Goal: Task Accomplishment & Management: Use online tool/utility

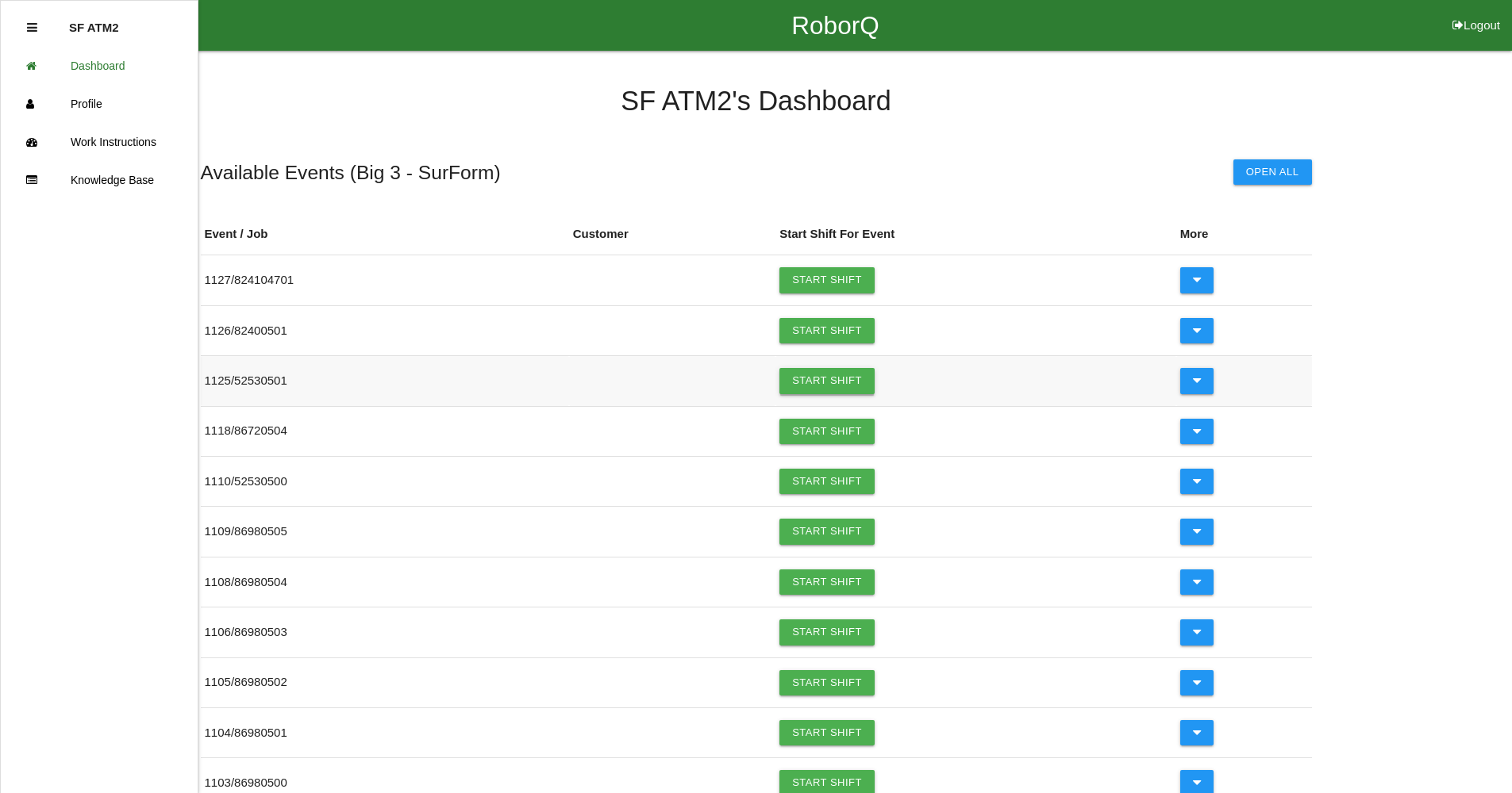
click at [826, 378] on link "Start Shift" at bounding box center [826, 380] width 96 height 25
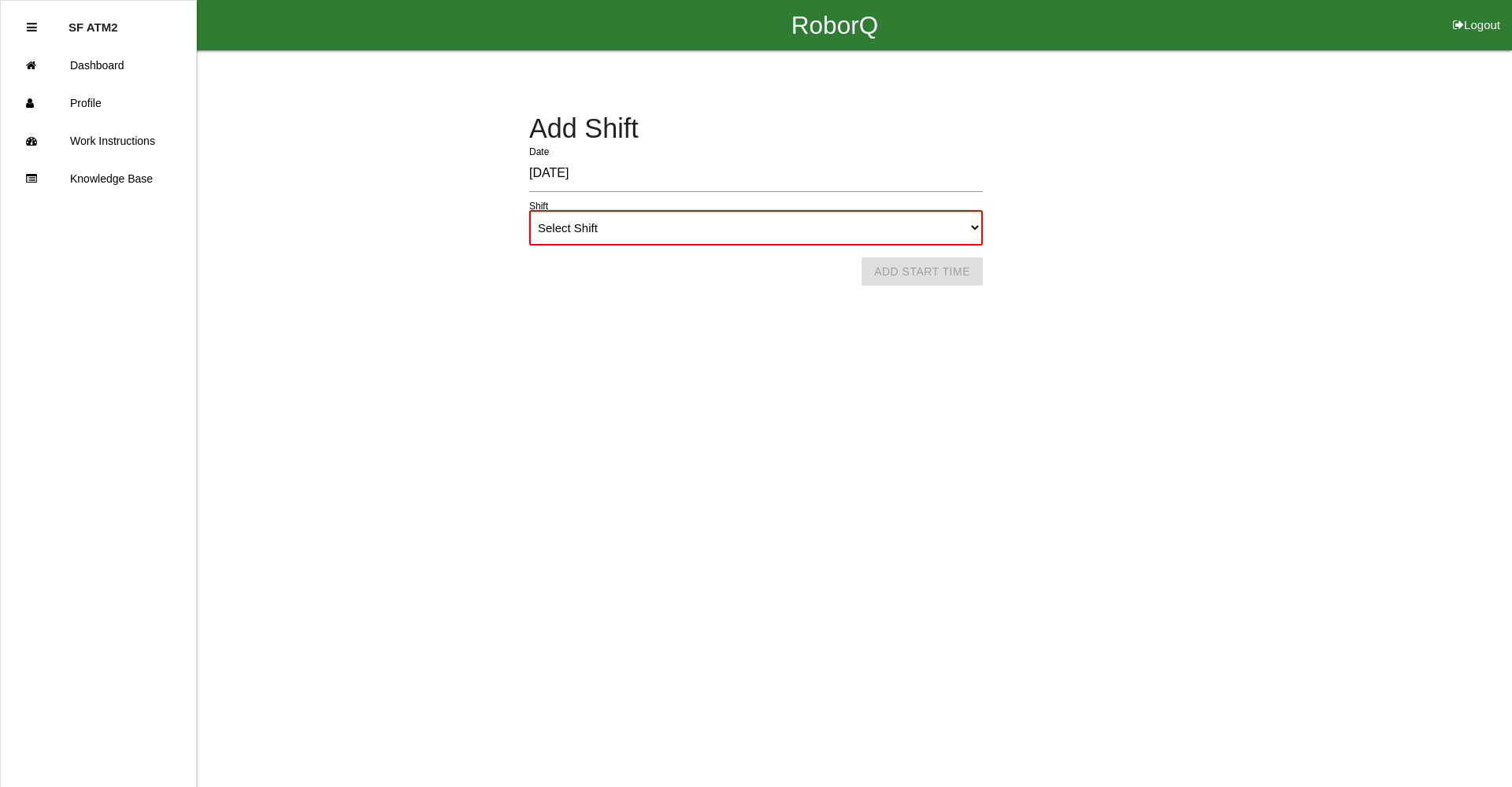
click at [976, 225] on select "Select Shift 1st Shift 2nd Shift 3rd Shift 4th Shift" at bounding box center [756, 228] width 454 height 35
select select "1"
click at [529, 211] on select "Select Shift 1st Shift 2nd Shift 3rd Shift 4th Shift" at bounding box center [756, 228] width 454 height 35
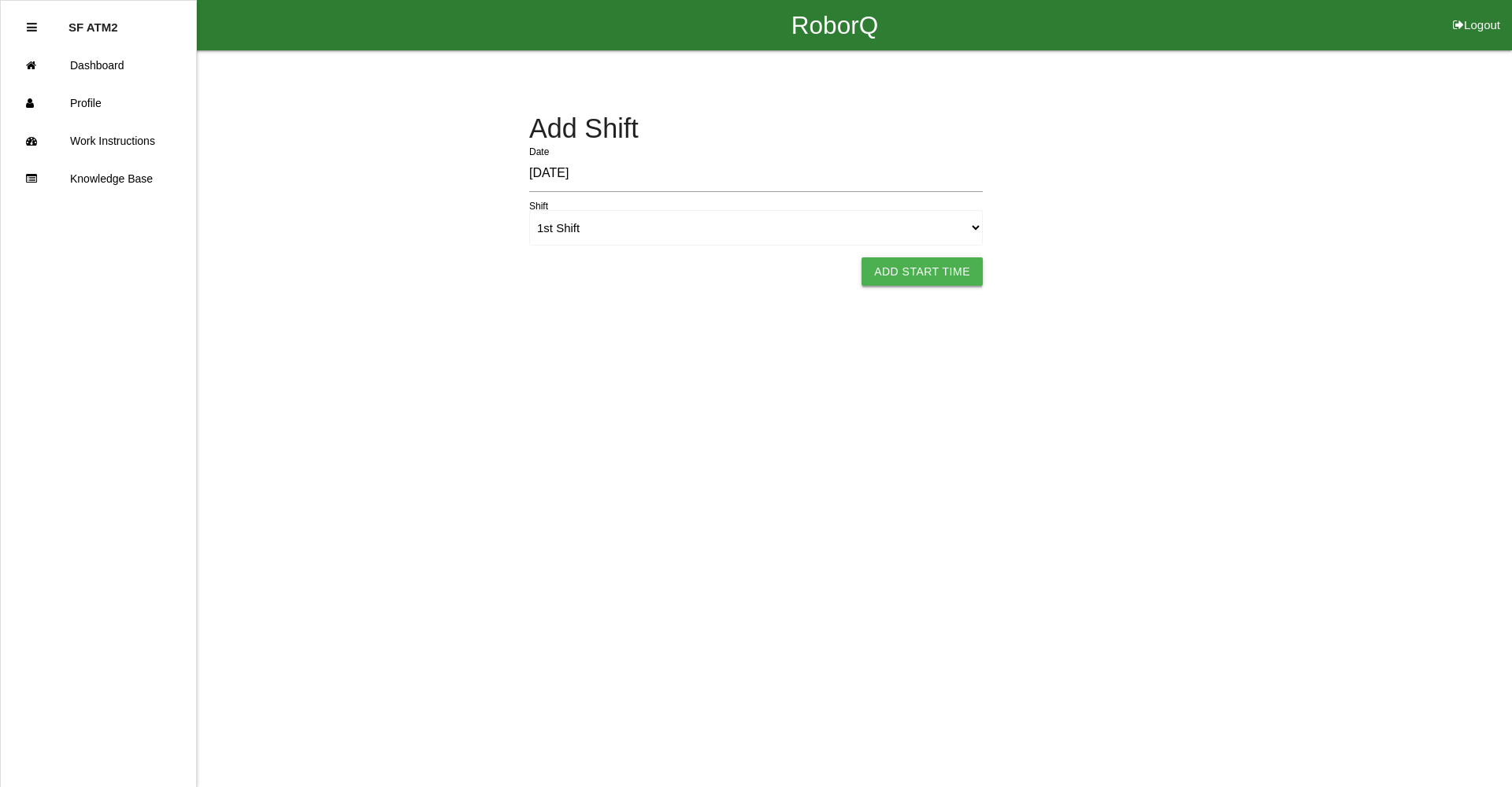
click at [889, 275] on button "Add Start Time" at bounding box center [922, 272] width 122 height 29
select select "9"
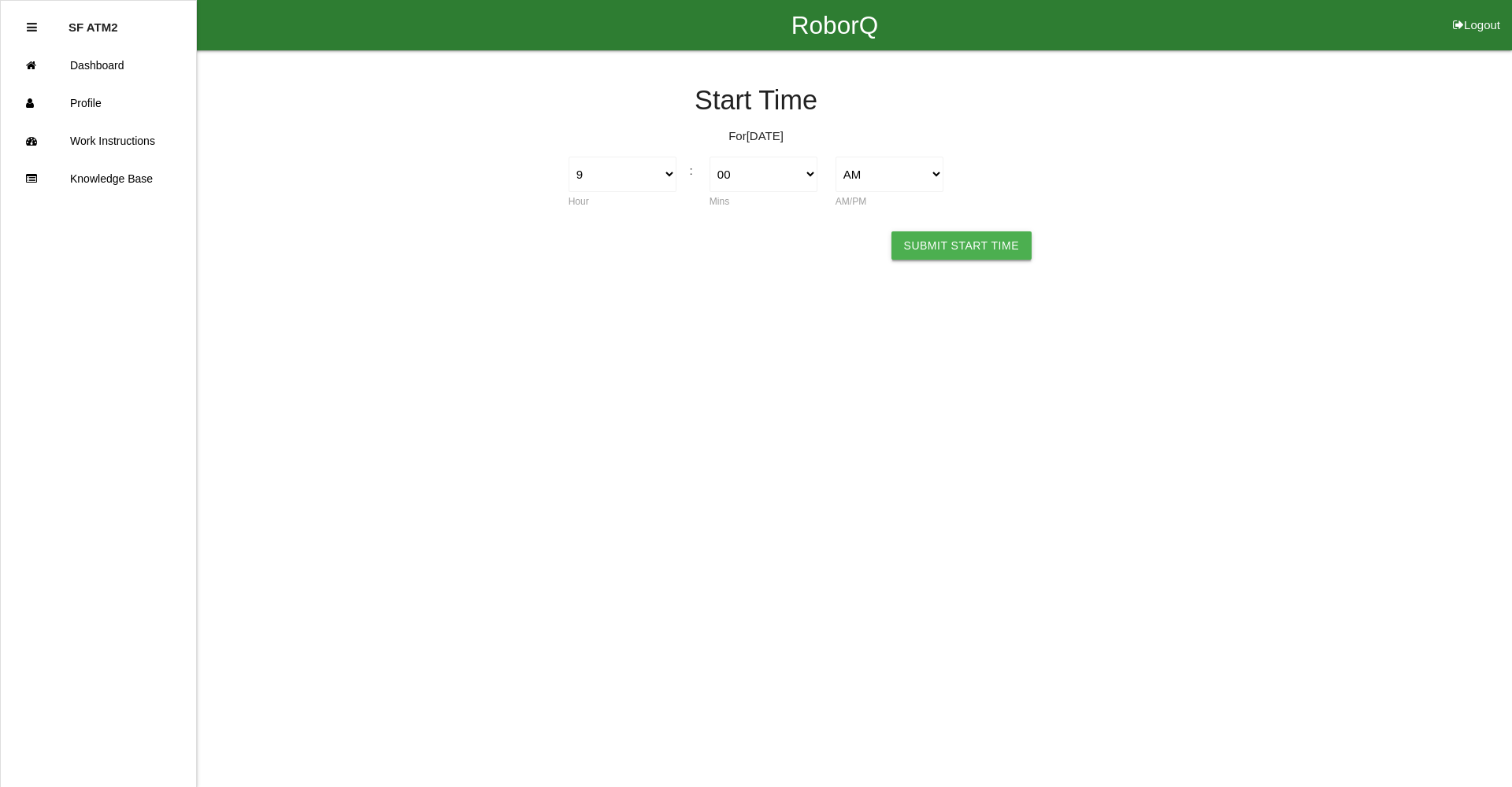
click at [930, 250] on button "Submit Start Time" at bounding box center [961, 246] width 140 height 29
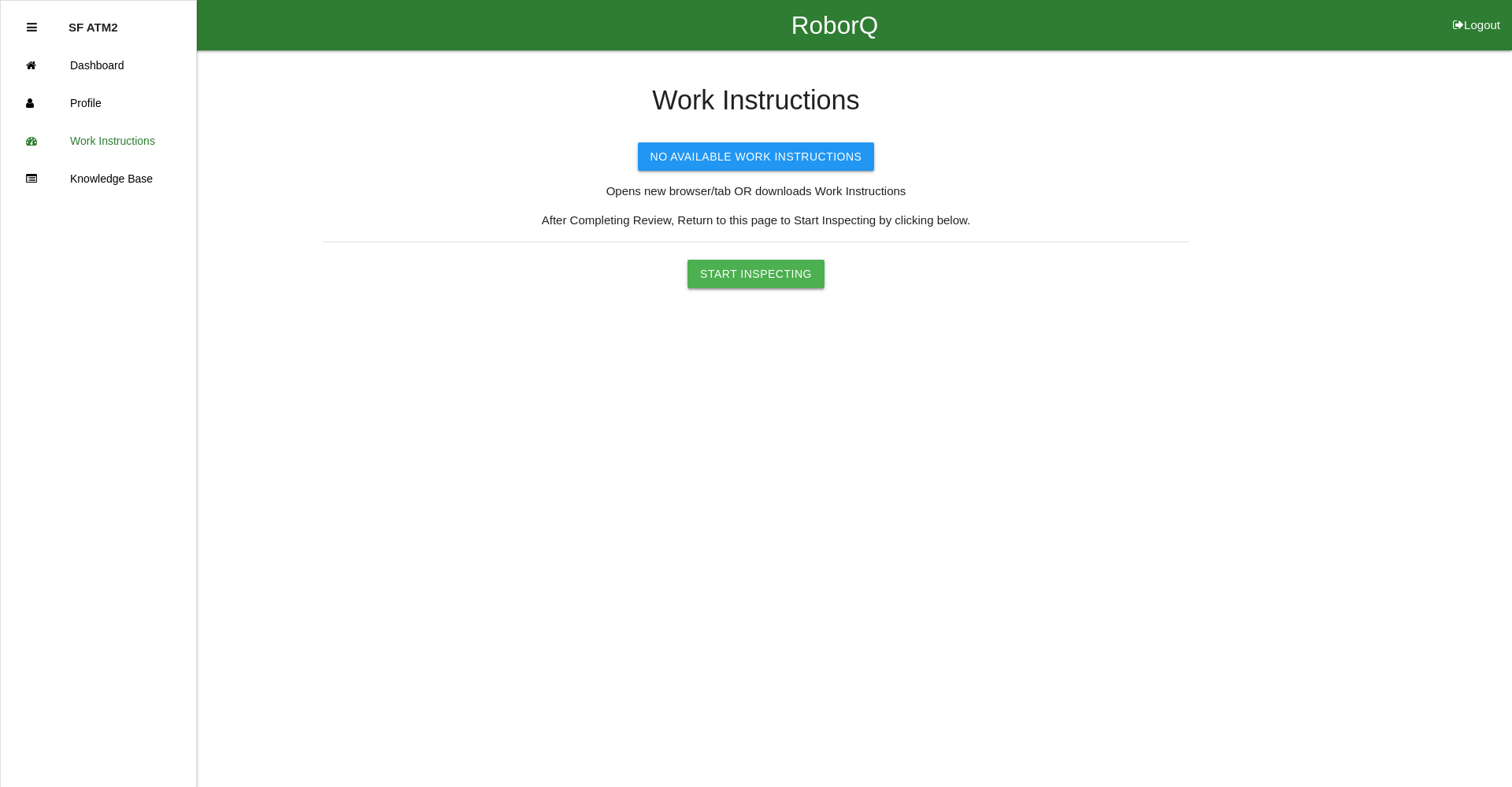
click at [763, 275] on button "Start Inspecting" at bounding box center [755, 274] width 137 height 29
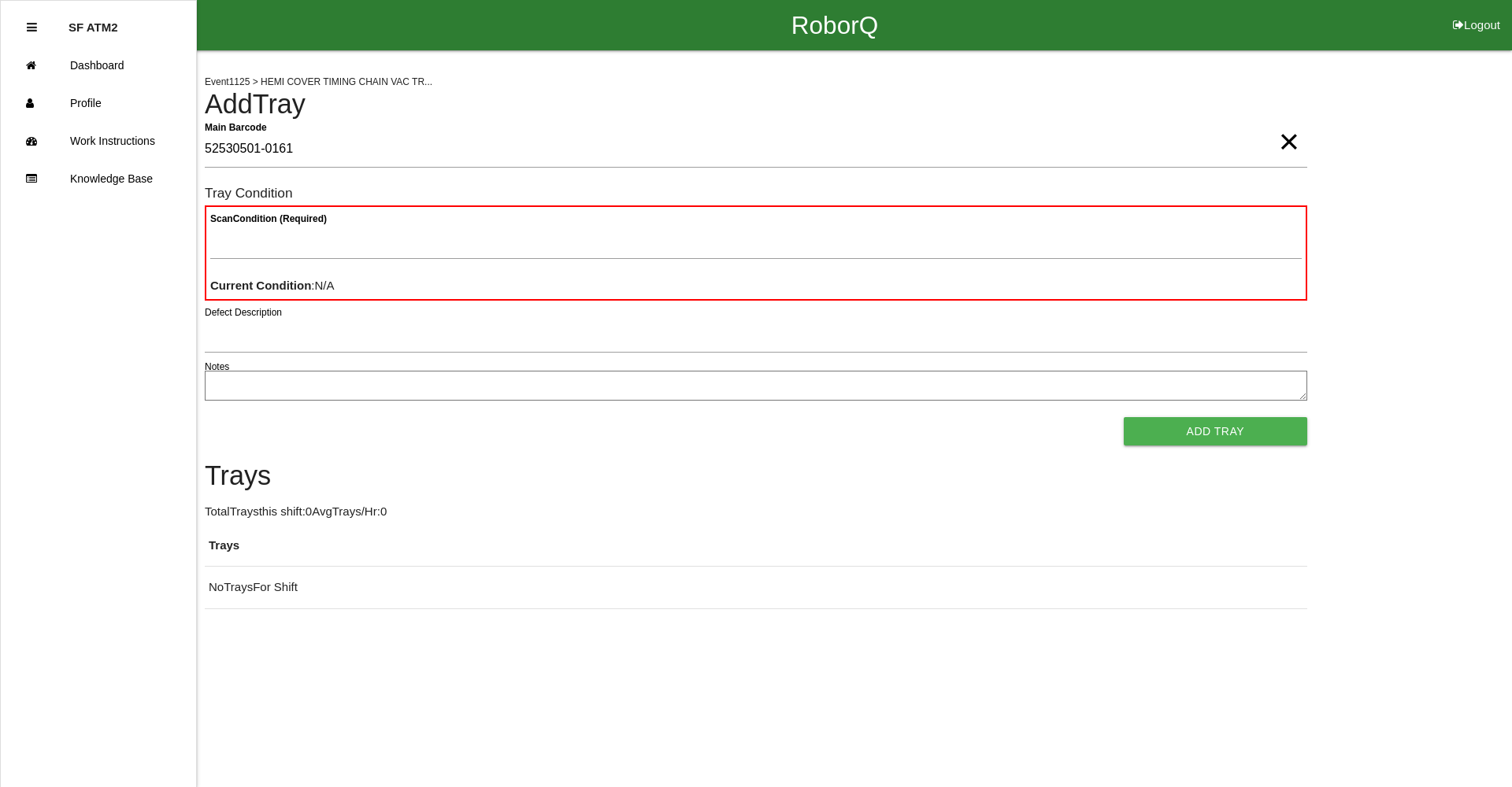
type Barcode "52530501-0161"
type Condition "goo"
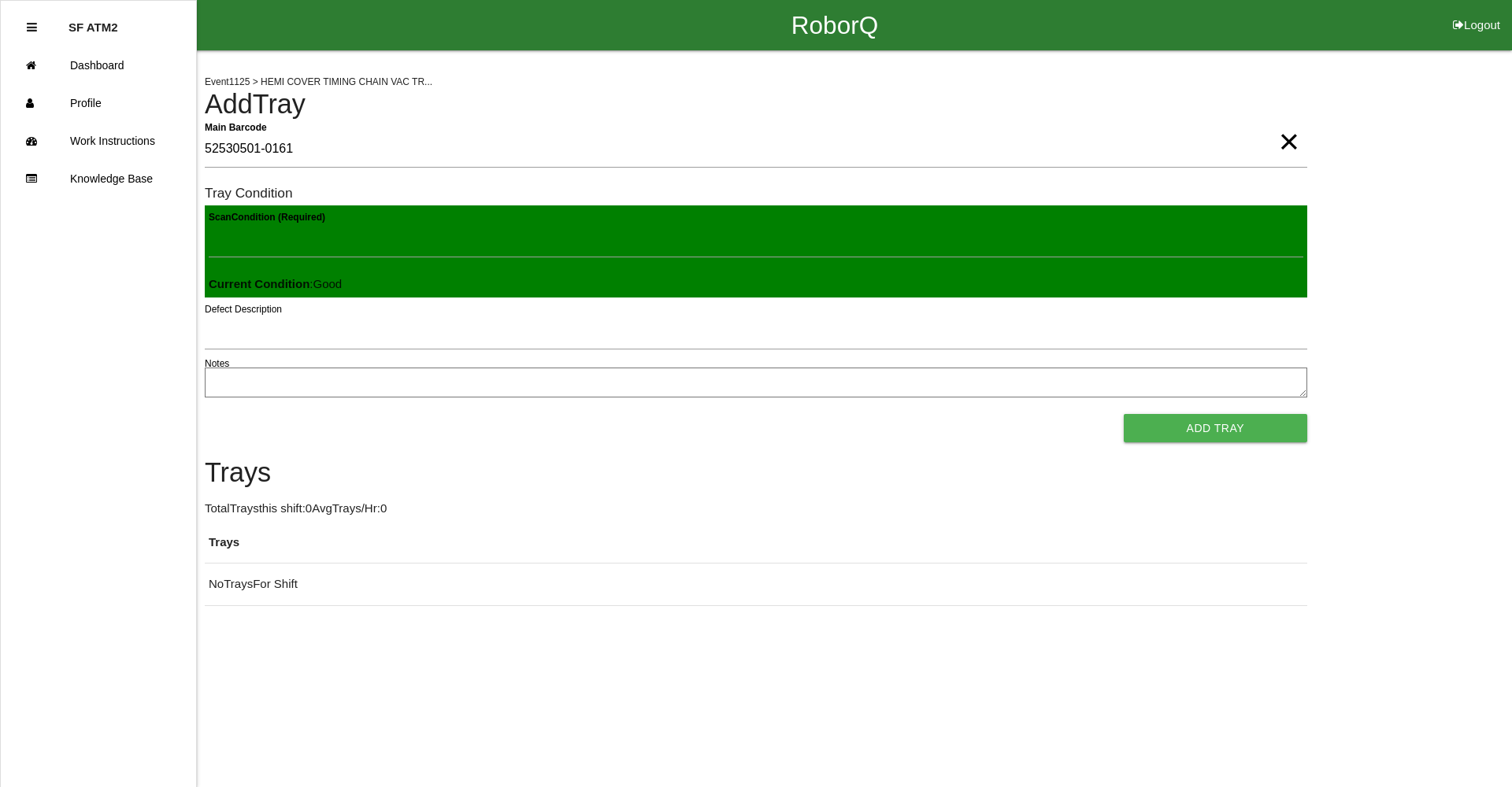
click at [1124, 414] on button "Add Tray" at bounding box center [1215, 429] width 184 height 29
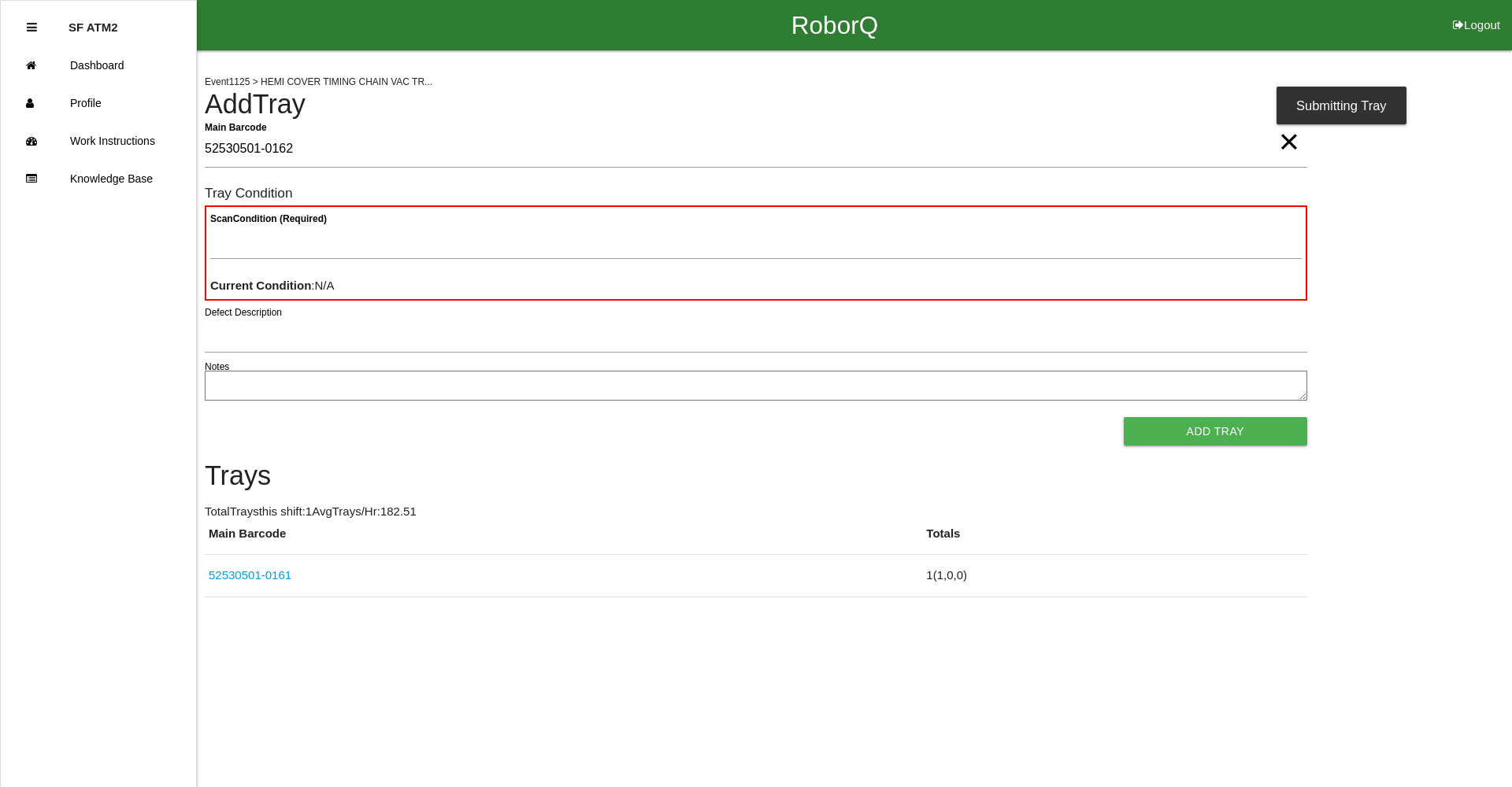
type Barcode "52530501-0162"
type Condition "goo"
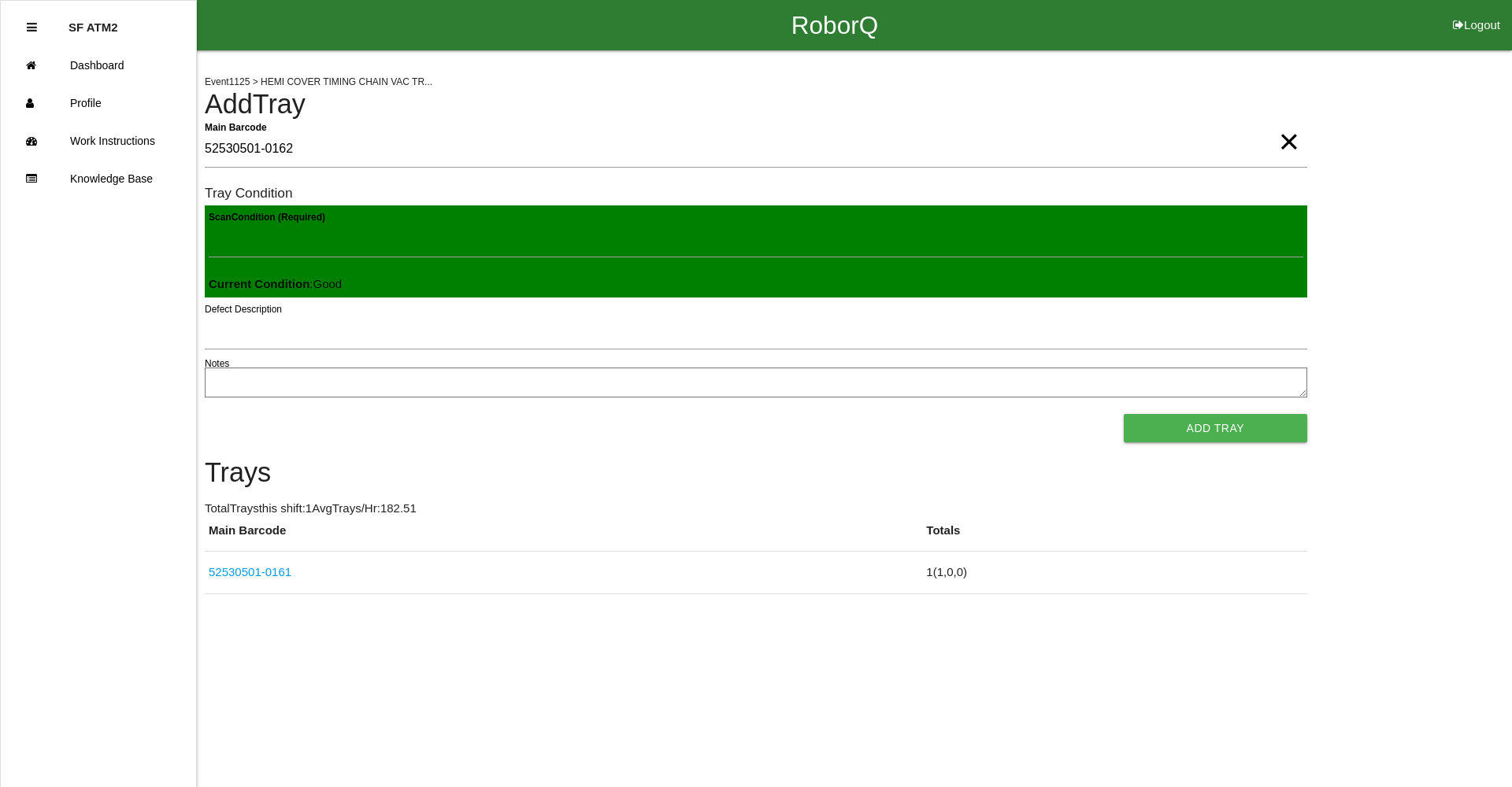
click at [1124, 414] on button "Add Tray" at bounding box center [1215, 429] width 184 height 29
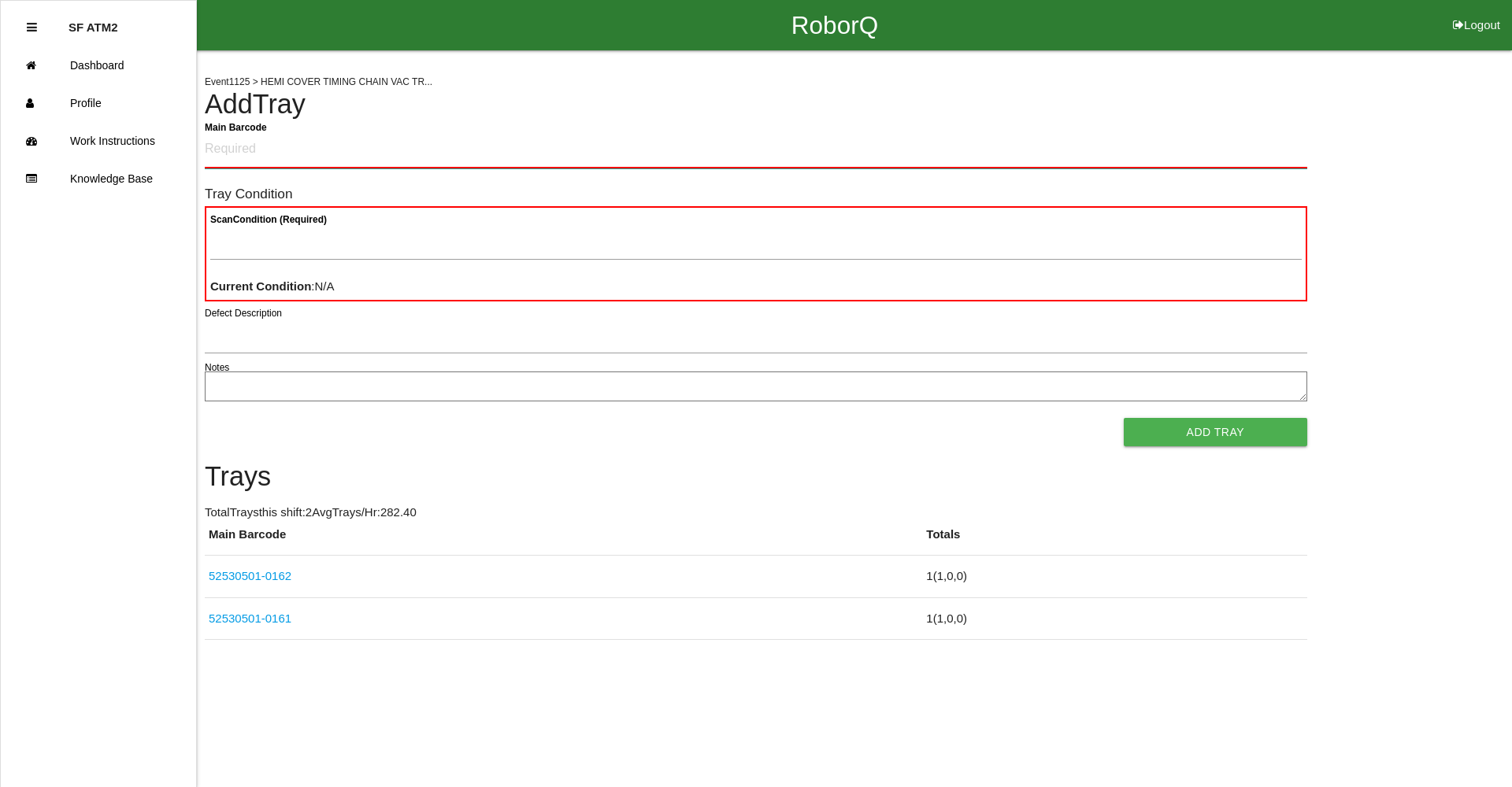
drag, startPoint x: 732, startPoint y: 294, endPoint x: 288, endPoint y: 138, distance: 470.6
click at [288, 138] on Barcode "Main Barcode" at bounding box center [756, 150] width 1103 height 37
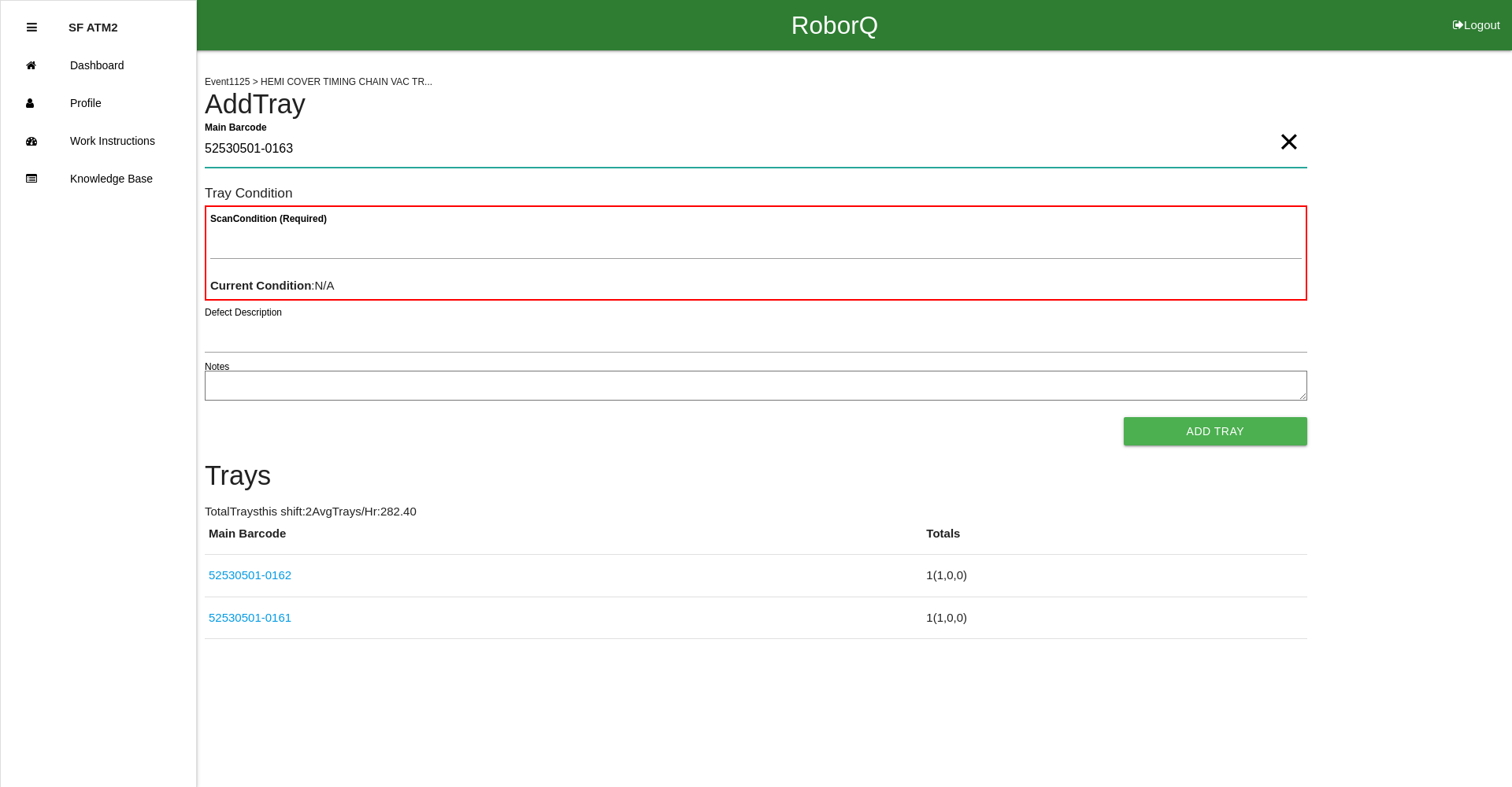
type Barcode "52530501-0163"
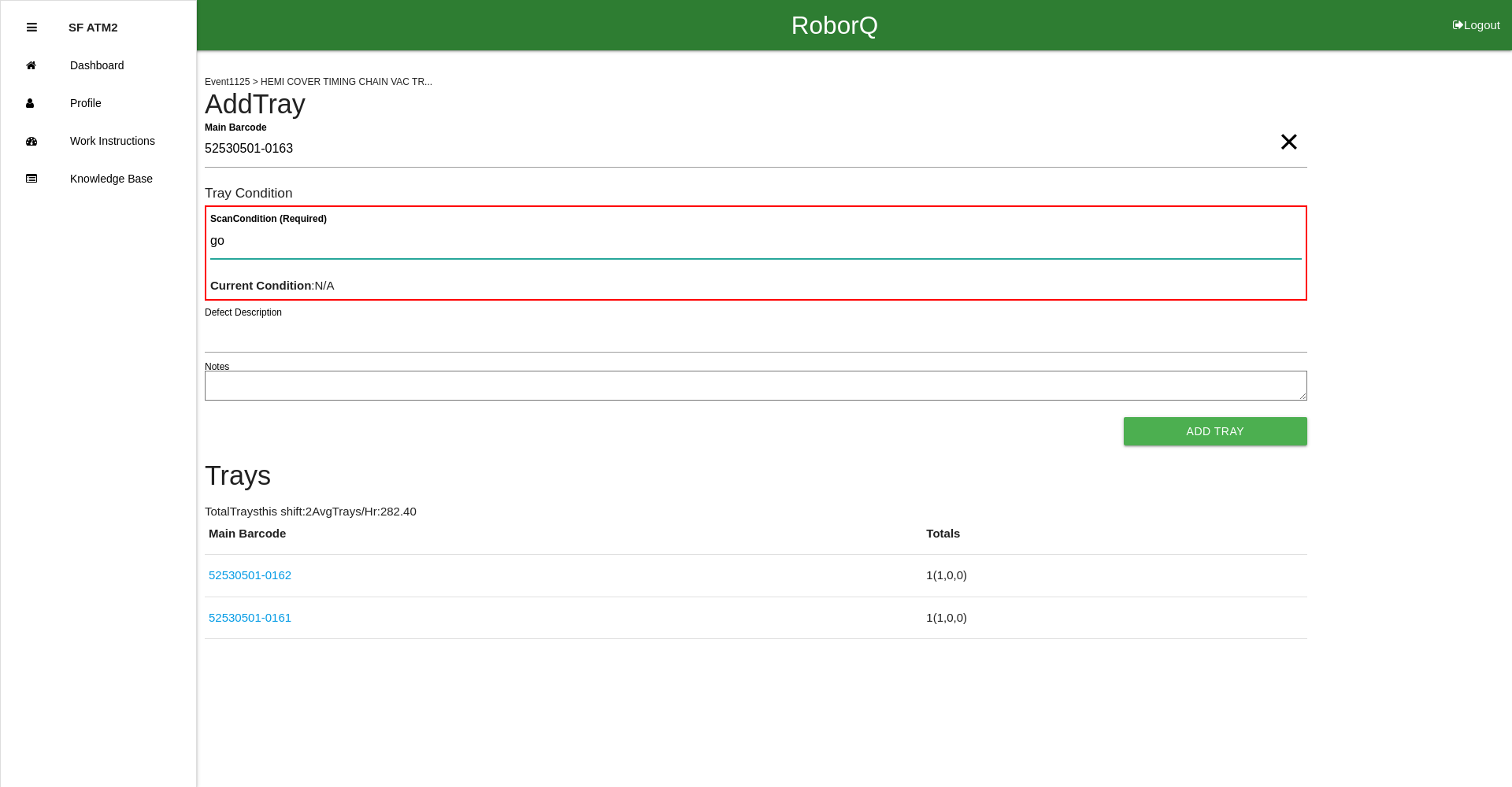
type Condition "goo"
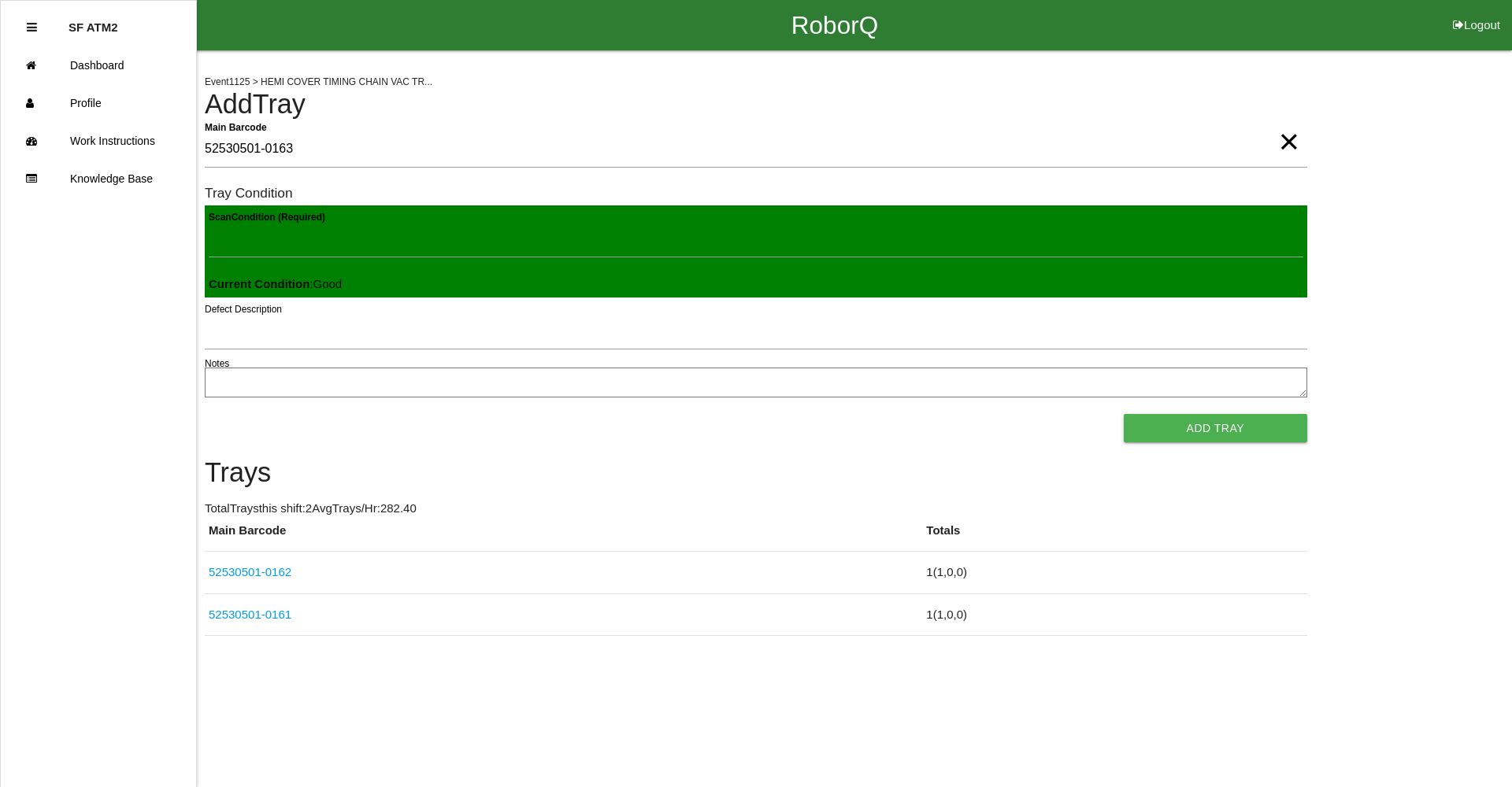
click at [1124, 414] on button "Add Tray" at bounding box center [1215, 429] width 184 height 29
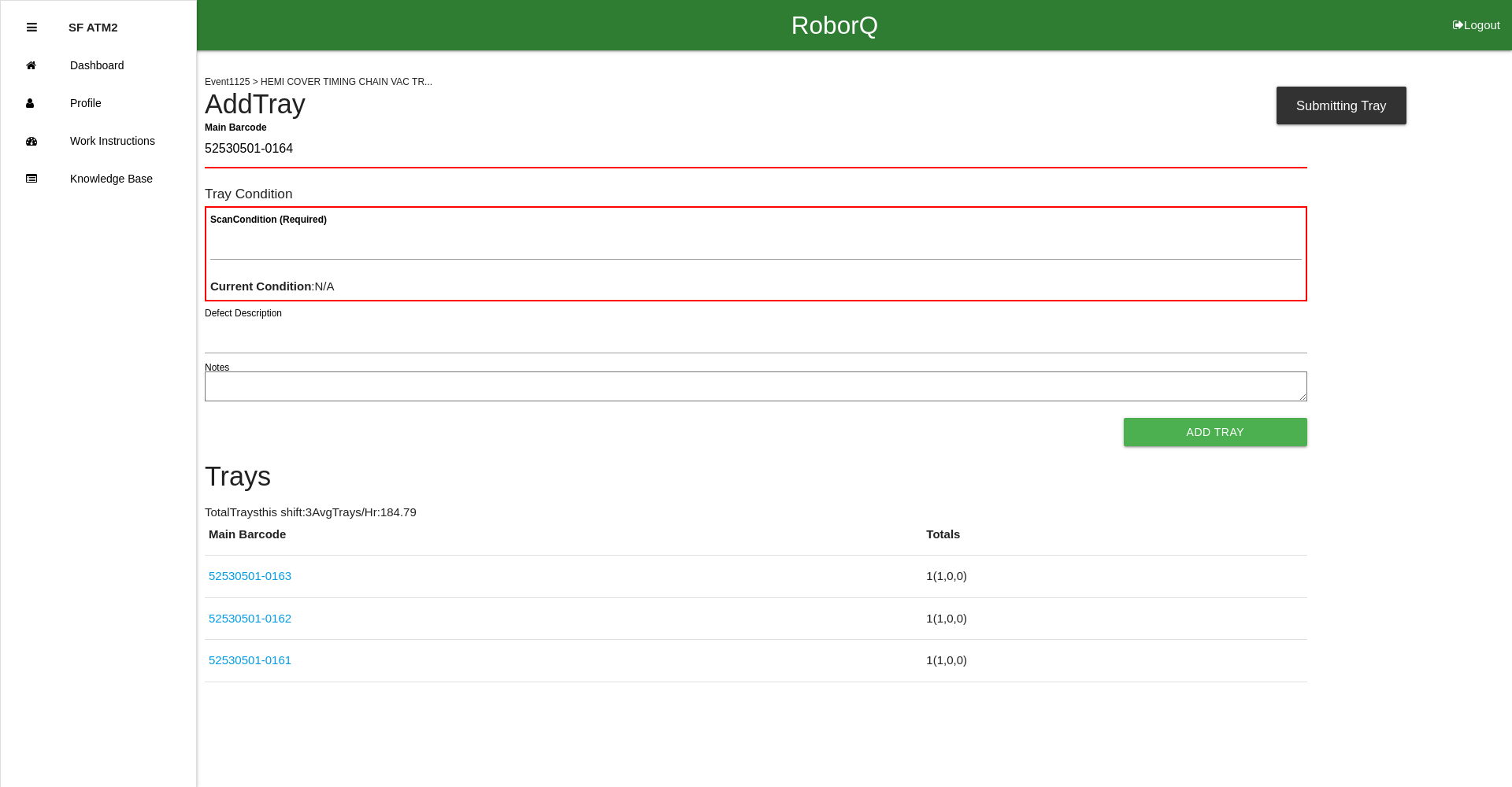
type Barcode "52530501-0164"
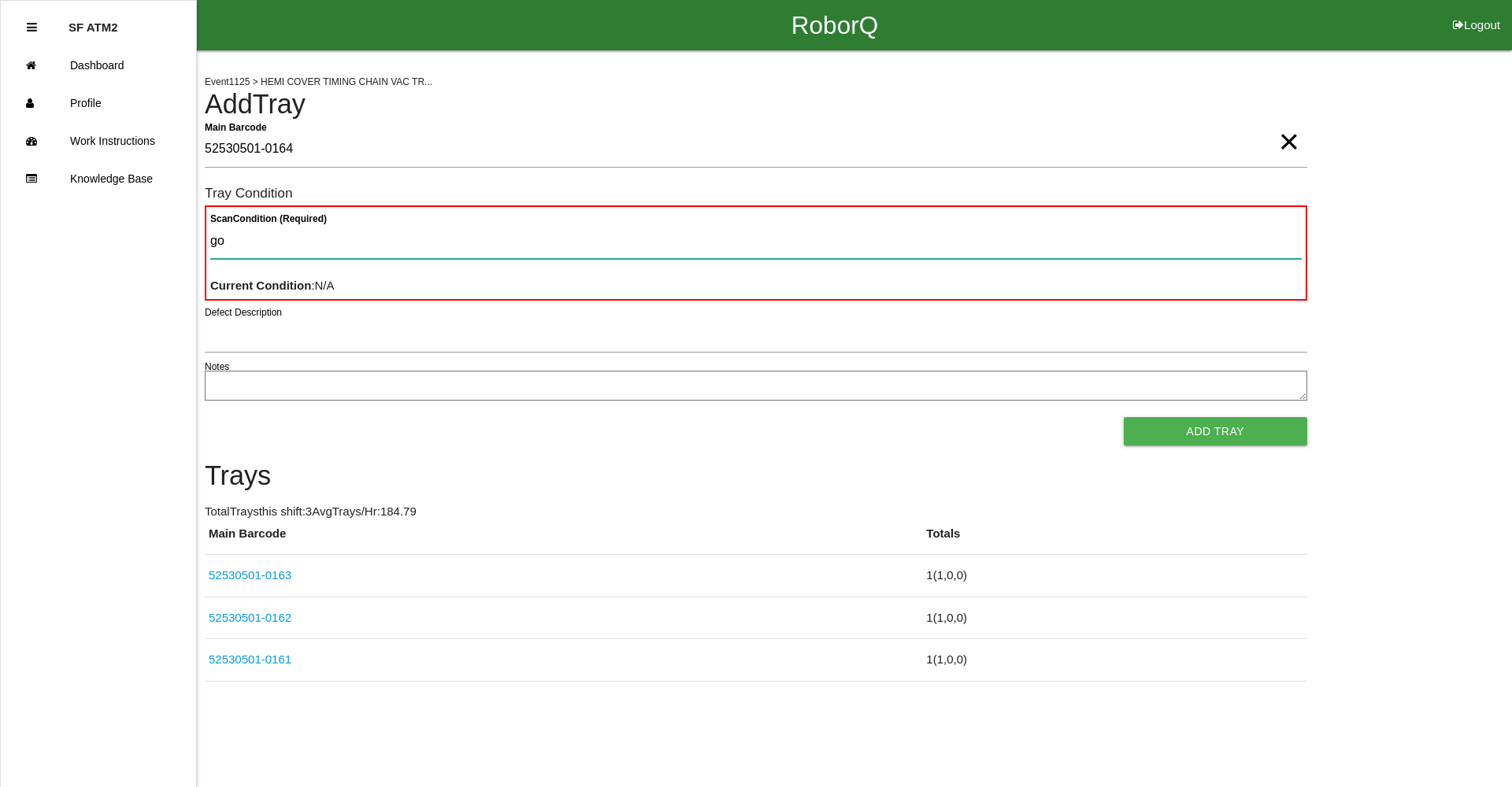
type Condition "goo"
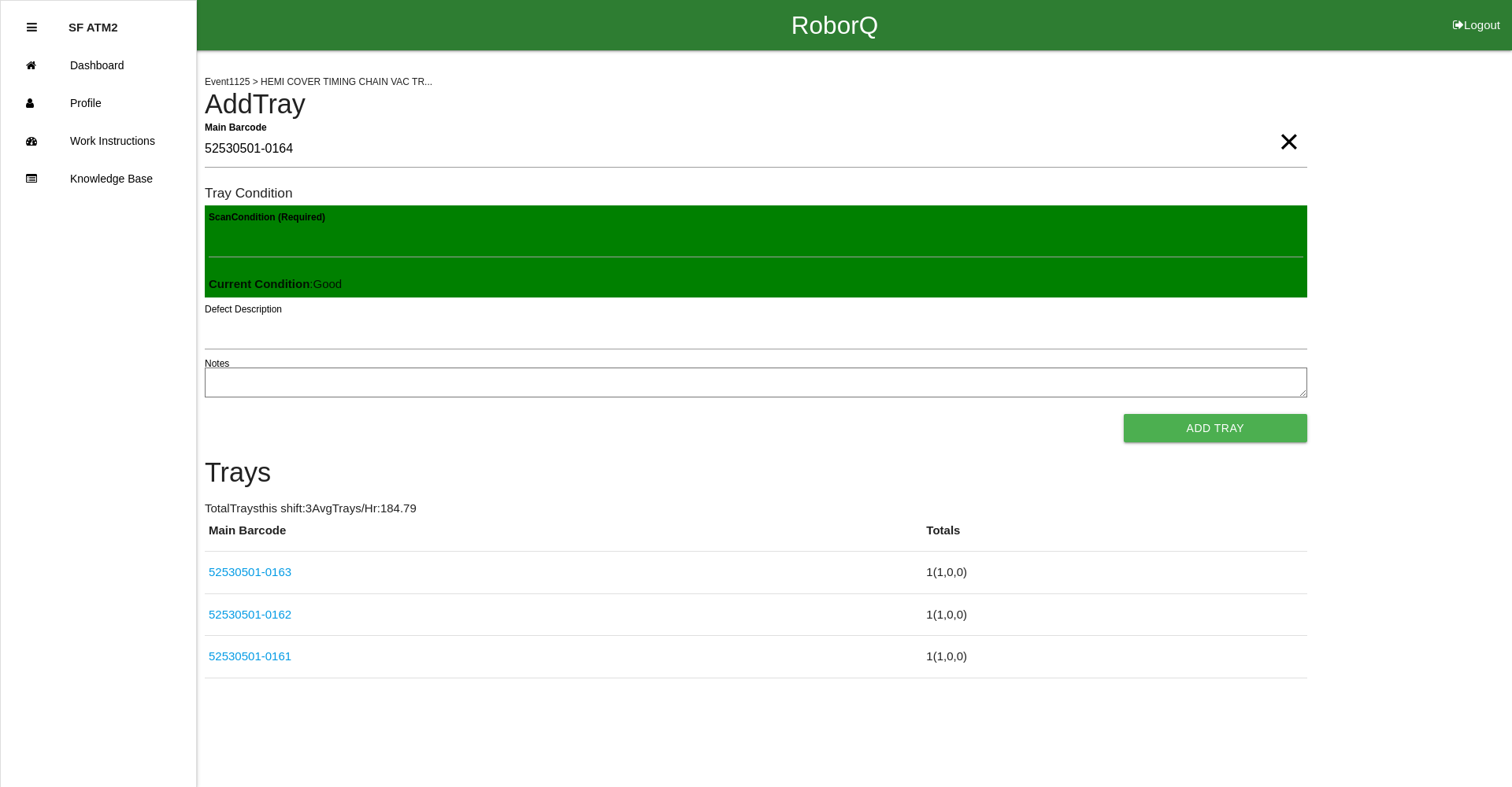
click at [1124, 414] on button "Add Tray" at bounding box center [1215, 429] width 184 height 29
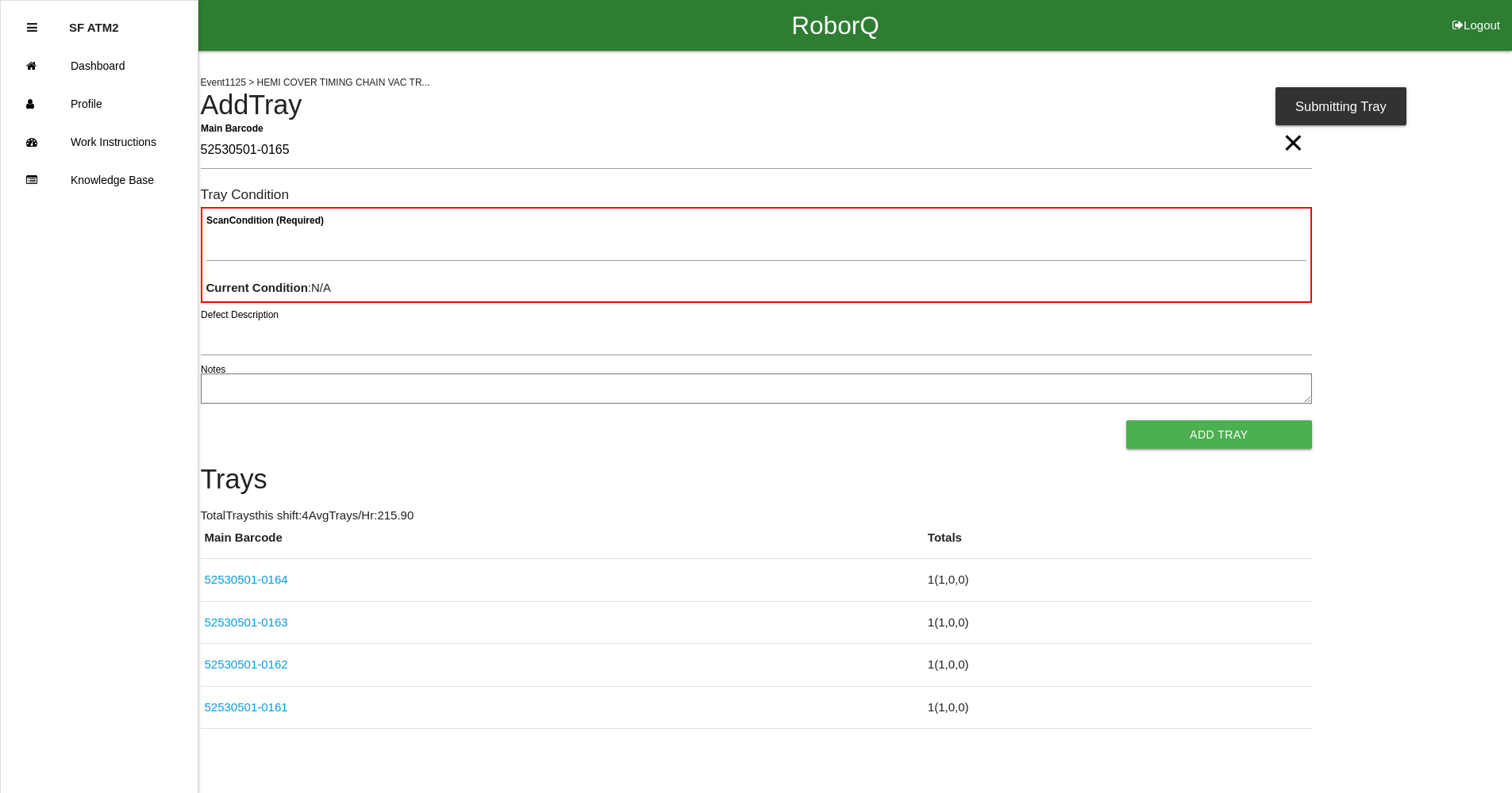
type Barcode "52530501-0165"
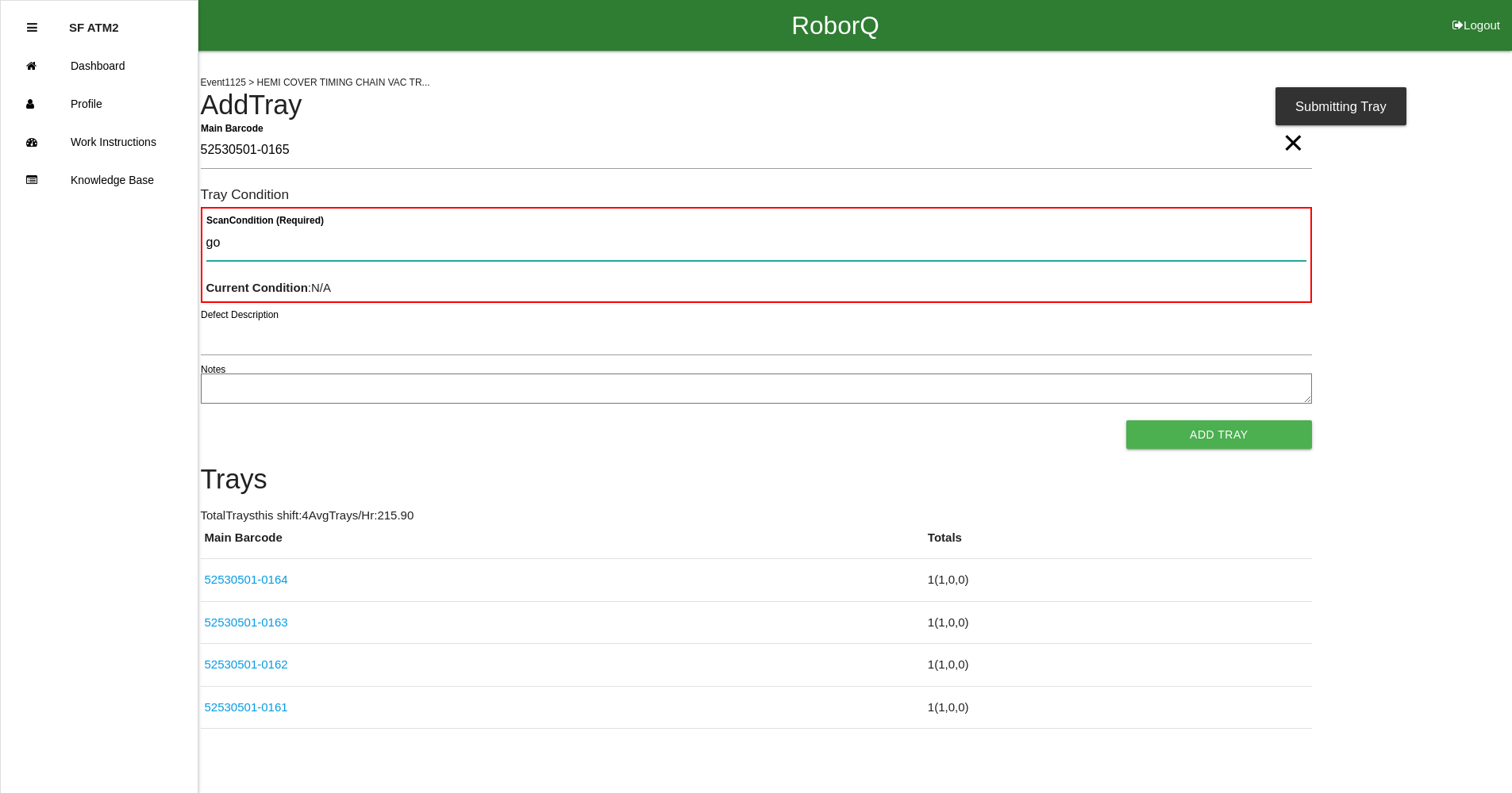
type Condition "goo"
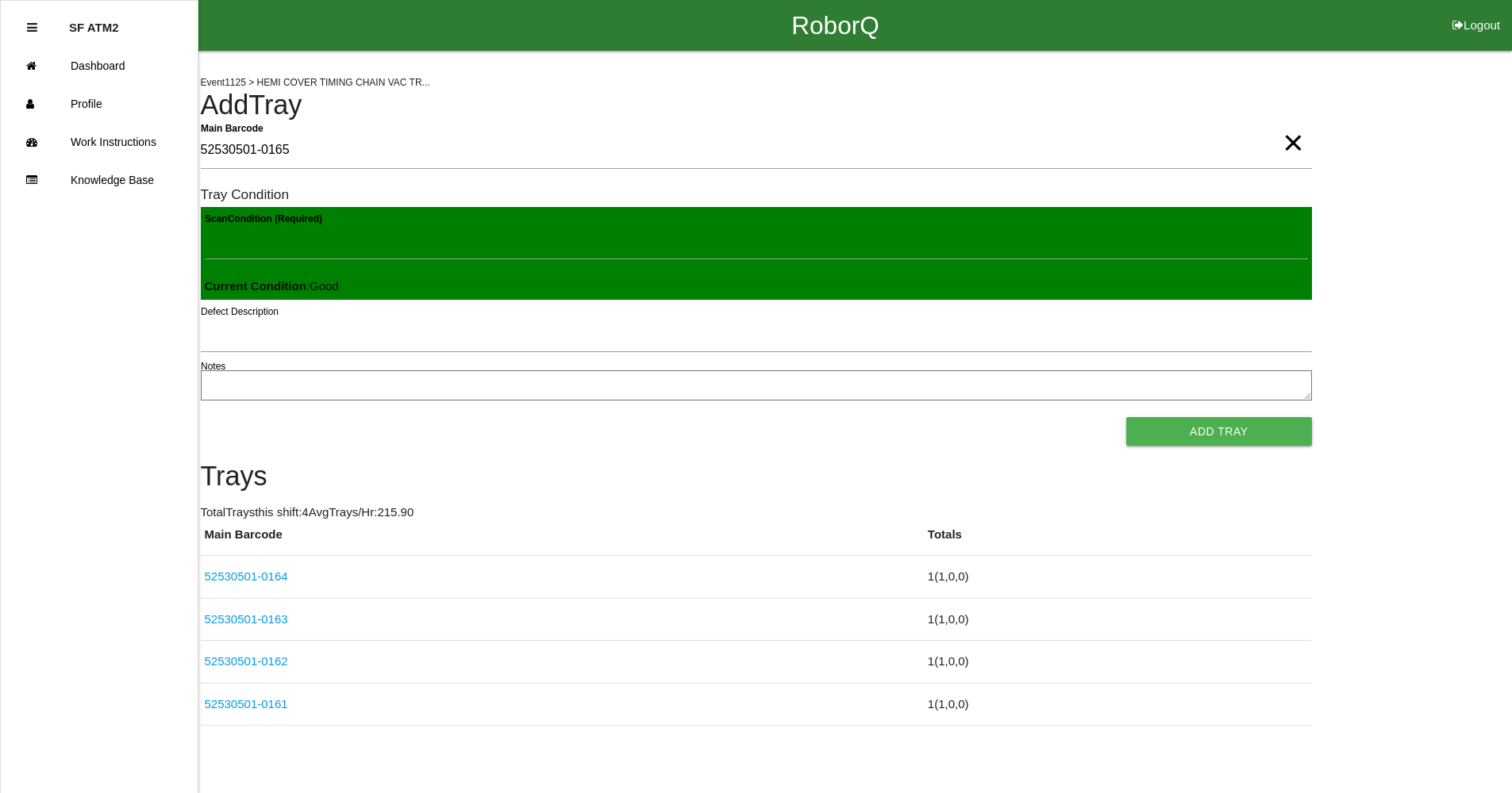
click at [1126, 418] on button "Add Tray" at bounding box center [1219, 432] width 185 height 29
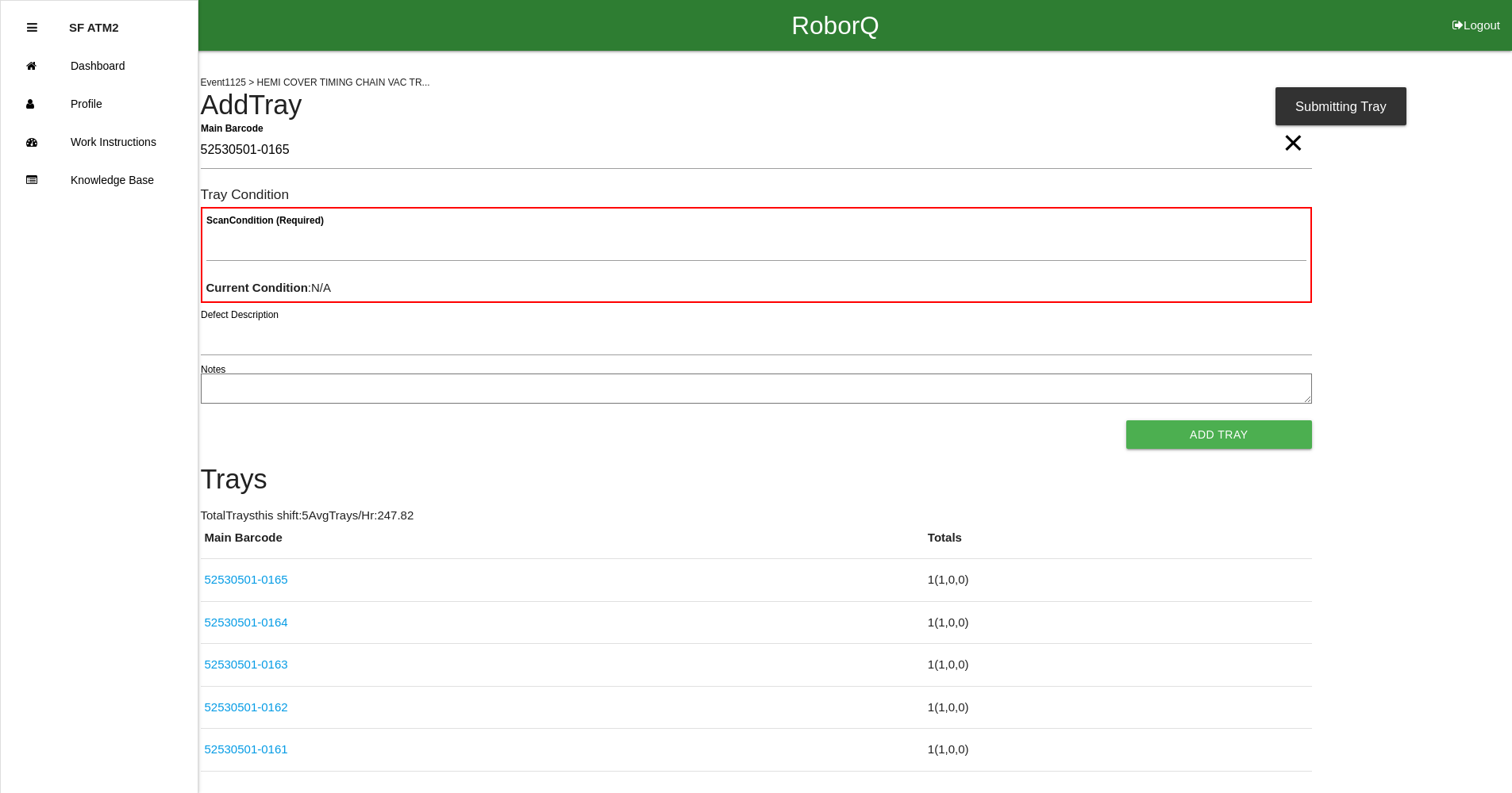
type Barcode "52530501-0165"
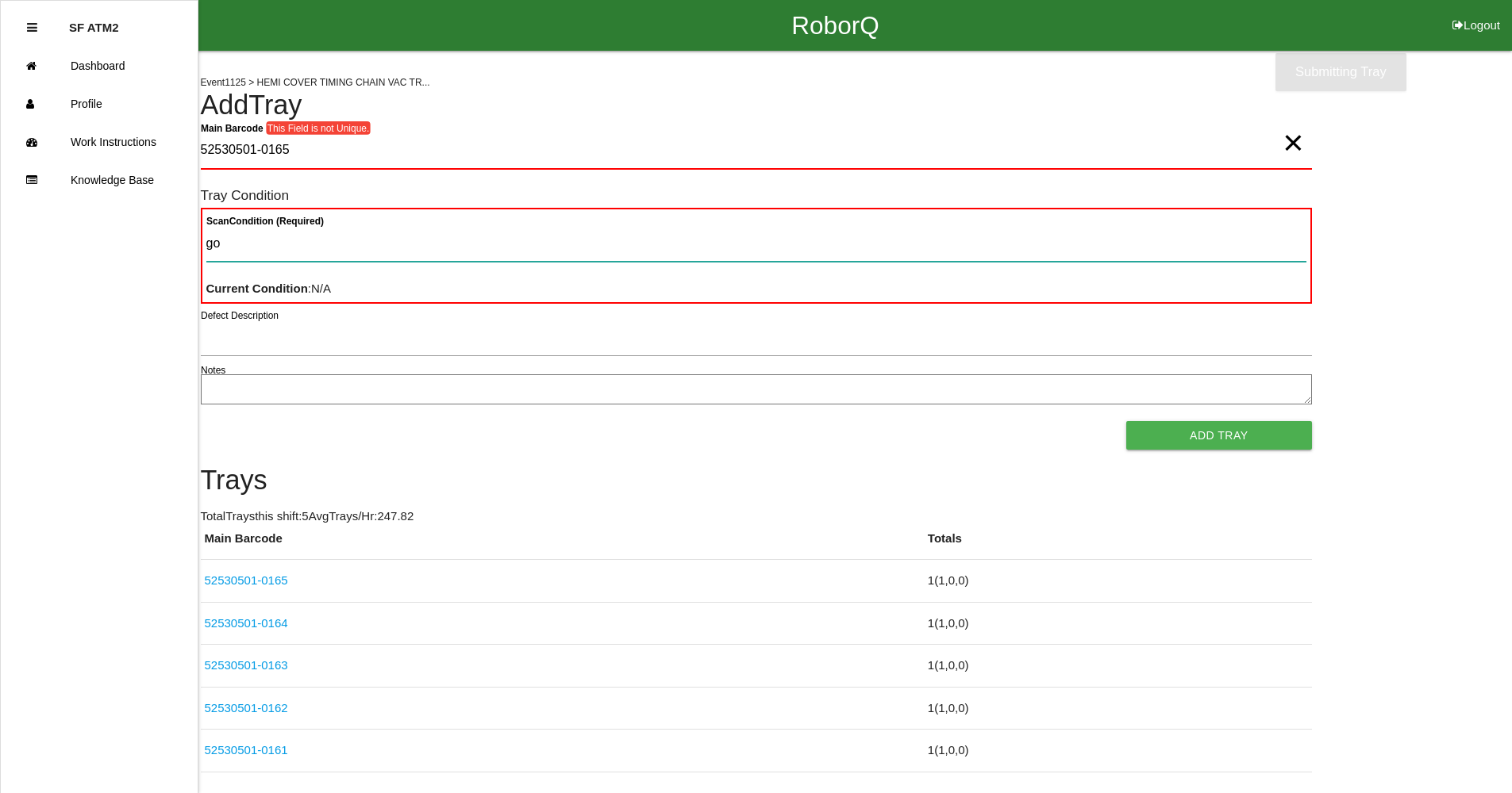
type Condition "goo"
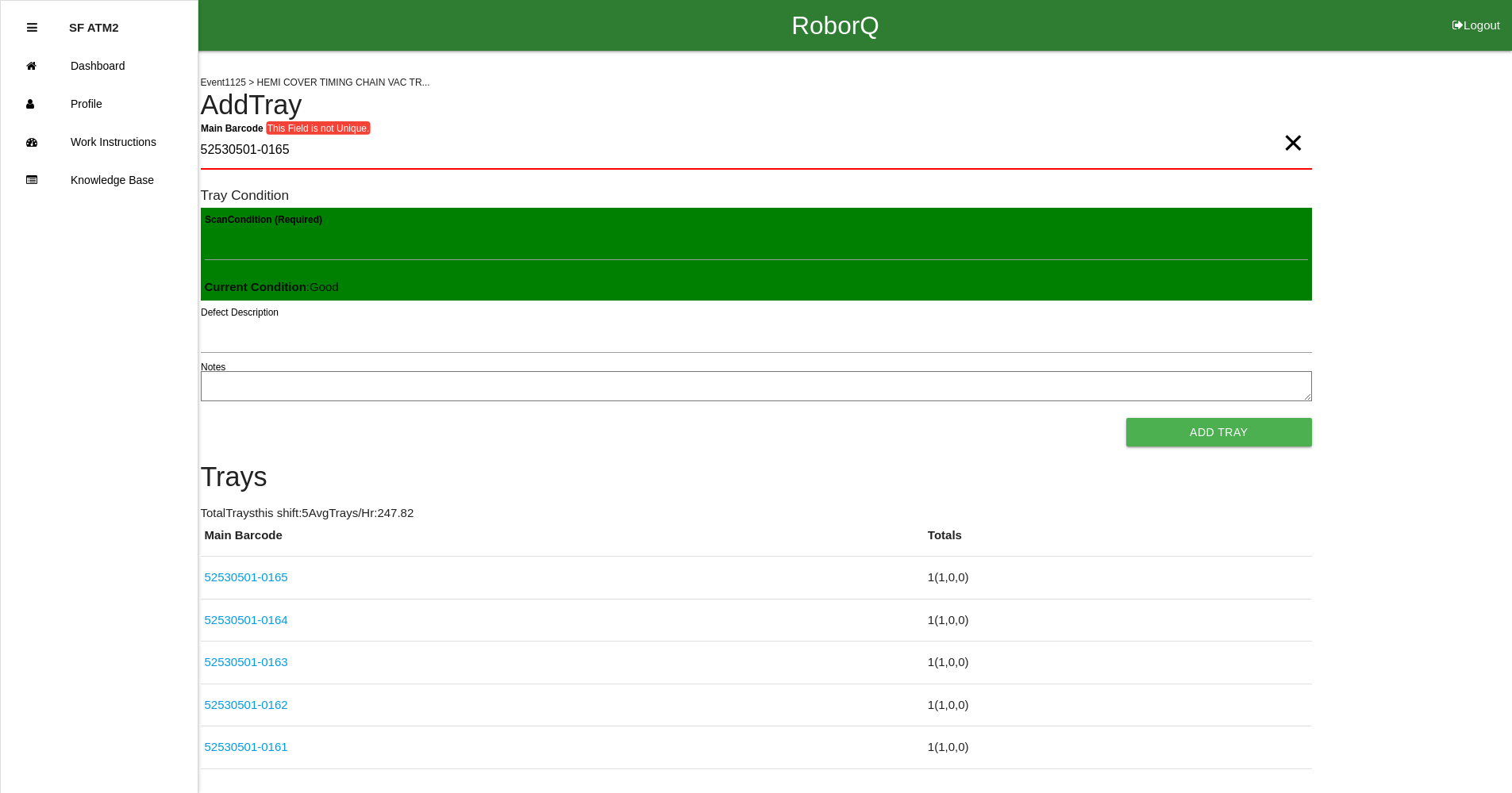
click at [1126, 418] on button "Add Tray" at bounding box center [1219, 433] width 185 height 29
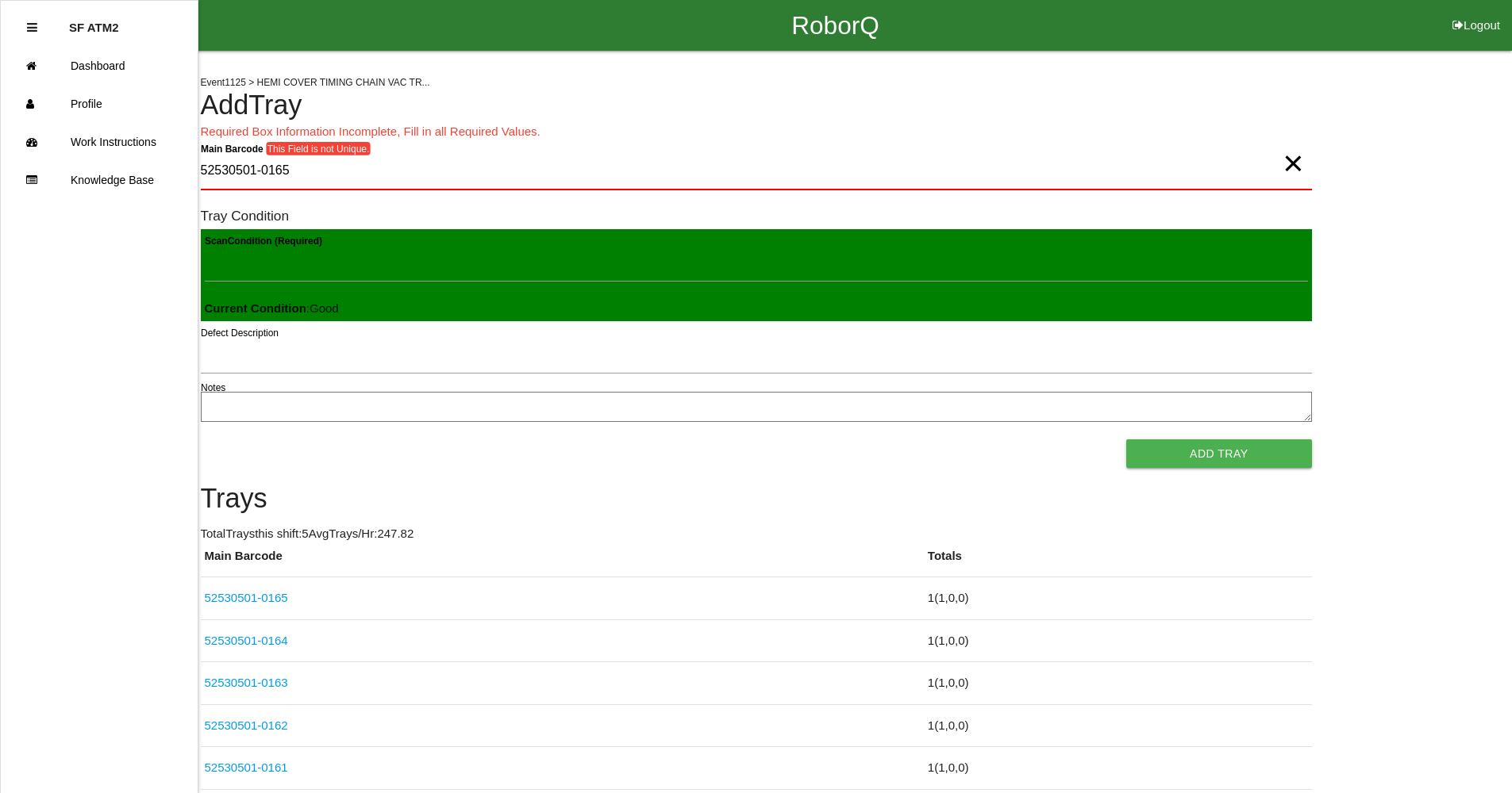
click at [1294, 163] on span "×" at bounding box center [1292, 148] width 20 height 32
click at [1151, 148] on div "Event 1125 > HEMI COVER TIMING CHAIN VAC TR... Add Tray Required Box Informatio…" at bounding box center [756, 420] width 1111 height 740
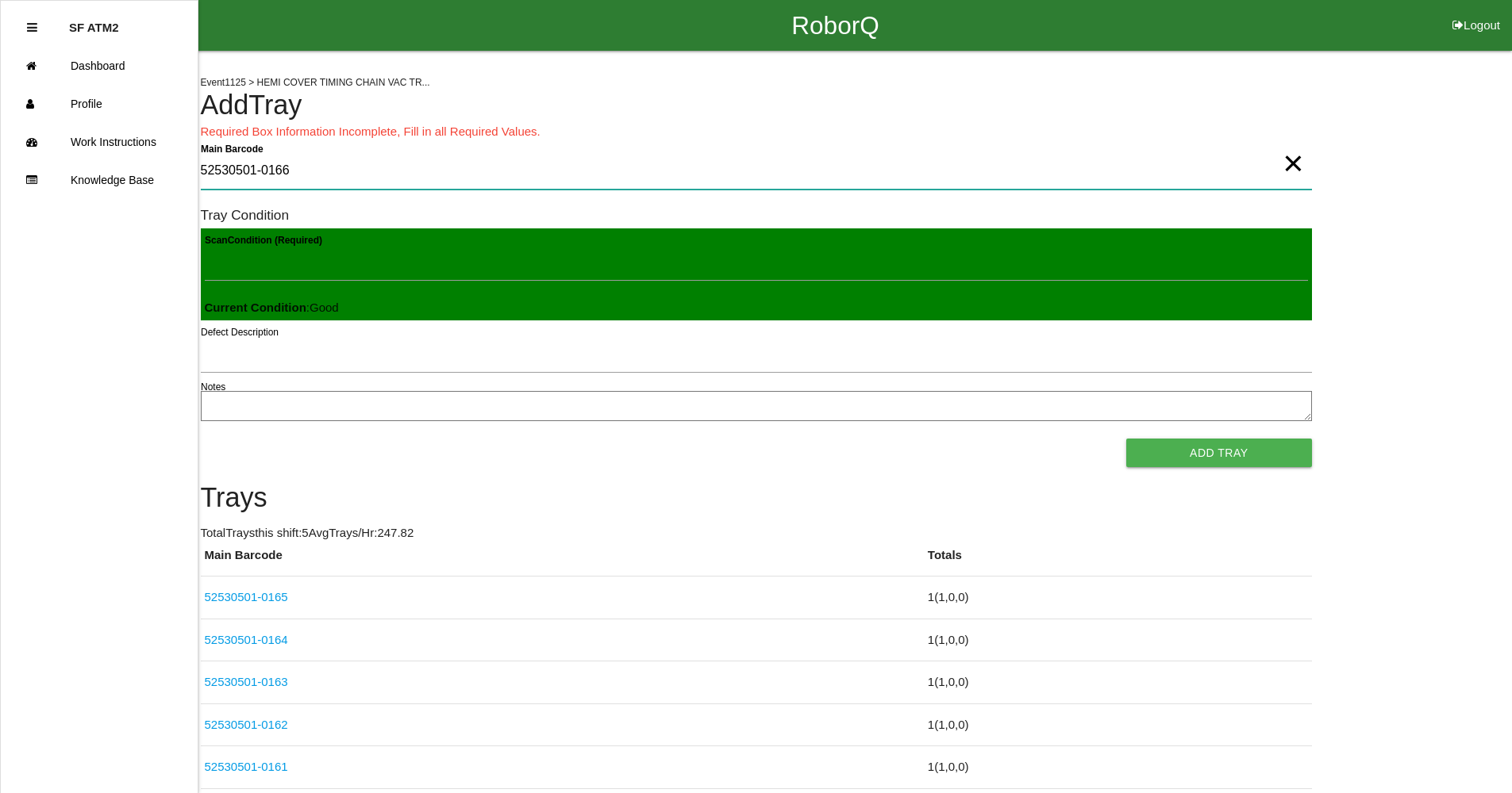
type Barcode "52530501-0166"
click at [1224, 458] on button "Add Tray" at bounding box center [1219, 453] width 185 height 29
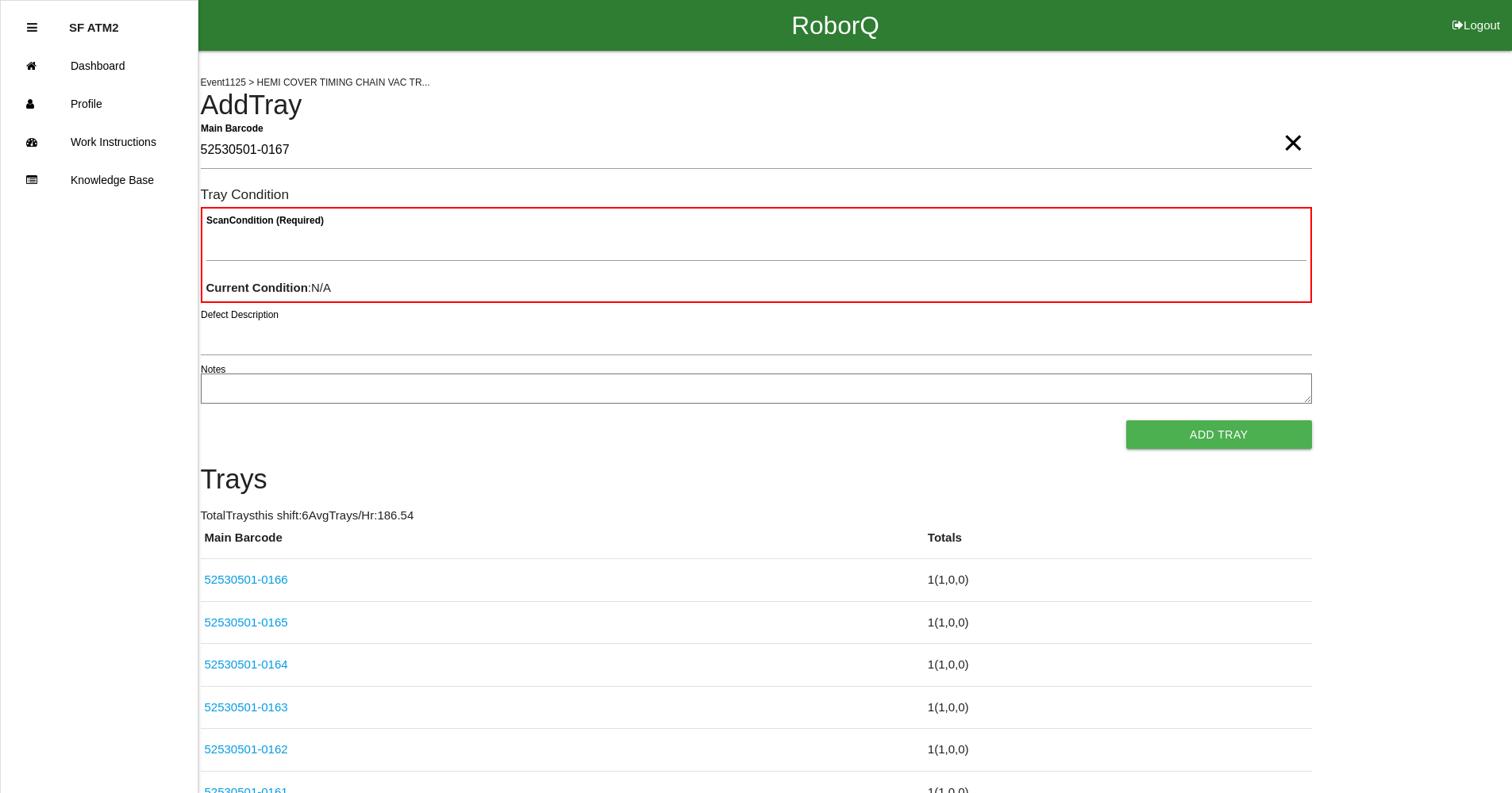
type Barcode "52530501-0167"
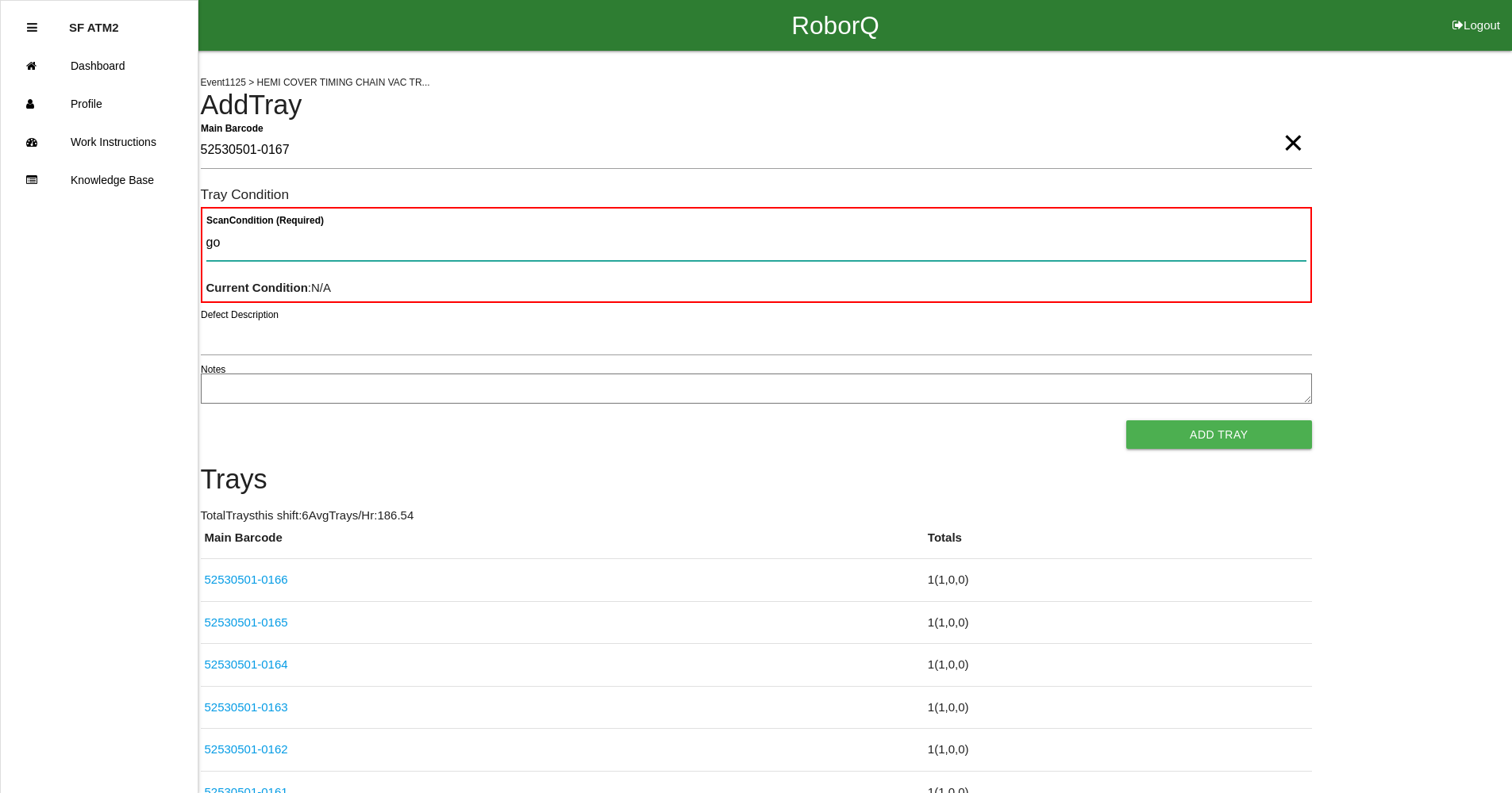
type Condition "goo"
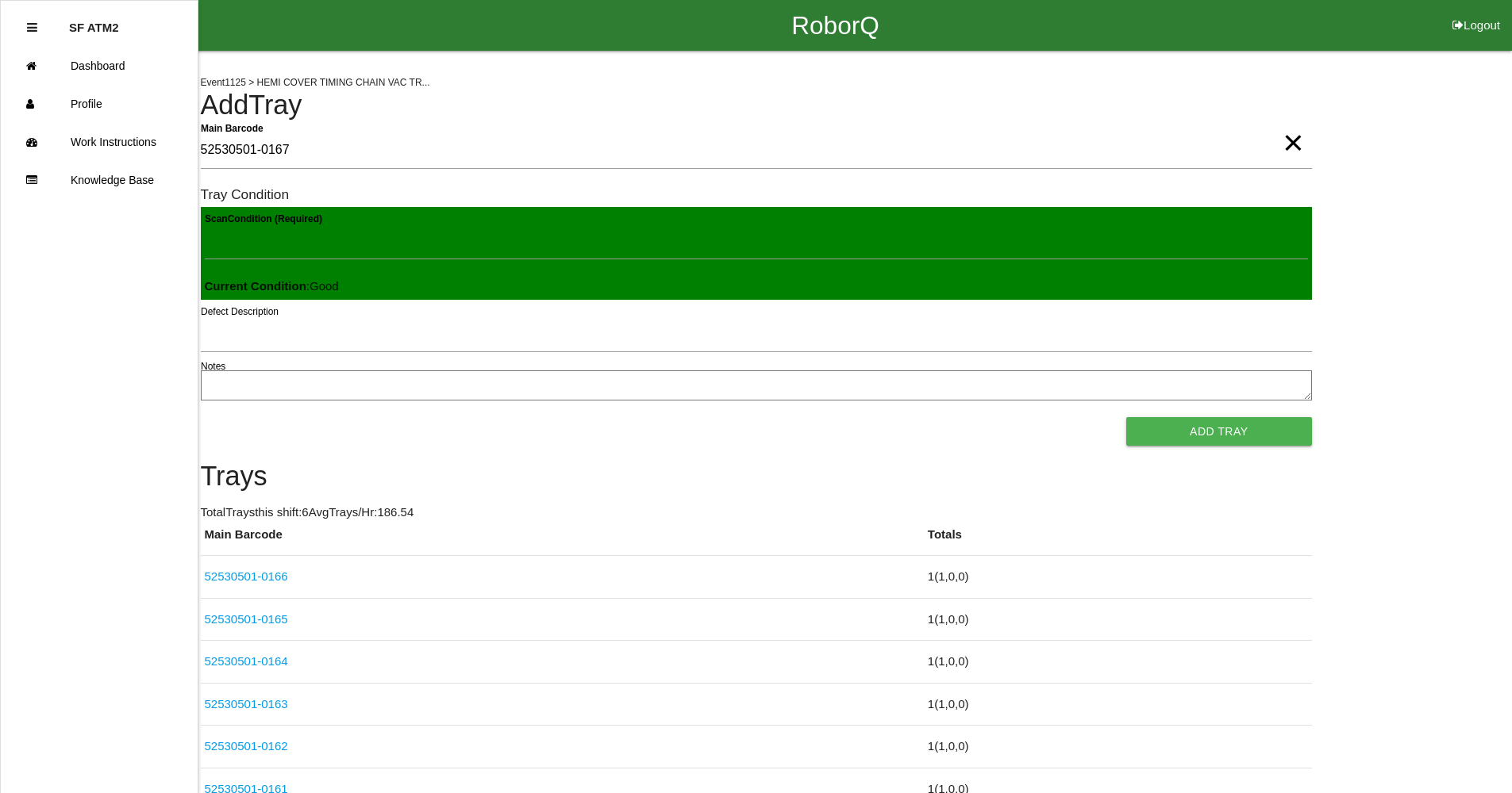
click at [1126, 418] on button "Add Tray" at bounding box center [1219, 432] width 185 height 29
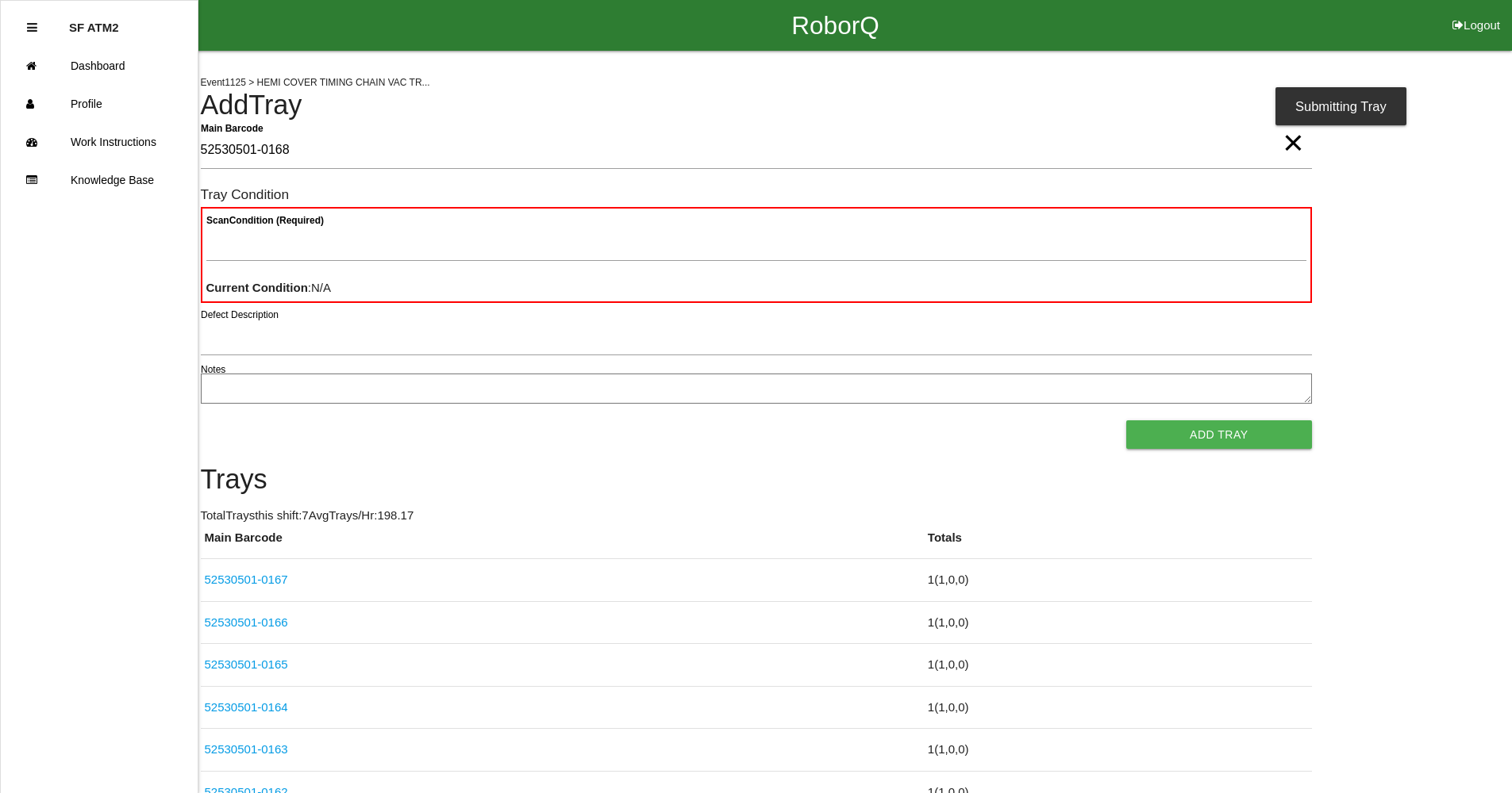
type Barcode "52530501-0168"
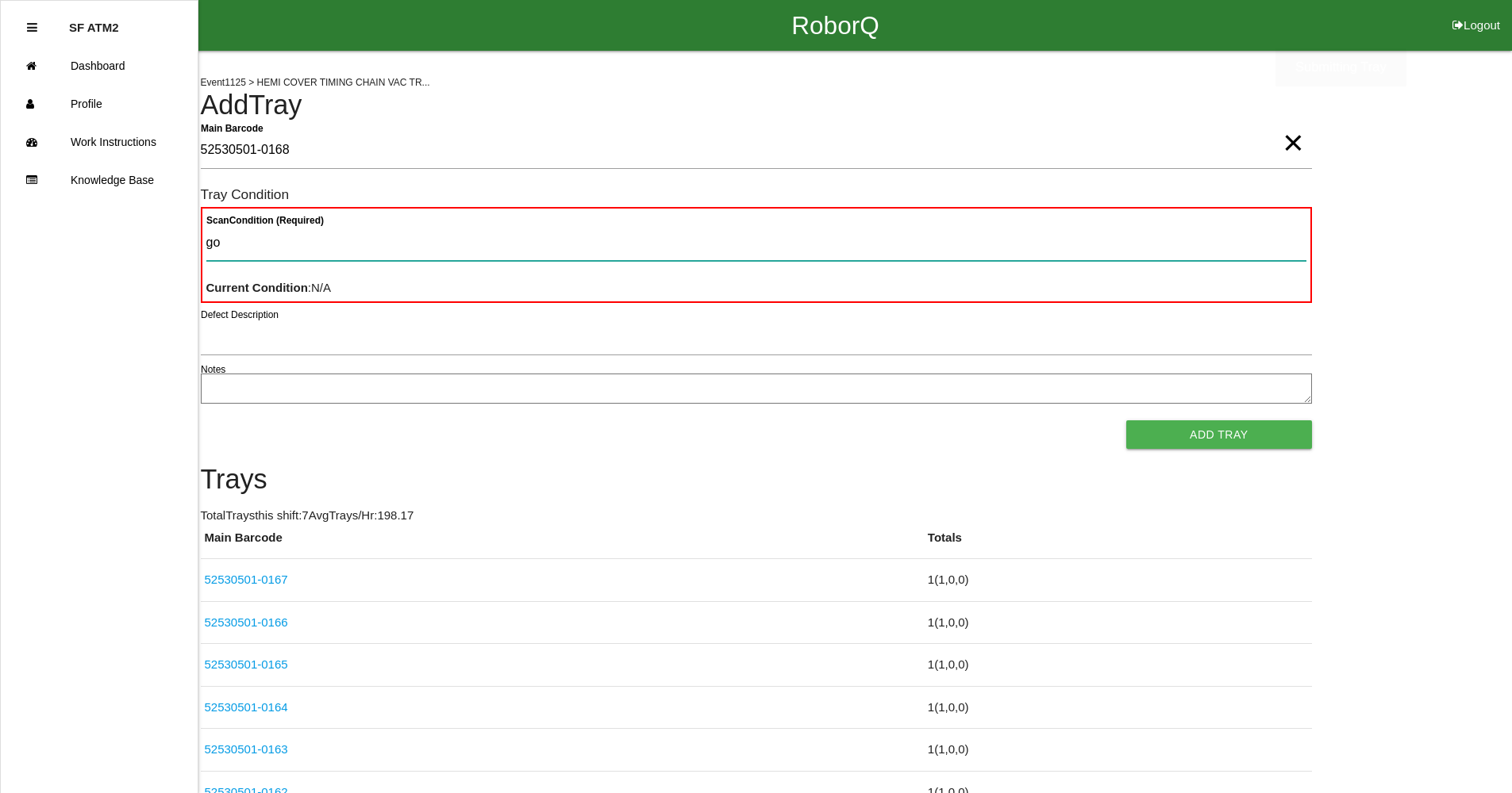
type Condition "goo"
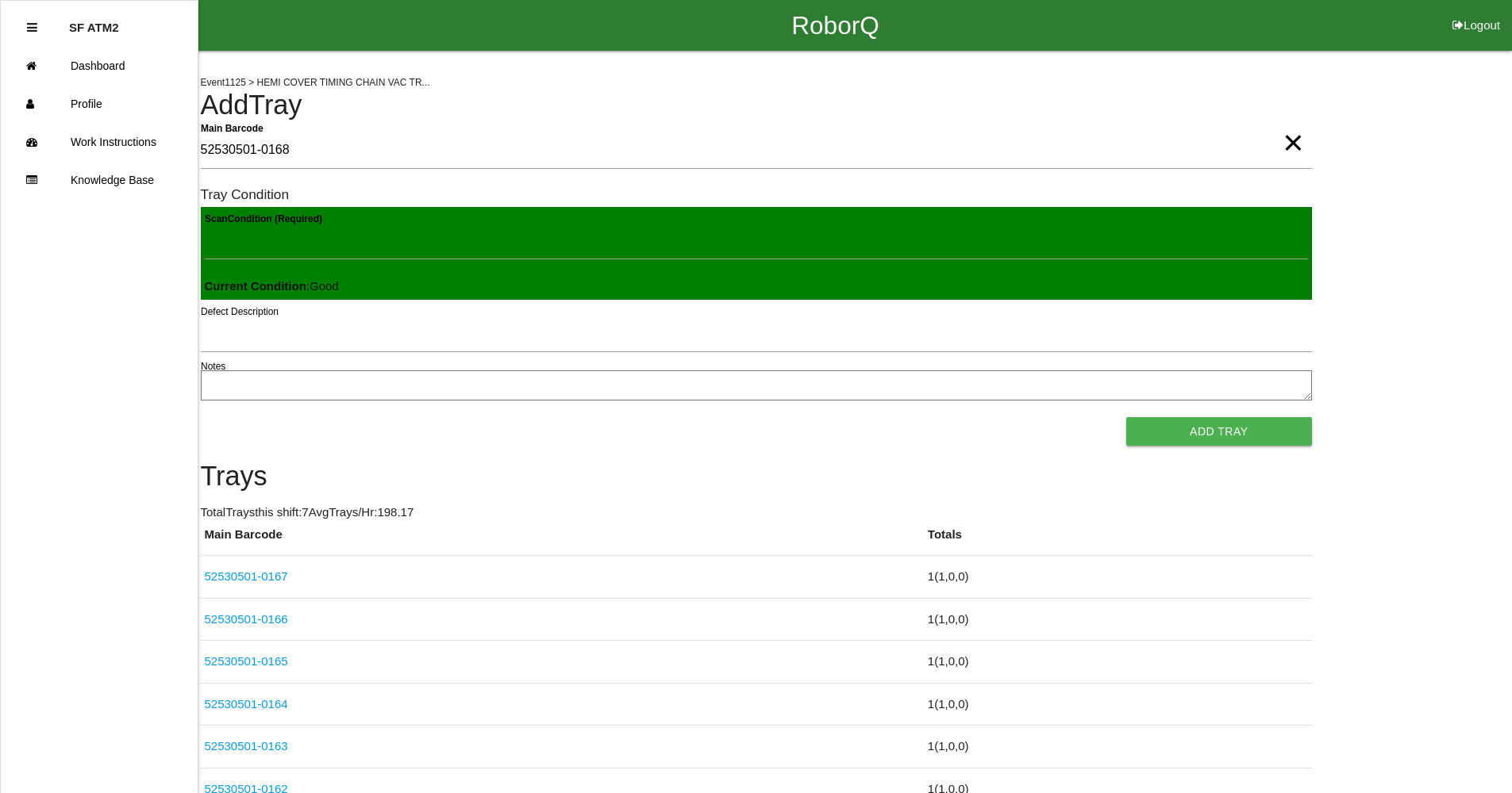
click at [1126, 418] on button "Add Tray" at bounding box center [1219, 432] width 185 height 29
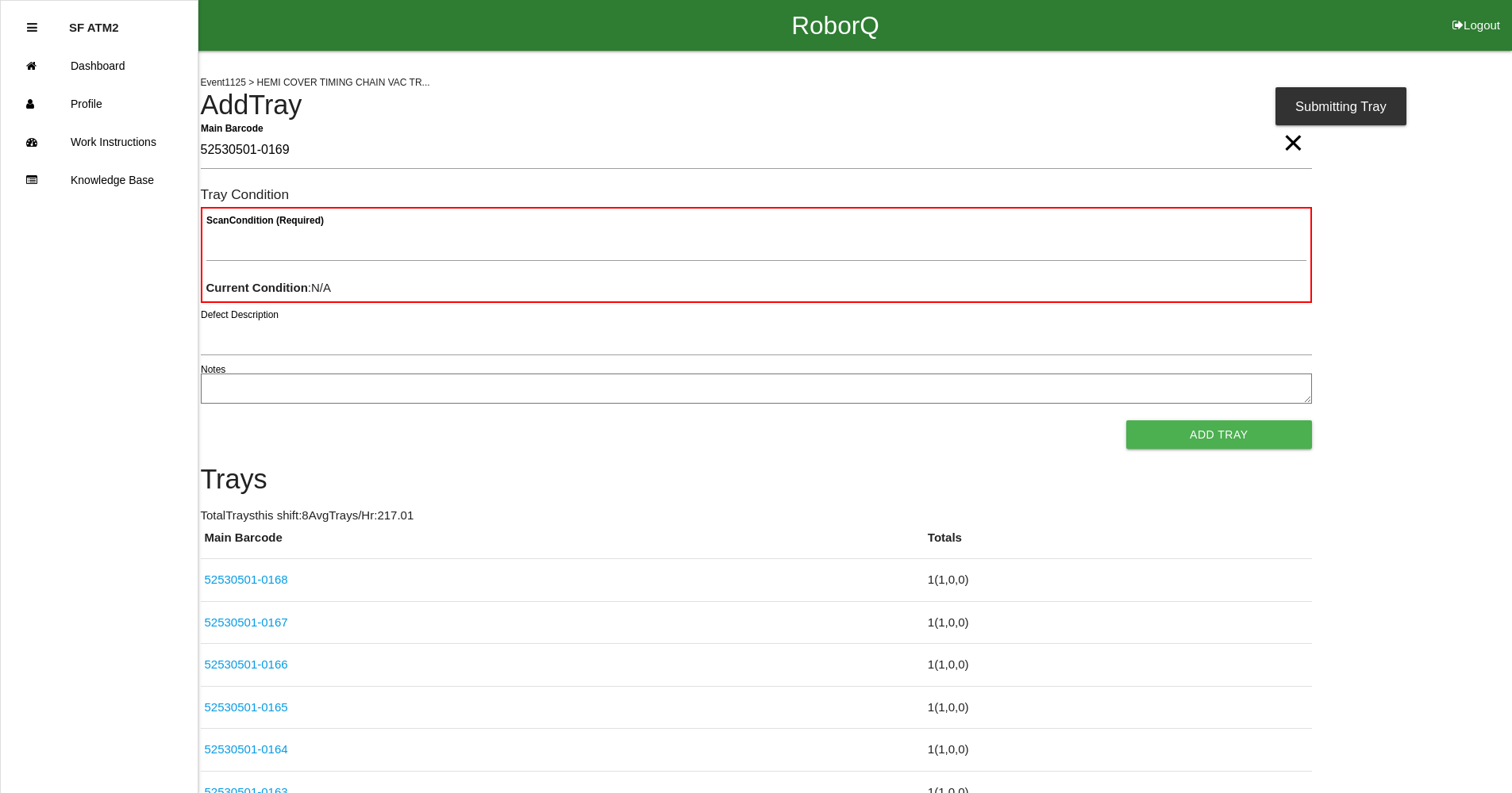
type Barcode "52530501-0169"
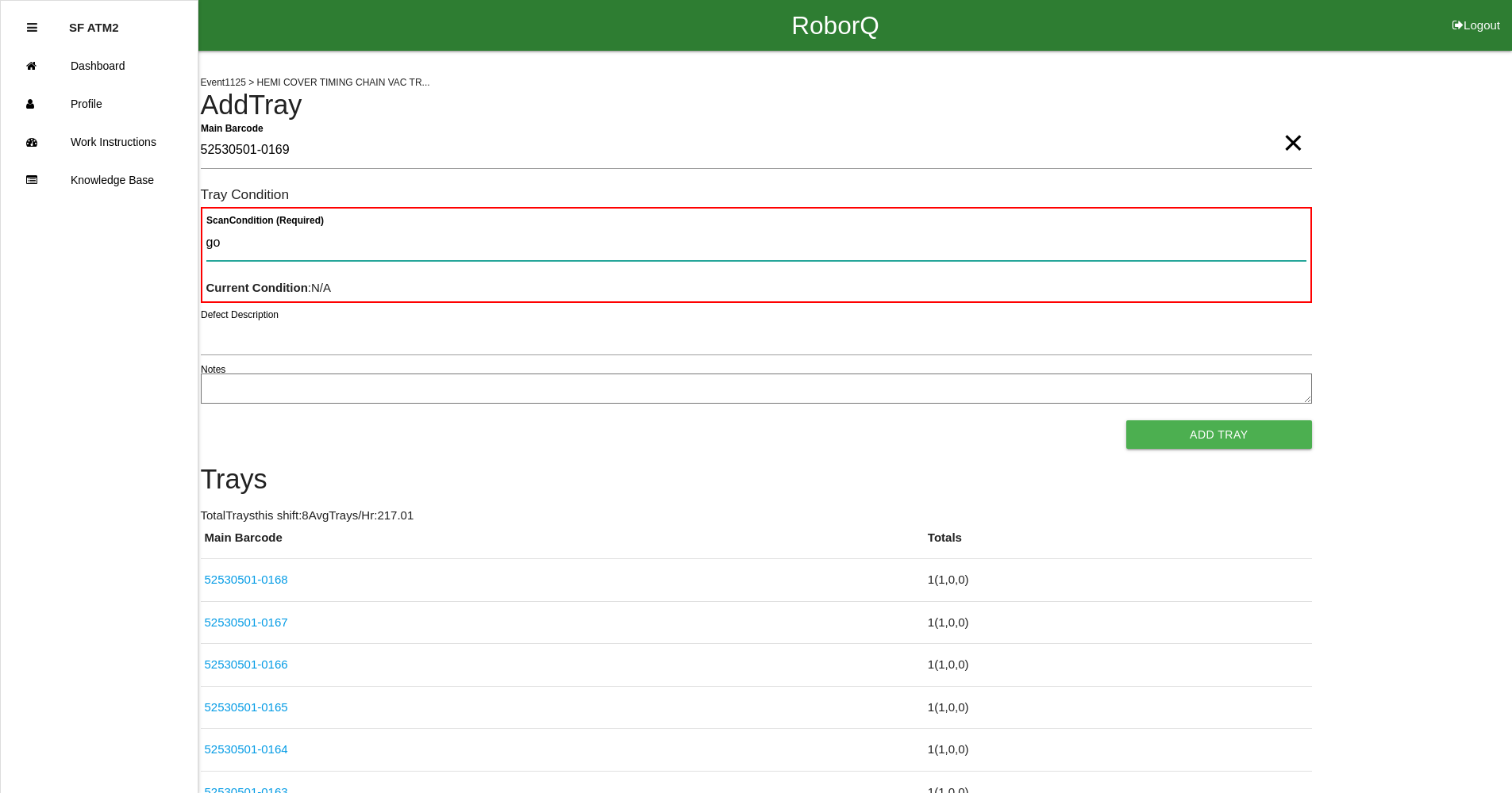
type Condition "goo"
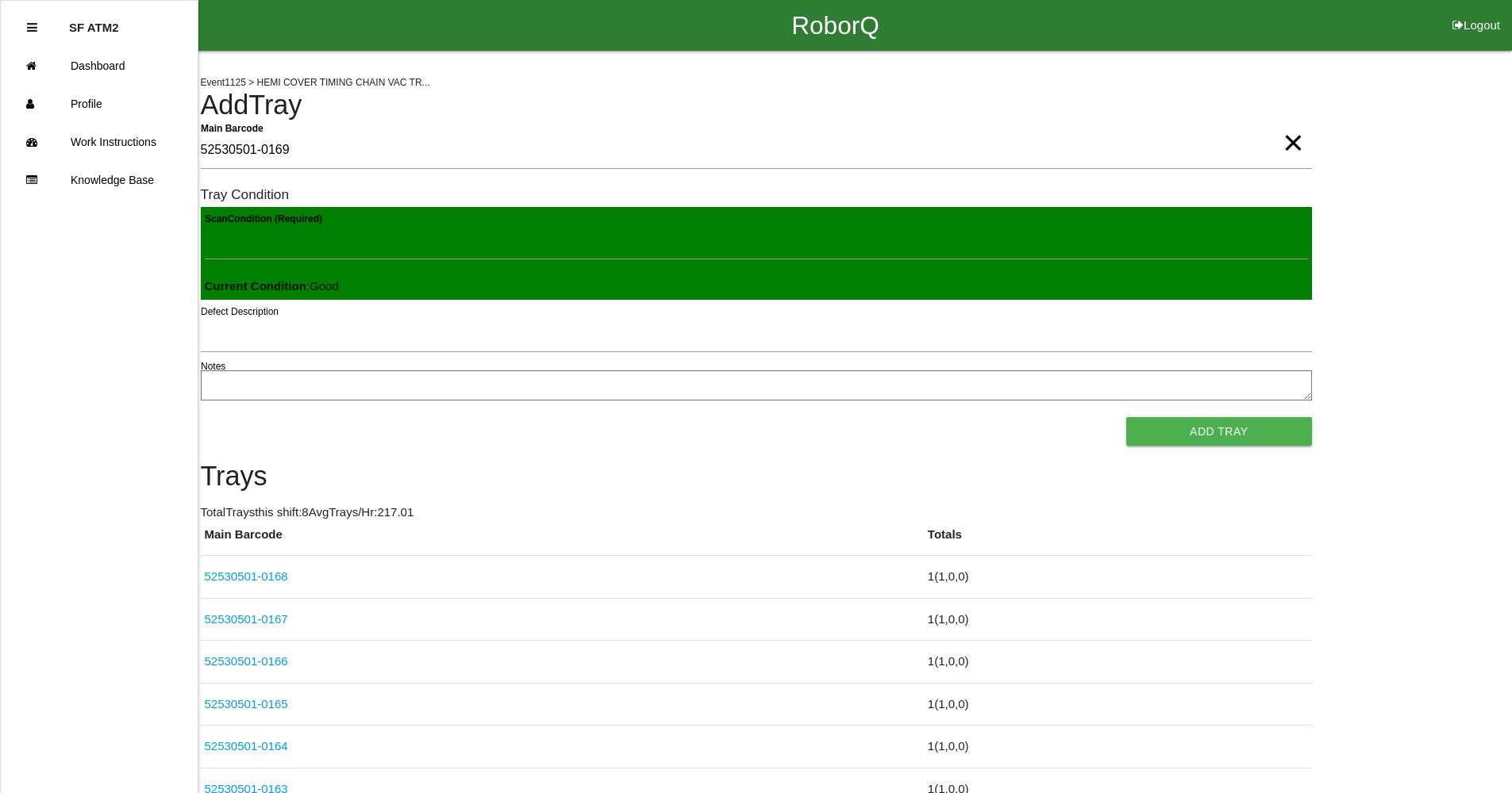
click at [1126, 418] on button "Add Tray" at bounding box center [1219, 432] width 185 height 29
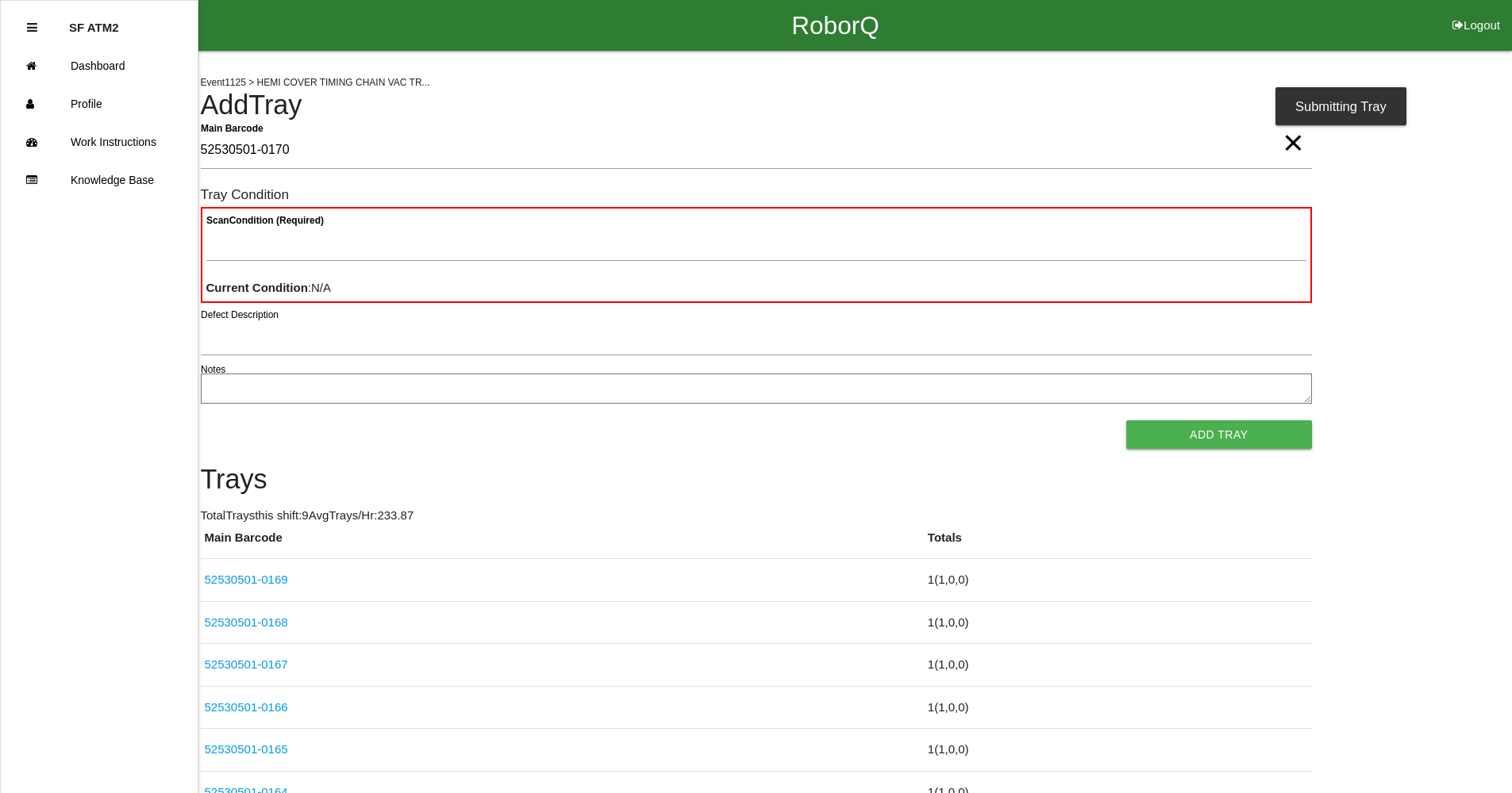
type Barcode "52530501-0170"
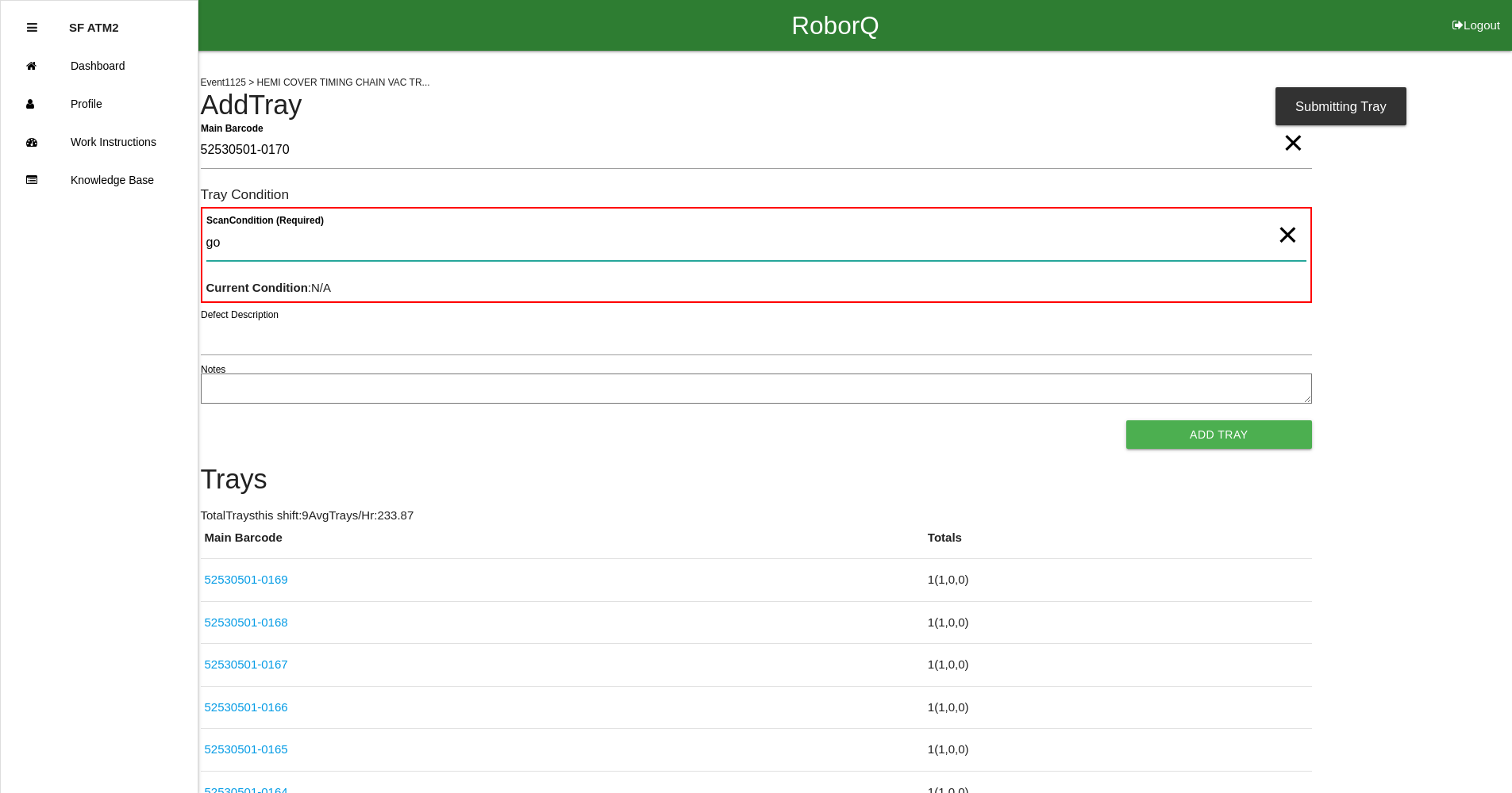
type Condition "goo"
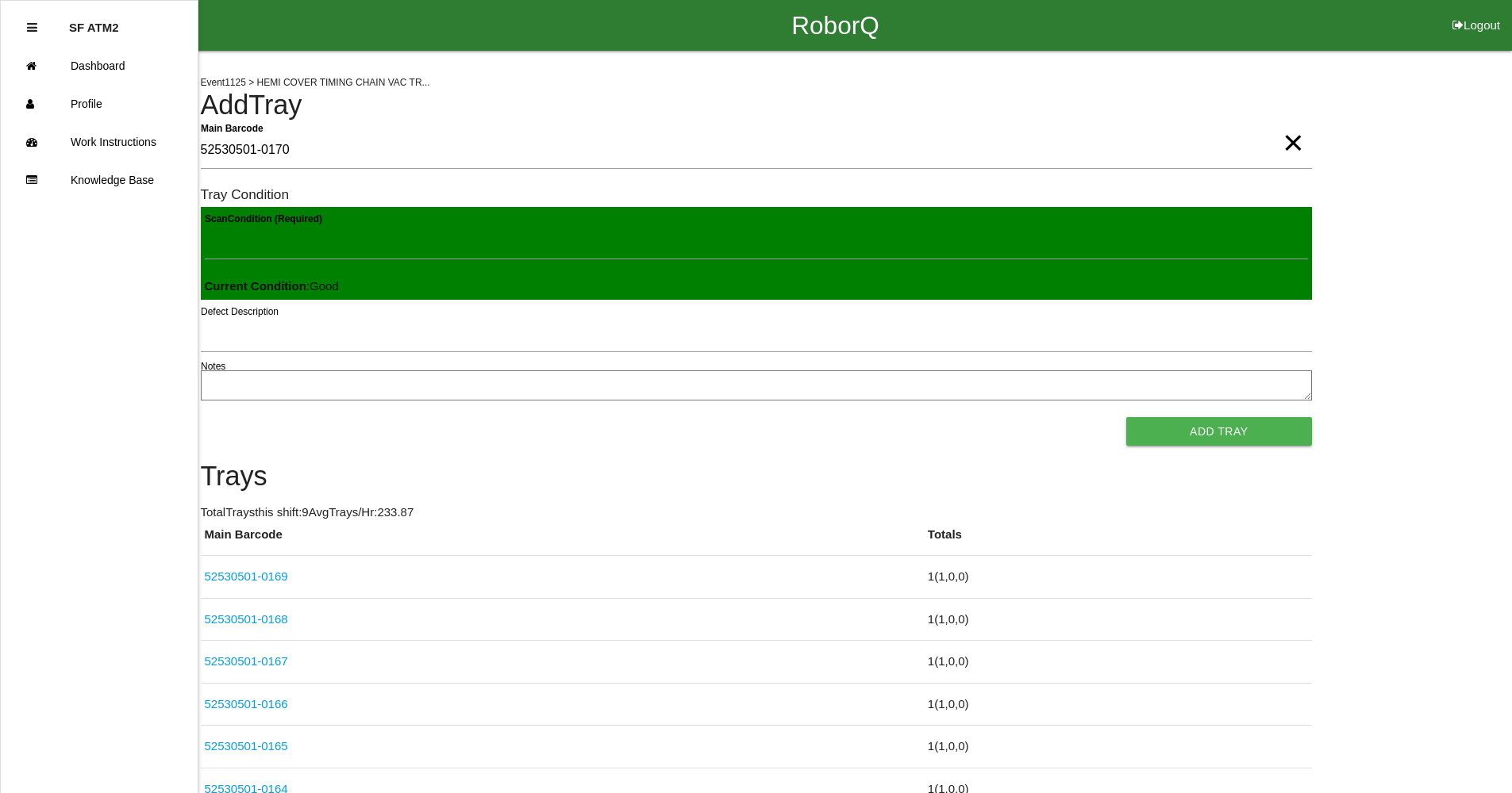
click at [1126, 418] on button "Add Tray" at bounding box center [1219, 432] width 185 height 29
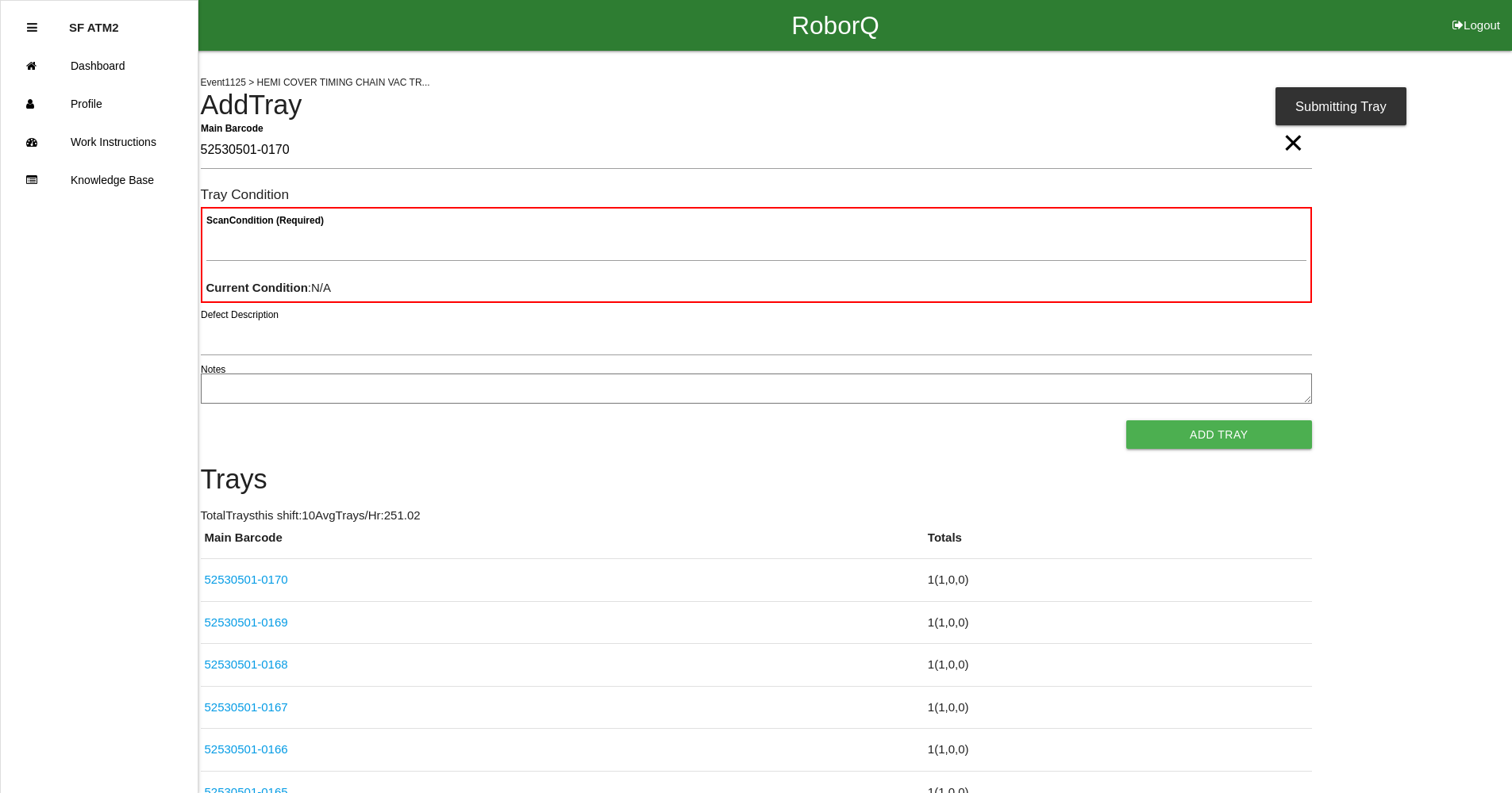
type Barcode "52530501-0170"
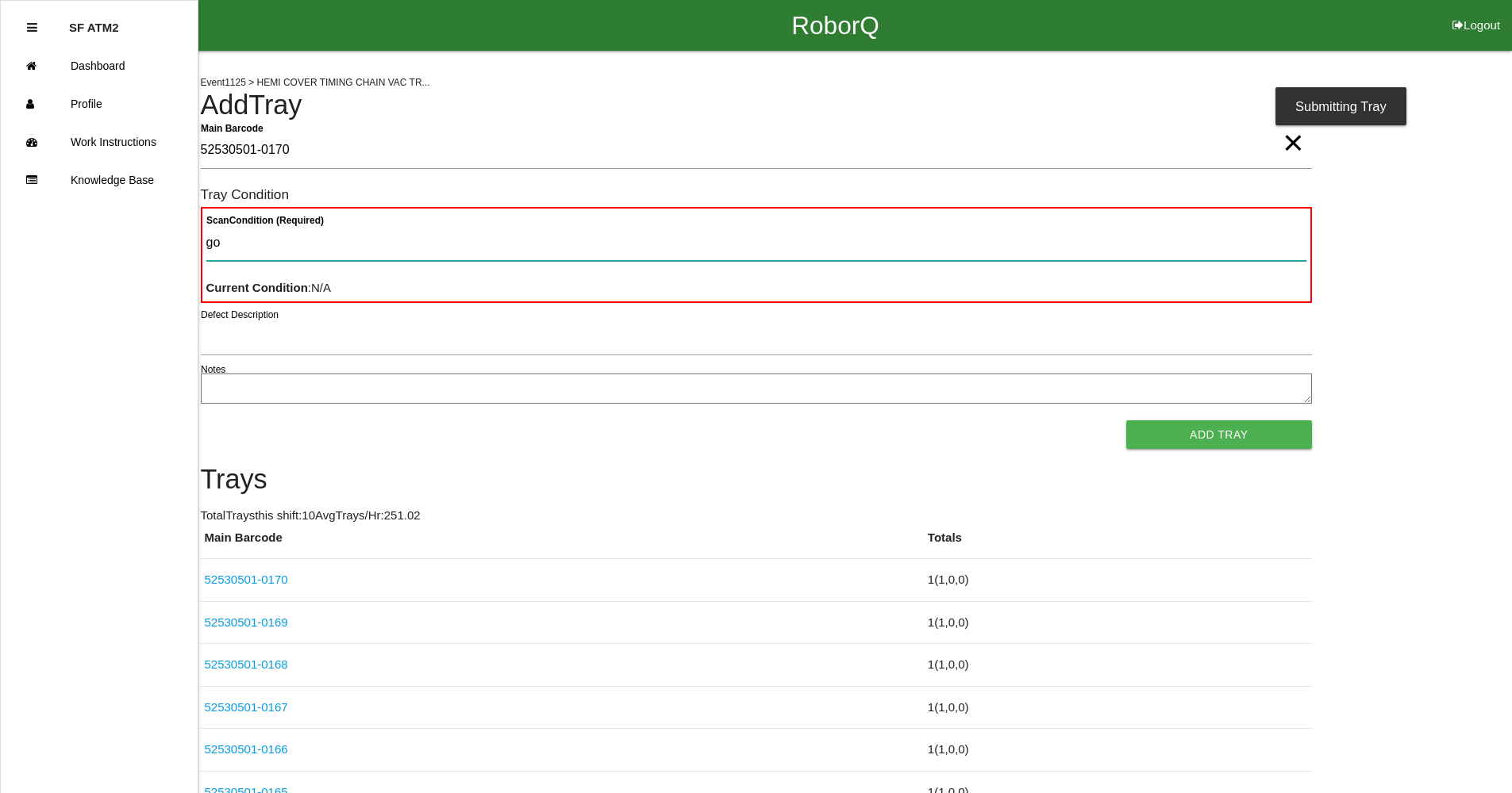
type Condition "goo"
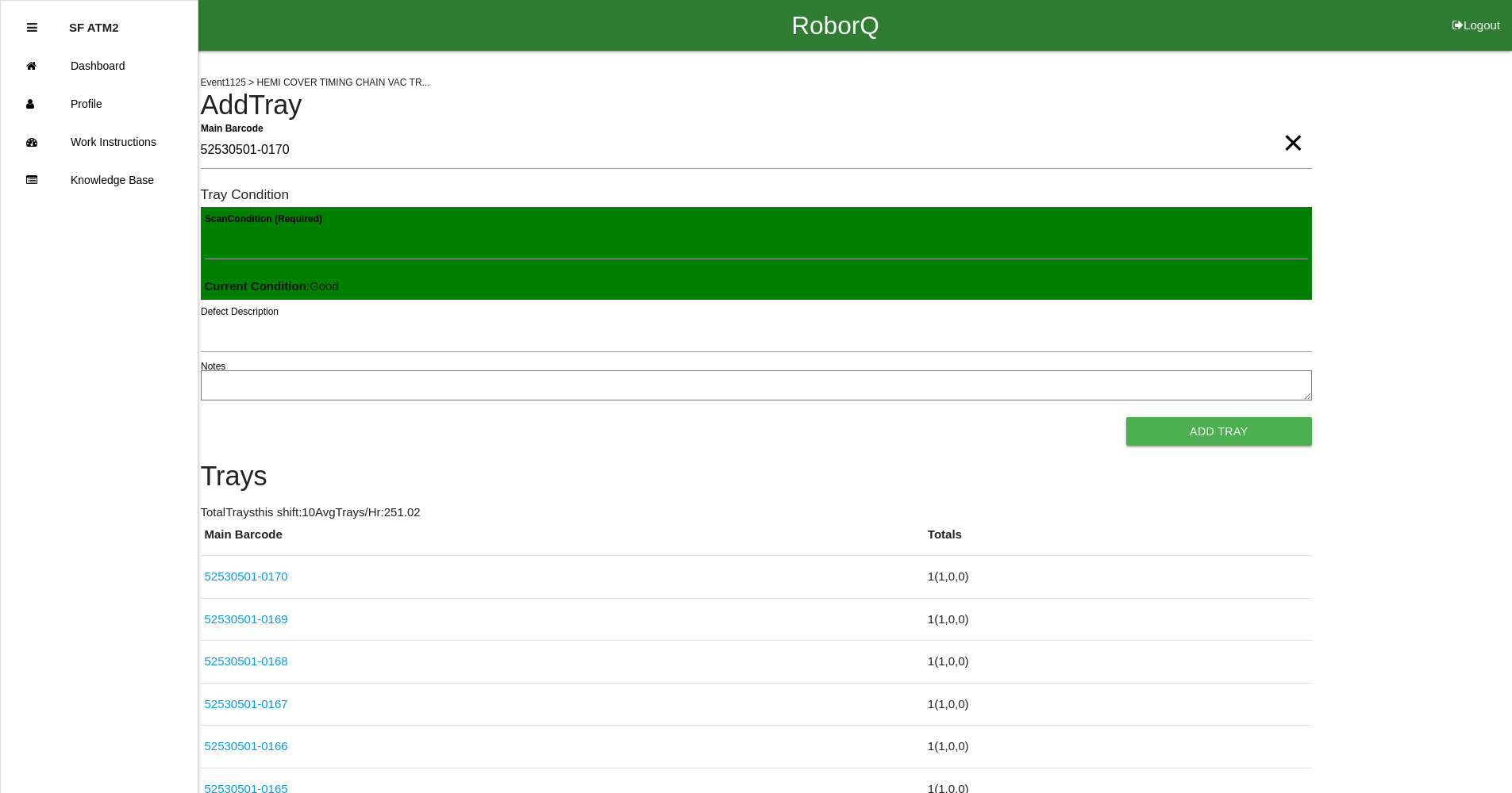
click at [1126, 418] on button "Add Tray" at bounding box center [1219, 432] width 185 height 29
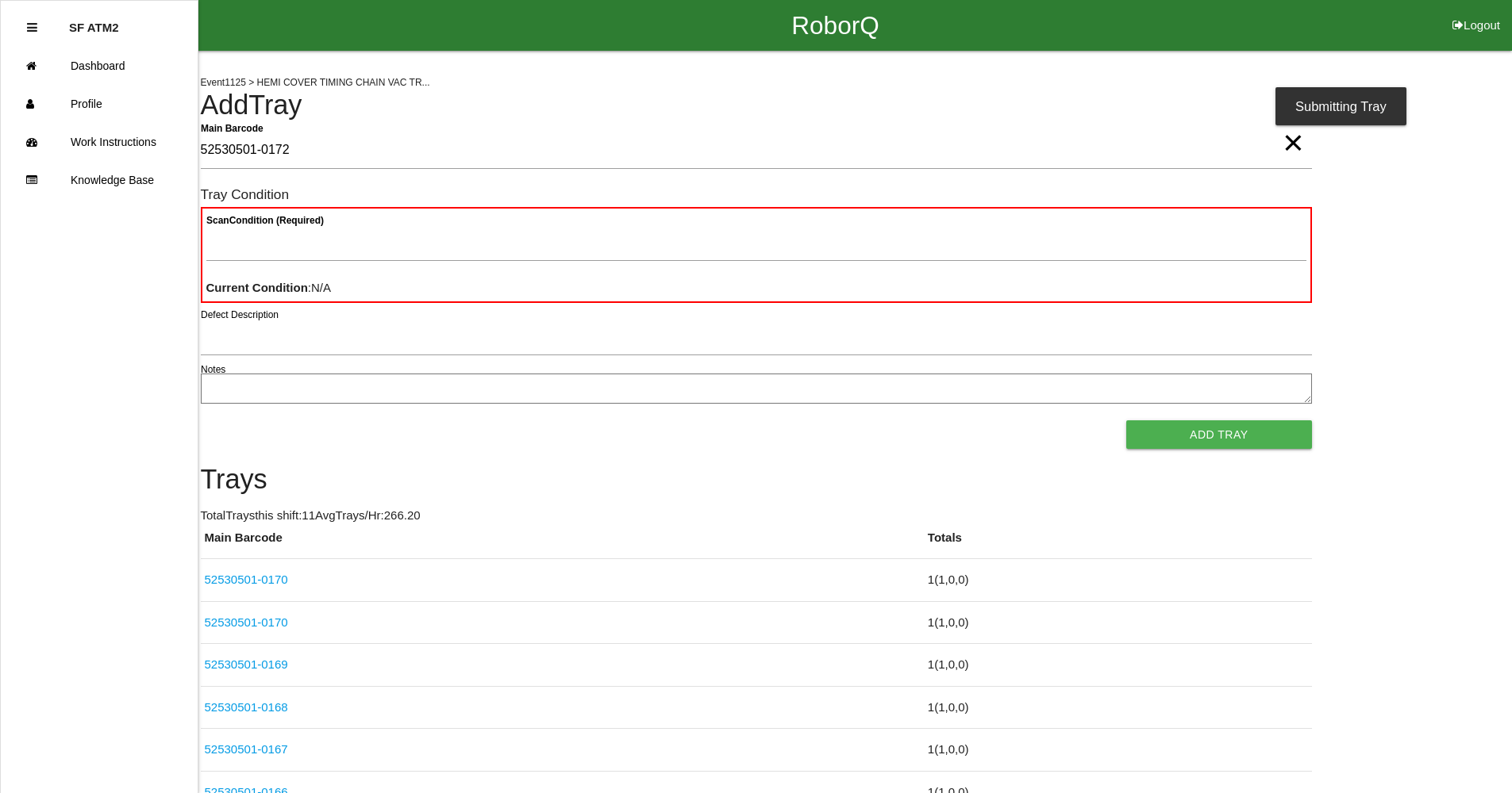
type Barcode "52530501-0172"
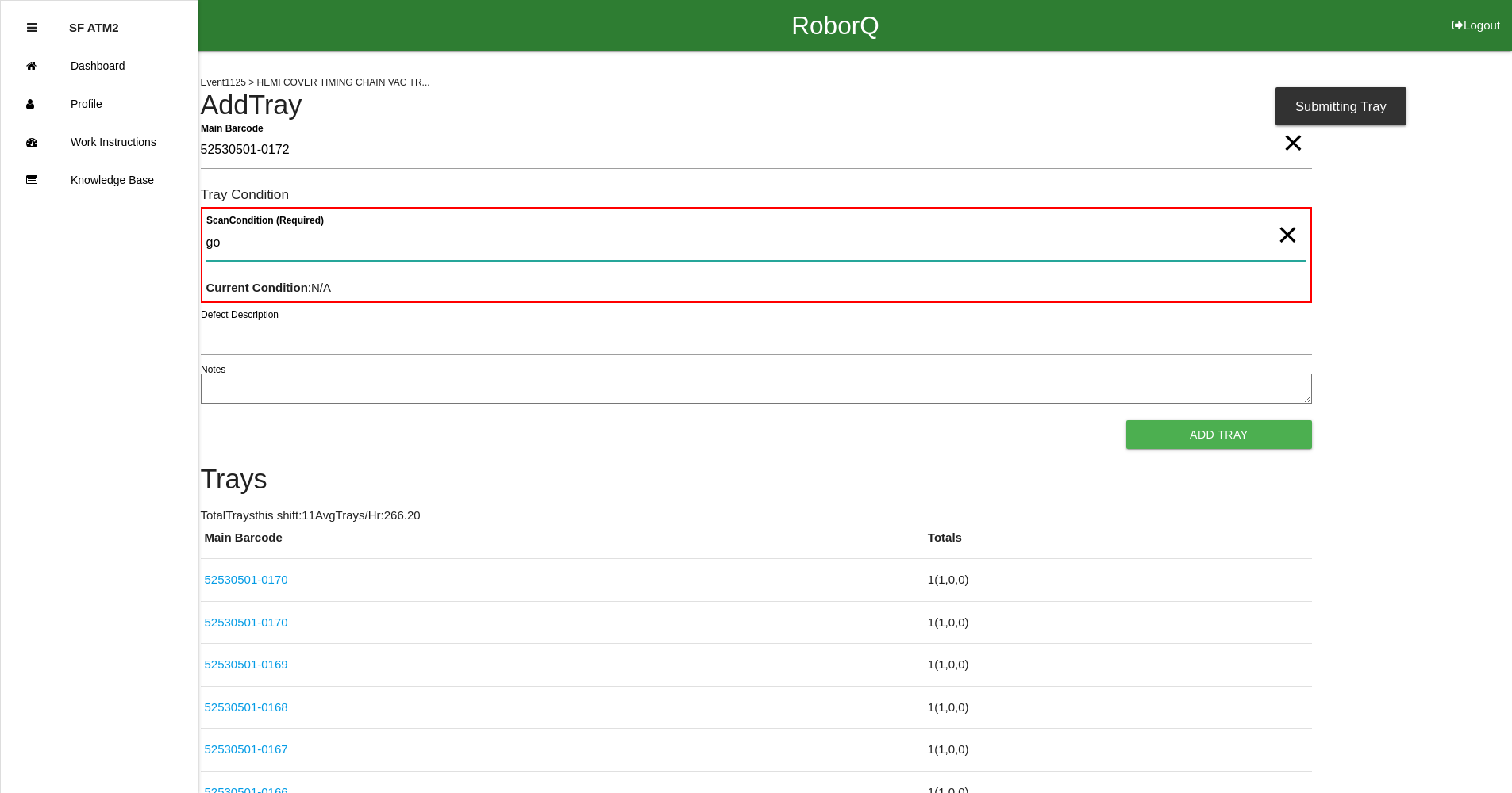
type Condition "goo"
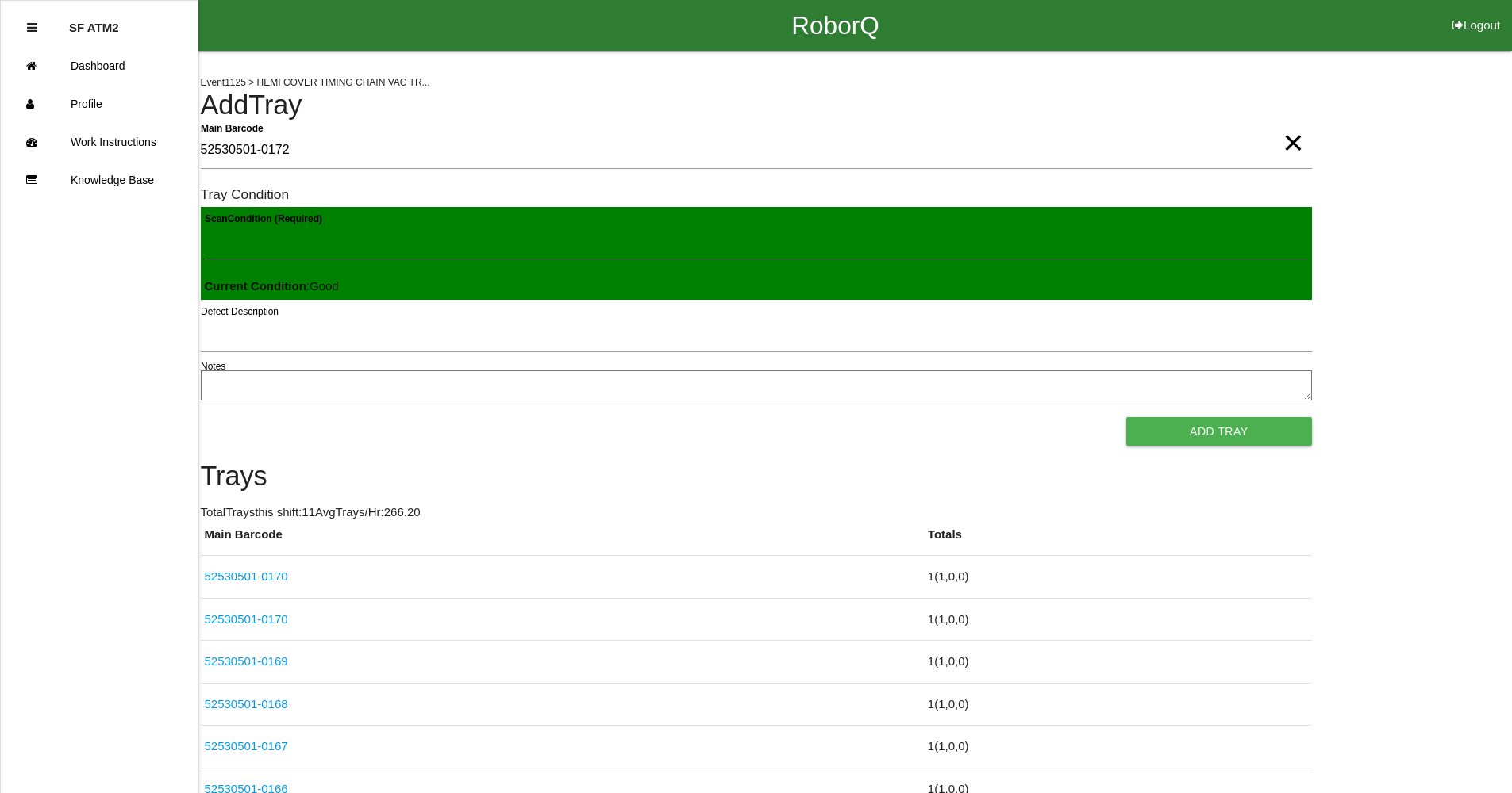
click at [1126, 418] on button "Add Tray" at bounding box center [1219, 432] width 185 height 29
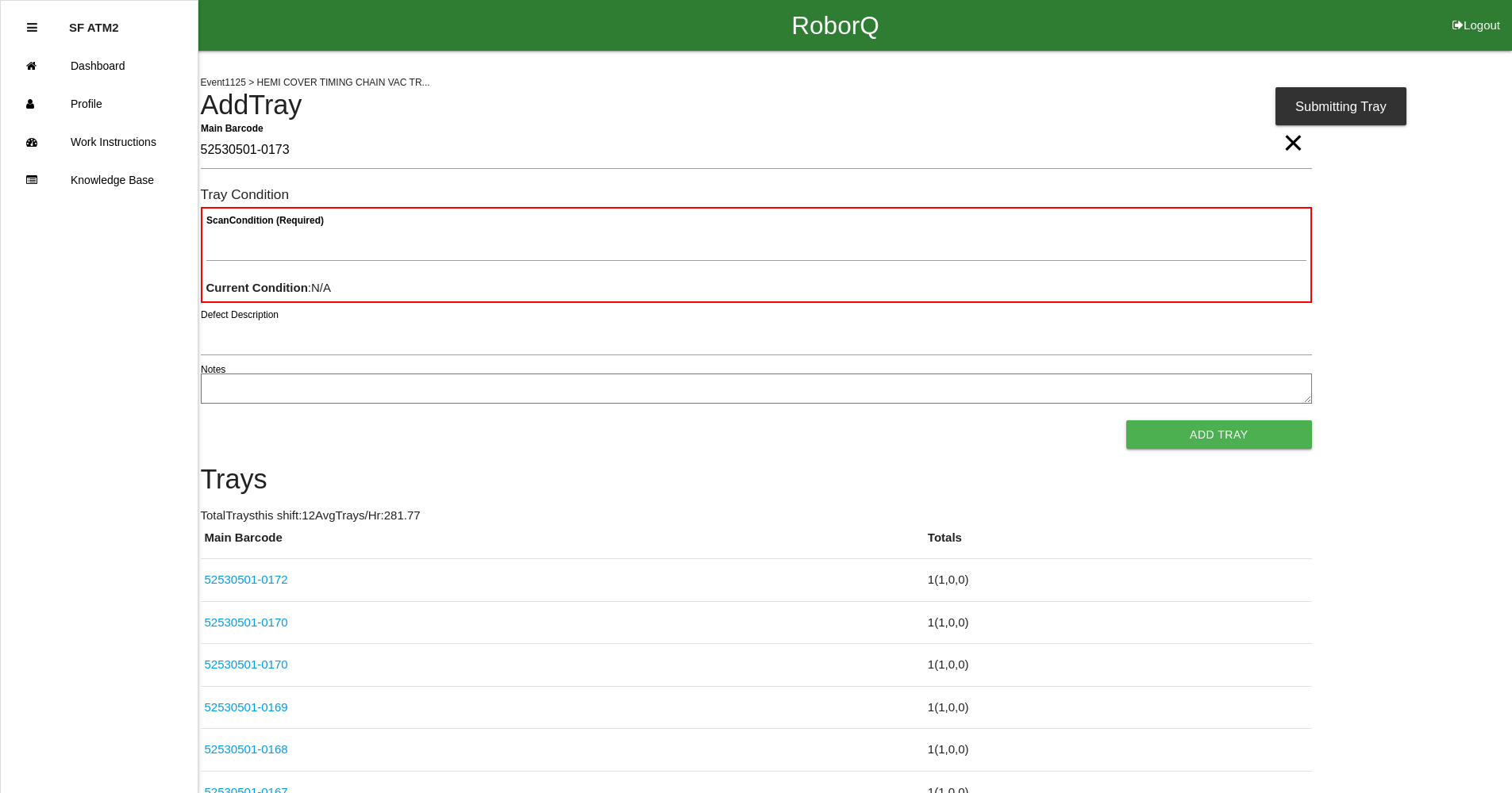
type Barcode "52530501-0173"
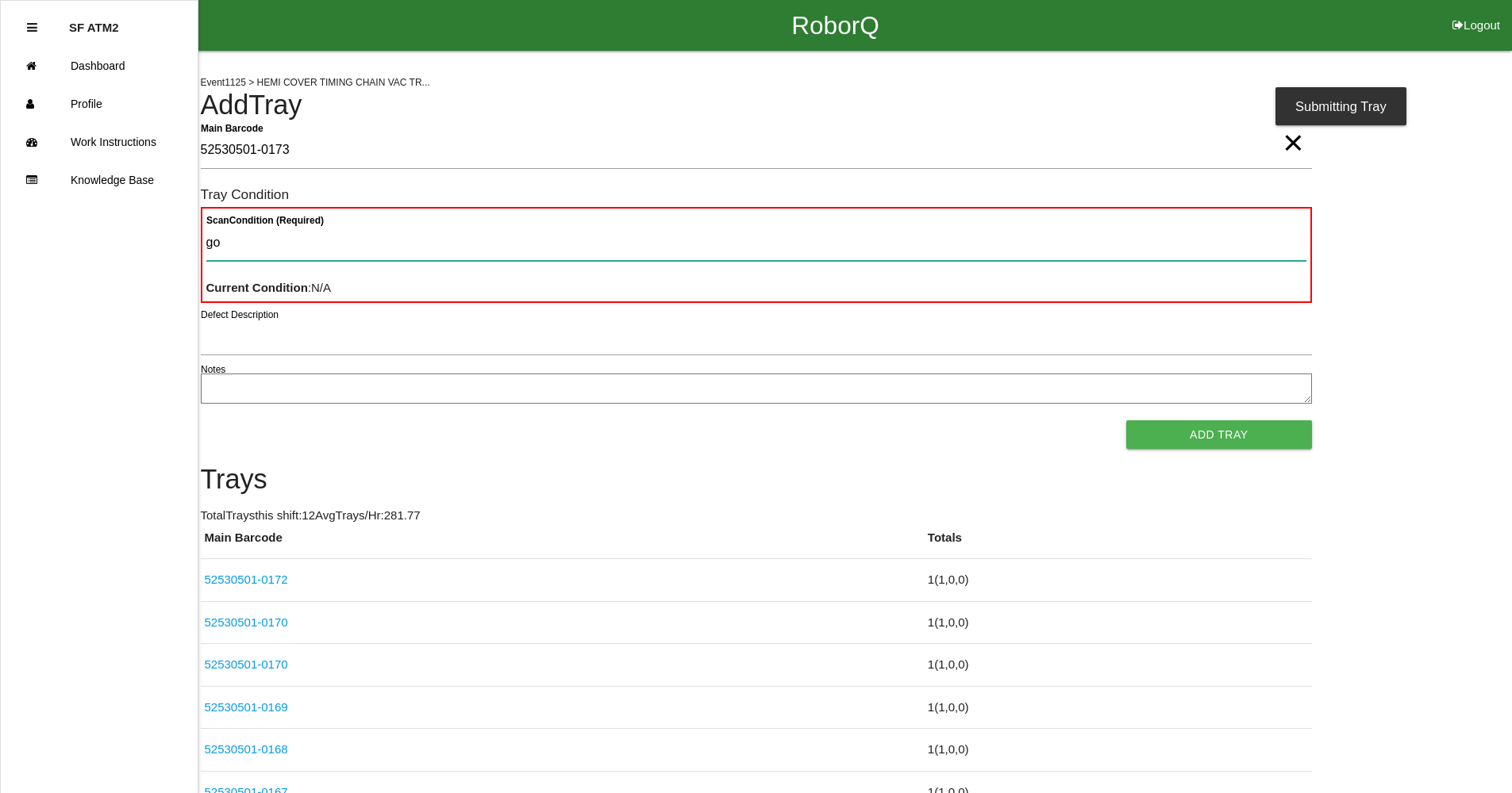
type Condition "goo"
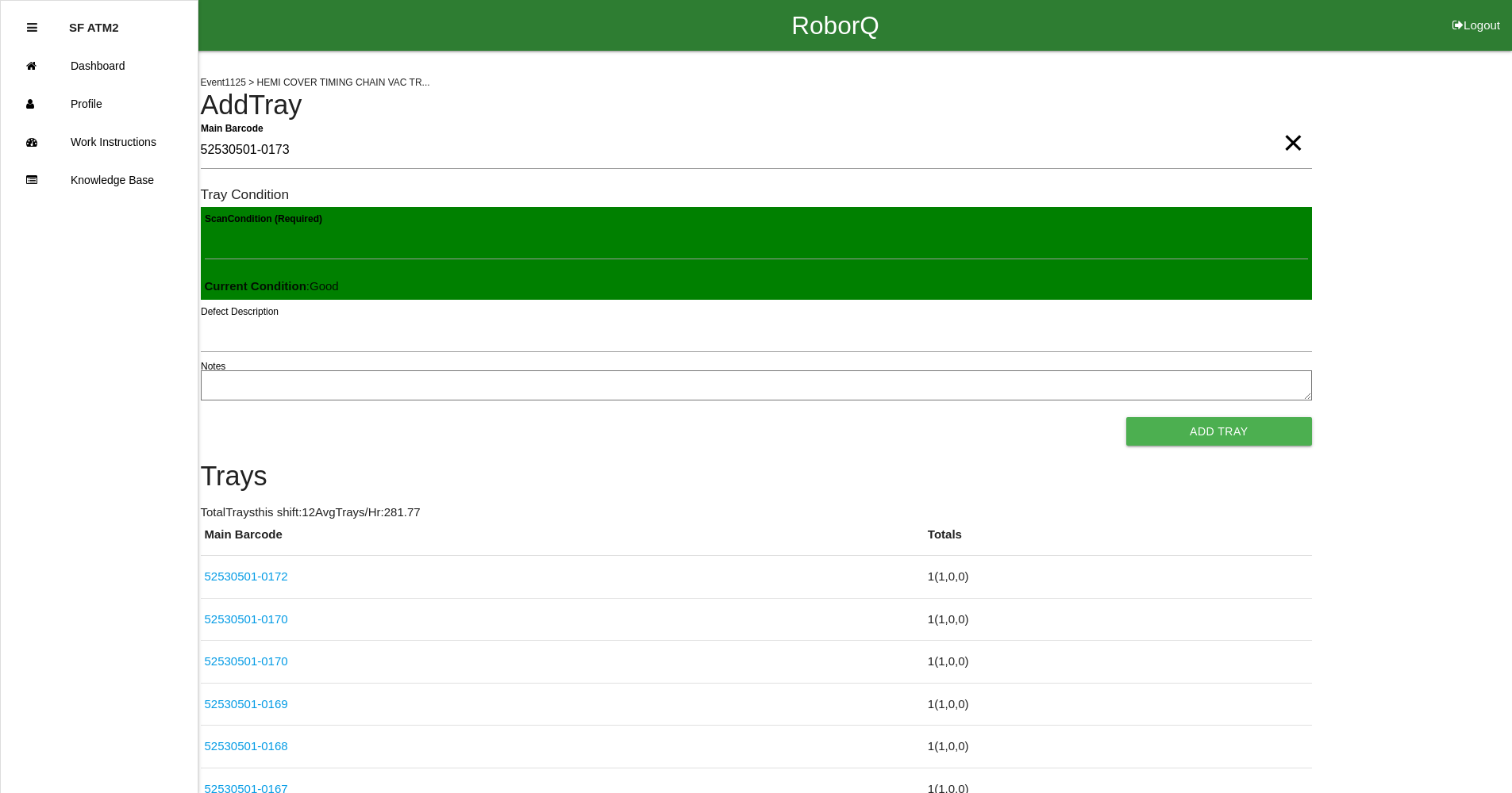
click at [1126, 418] on button "Add Tray" at bounding box center [1219, 432] width 185 height 29
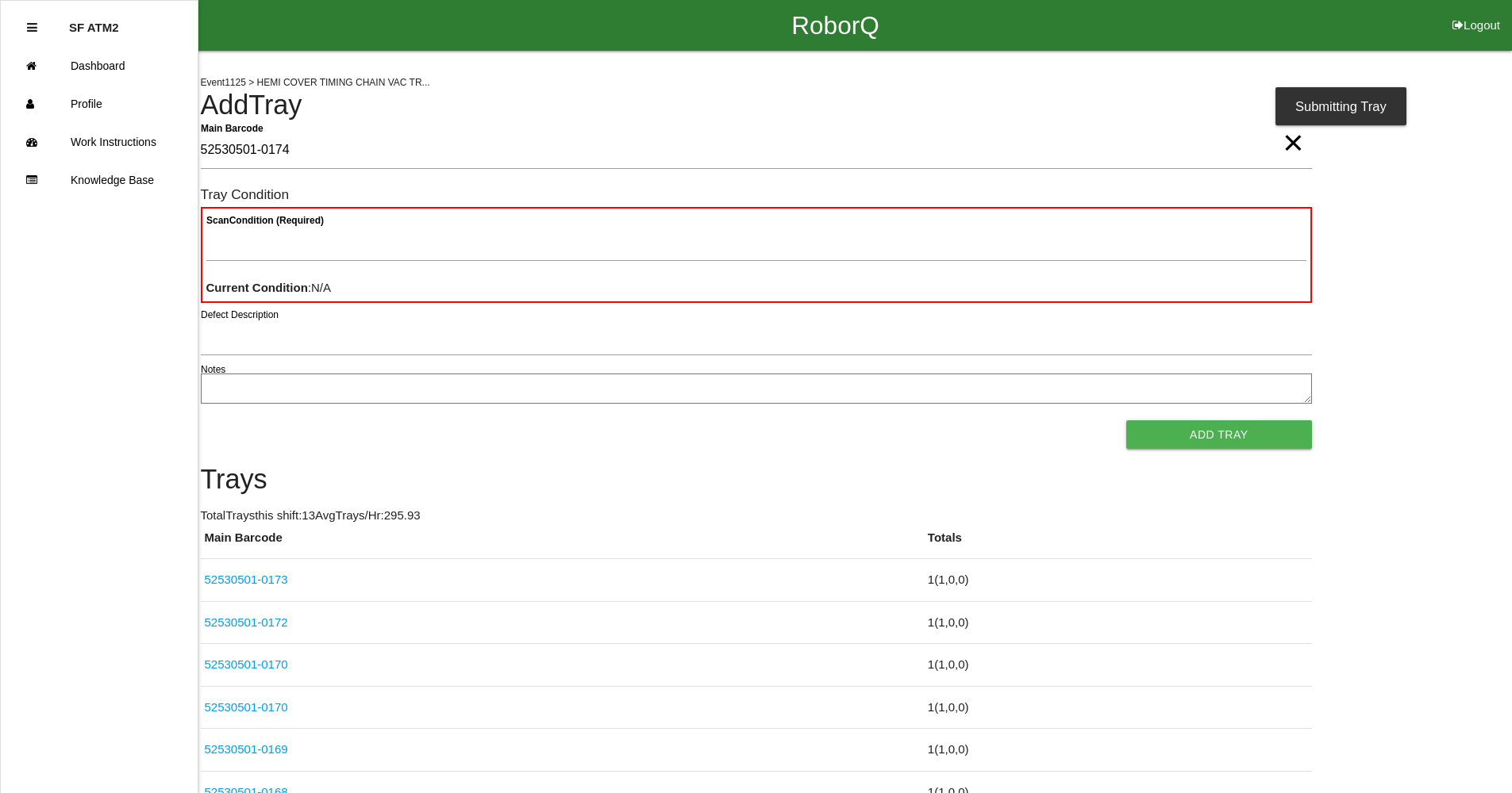
type Barcode "52530501-0174"
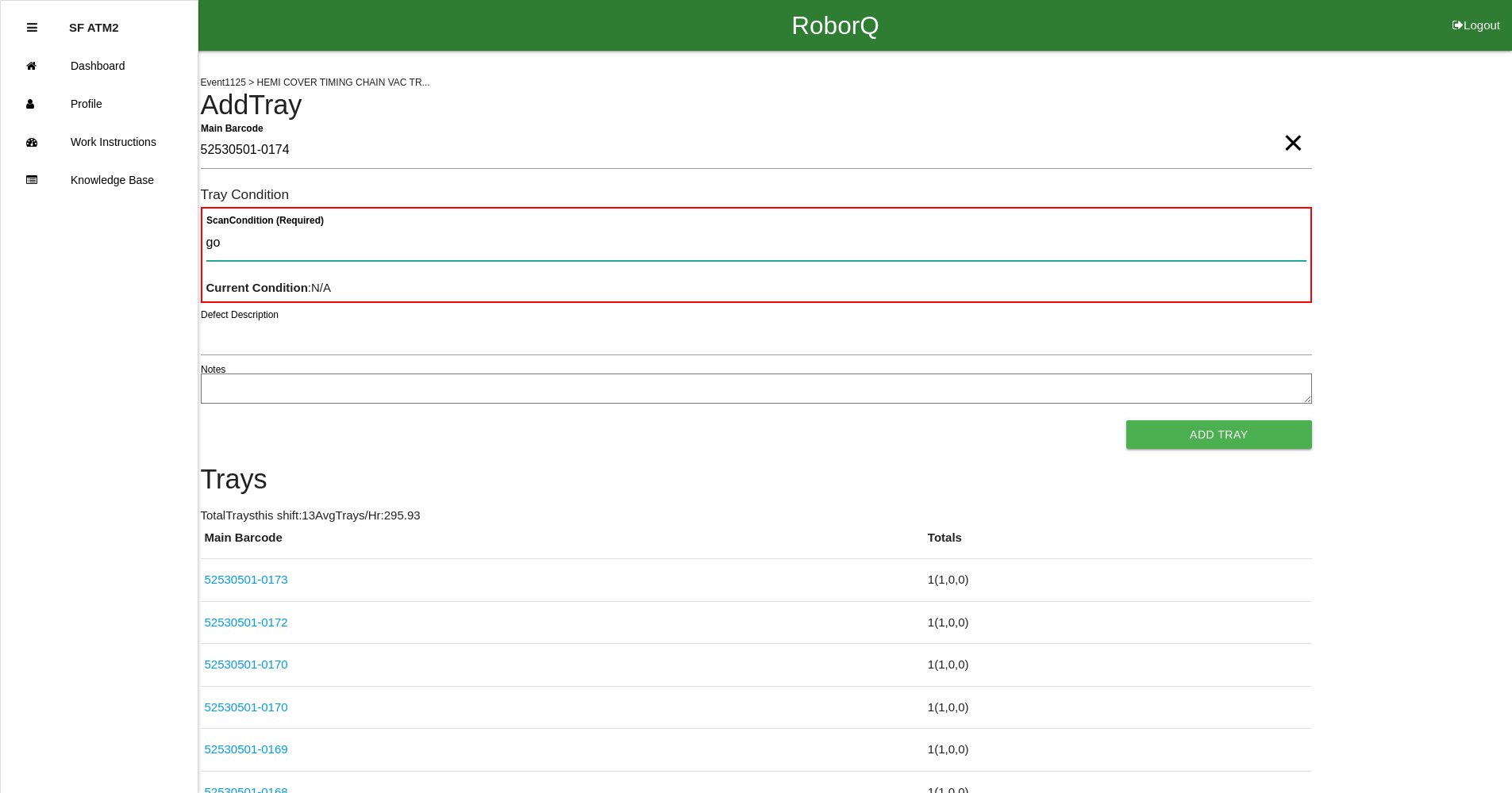
type Condition "goo"
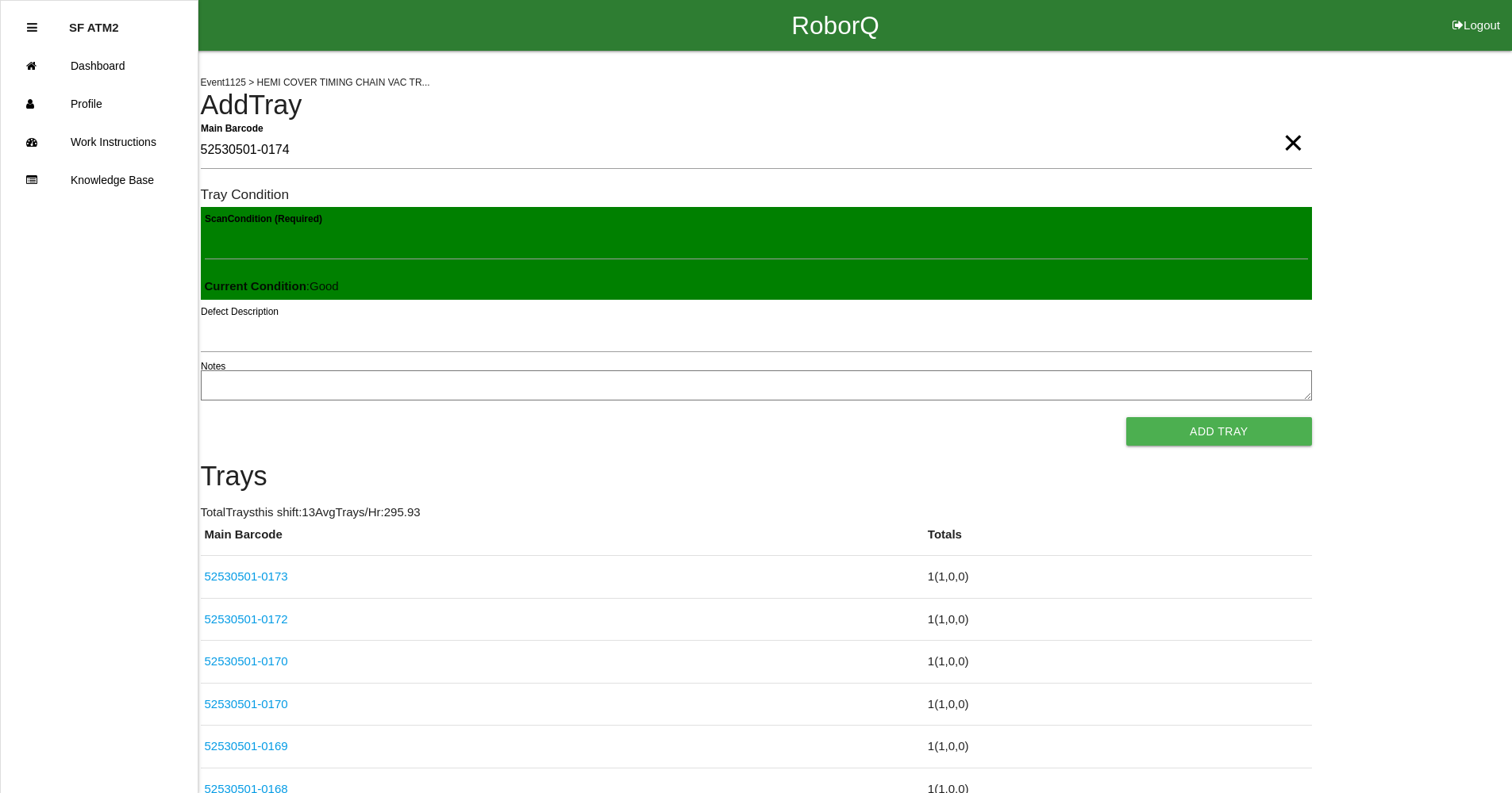
click at [1126, 418] on button "Add Tray" at bounding box center [1219, 432] width 185 height 29
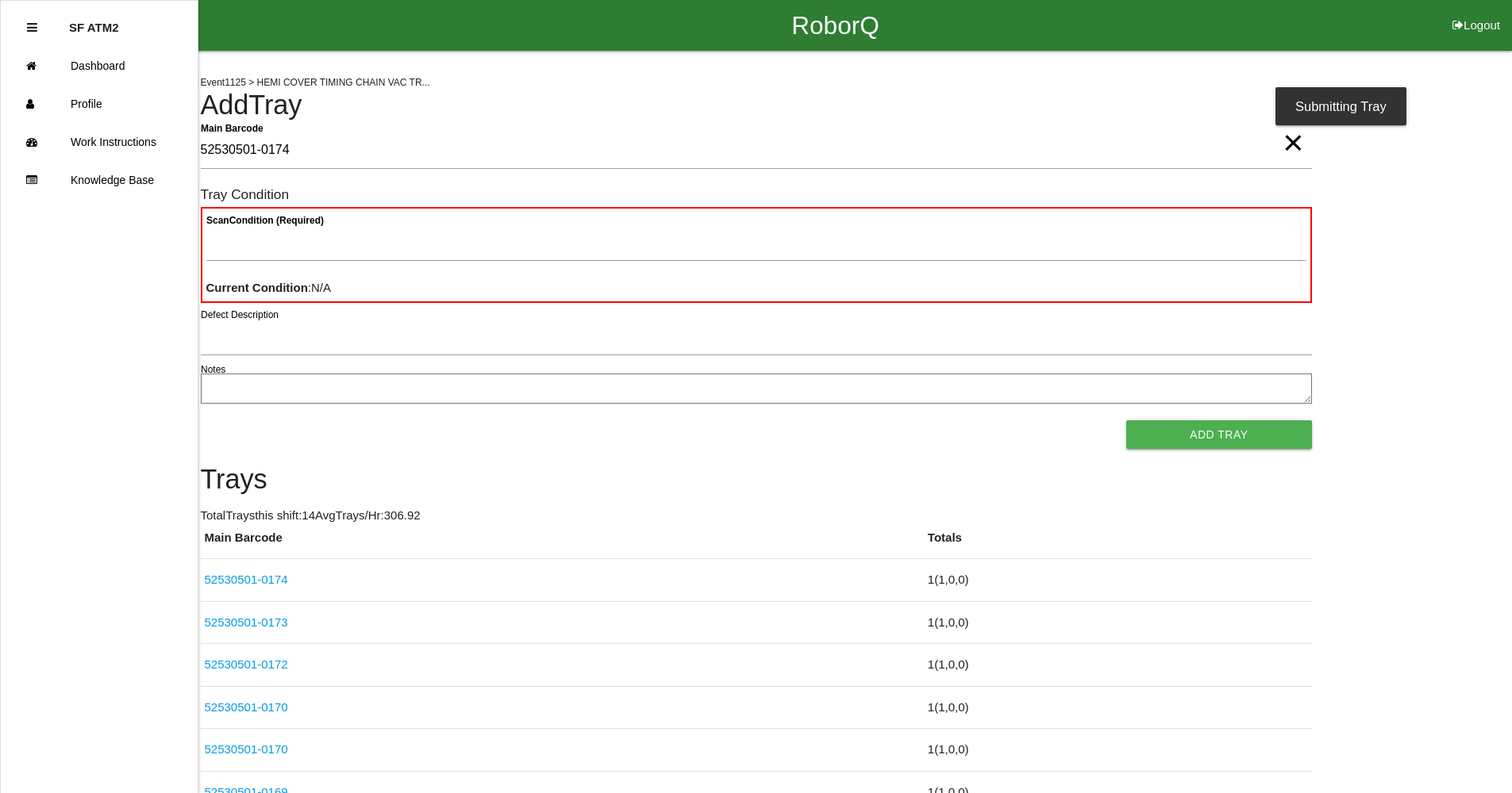
type Barcode "52530501-0174"
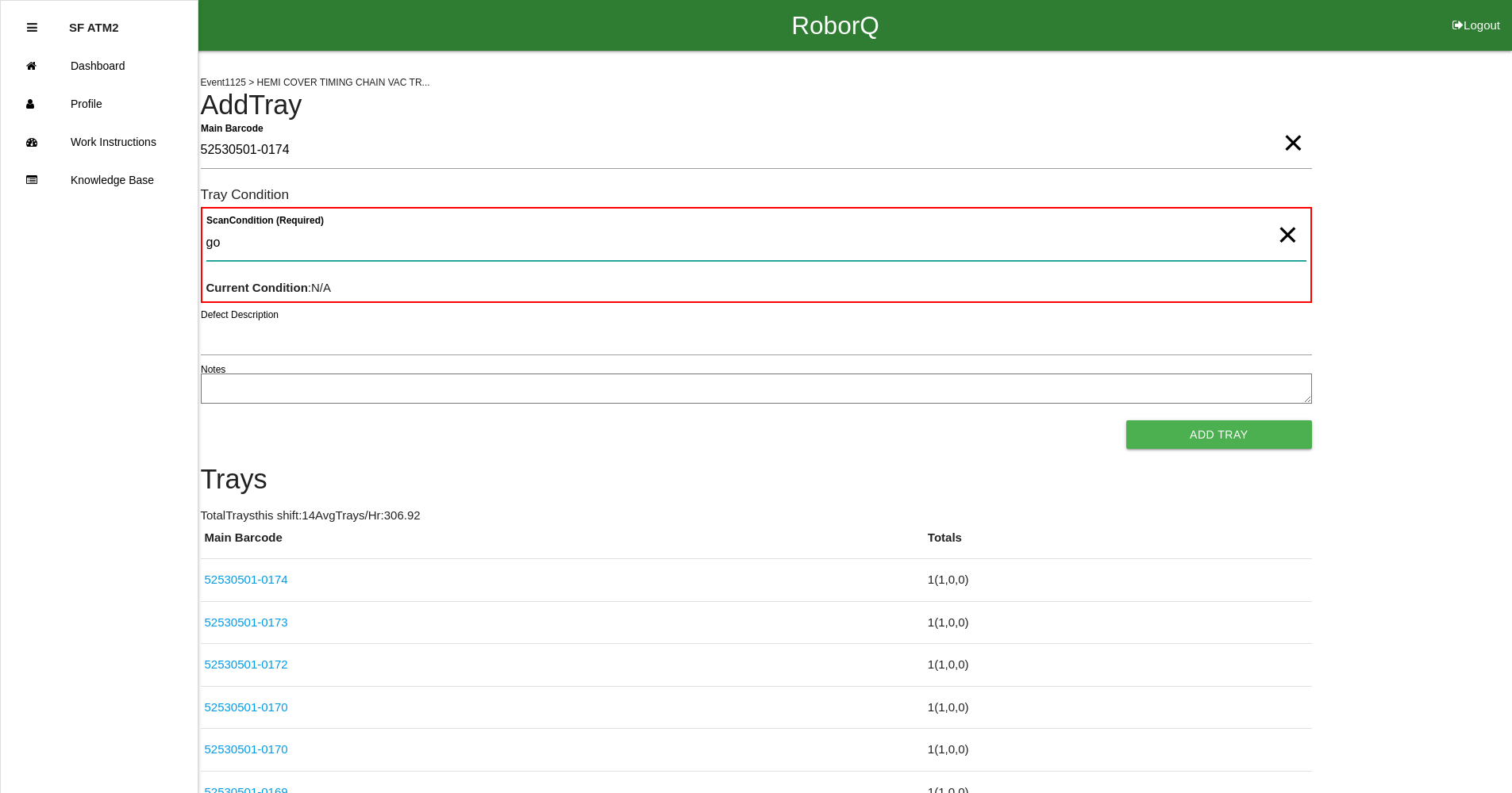
type Condition "goo"
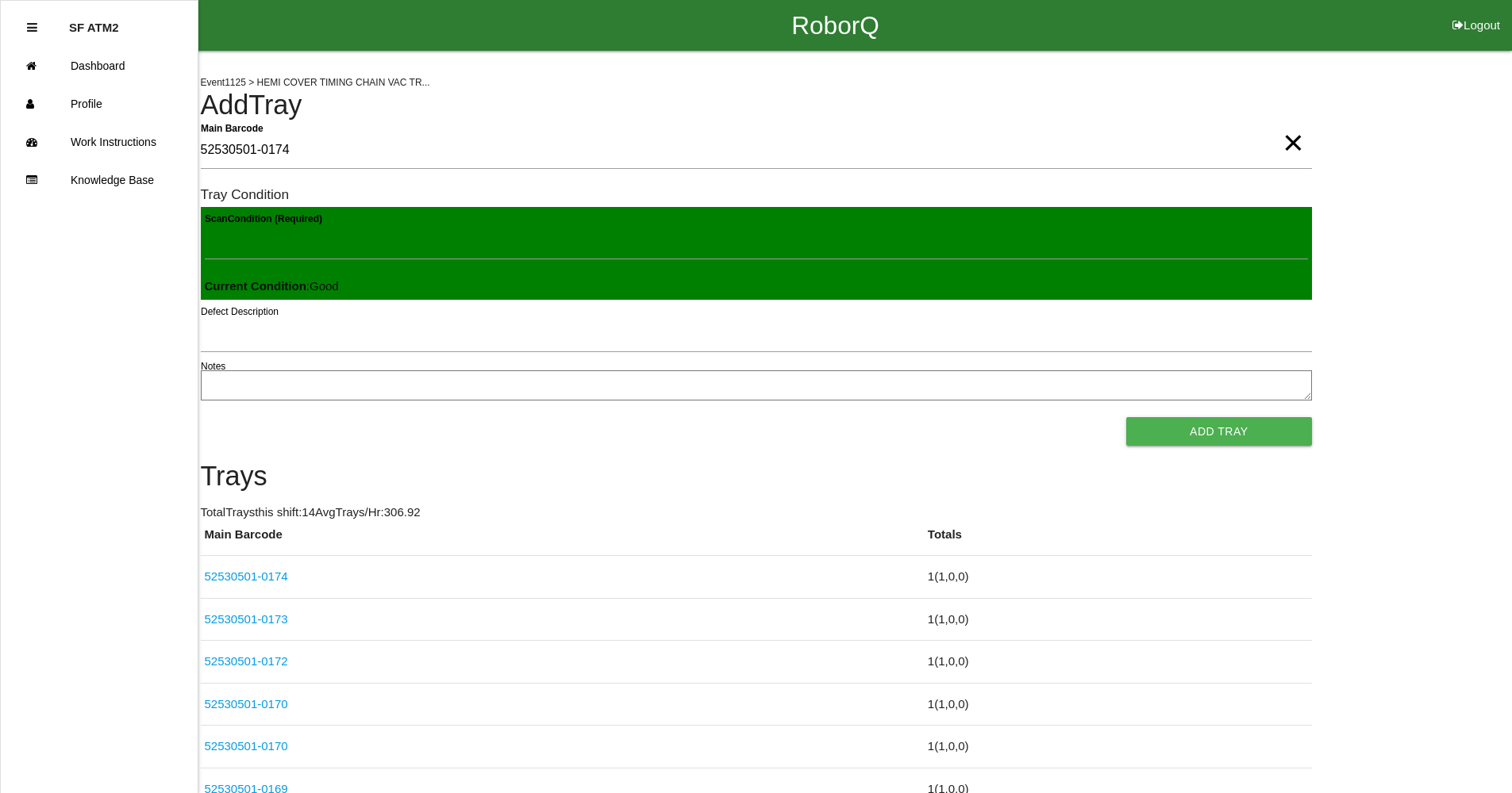
click at [1126, 418] on button "Add Tray" at bounding box center [1219, 432] width 185 height 29
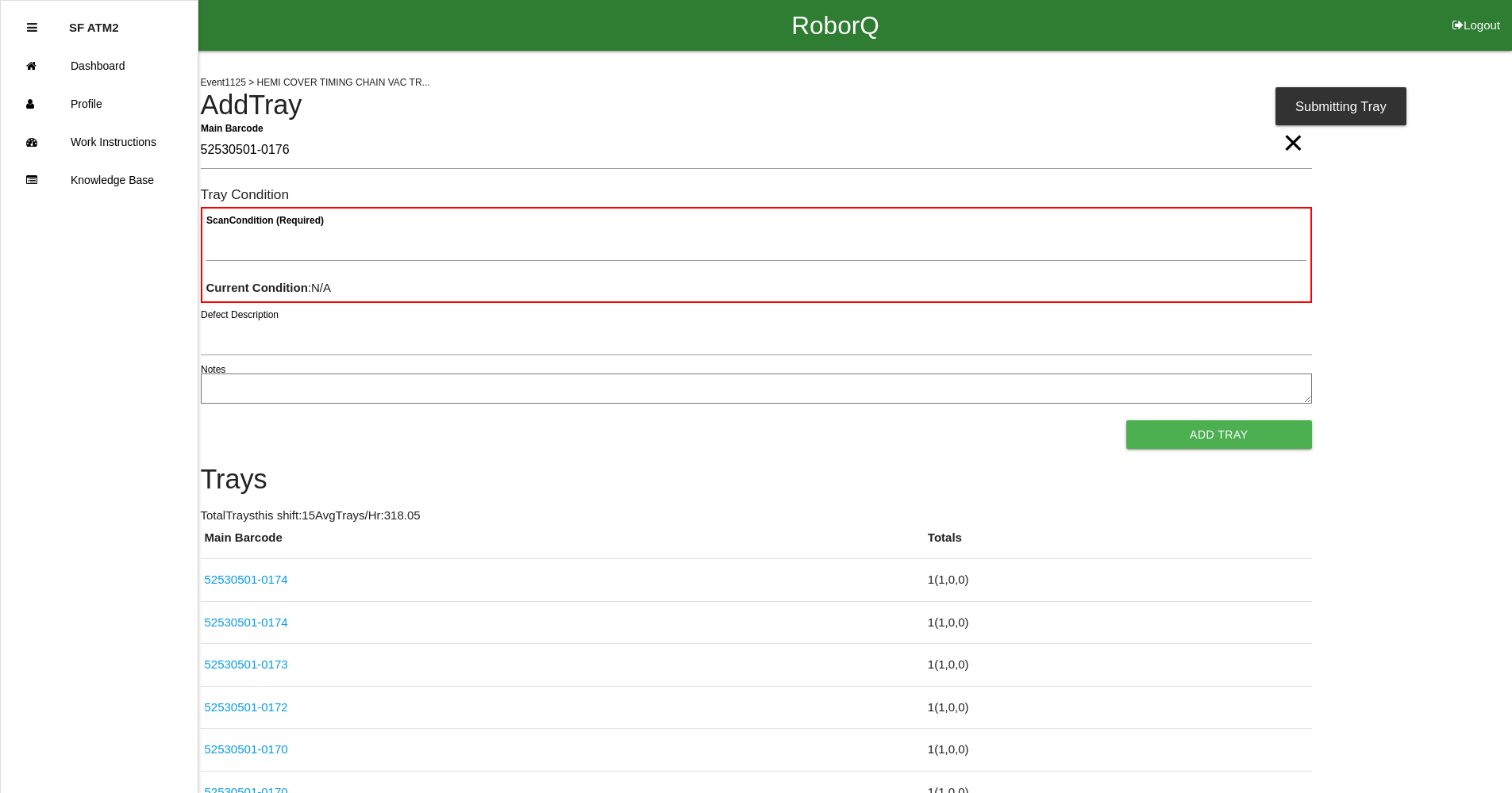
type Barcode "52530501-0176"
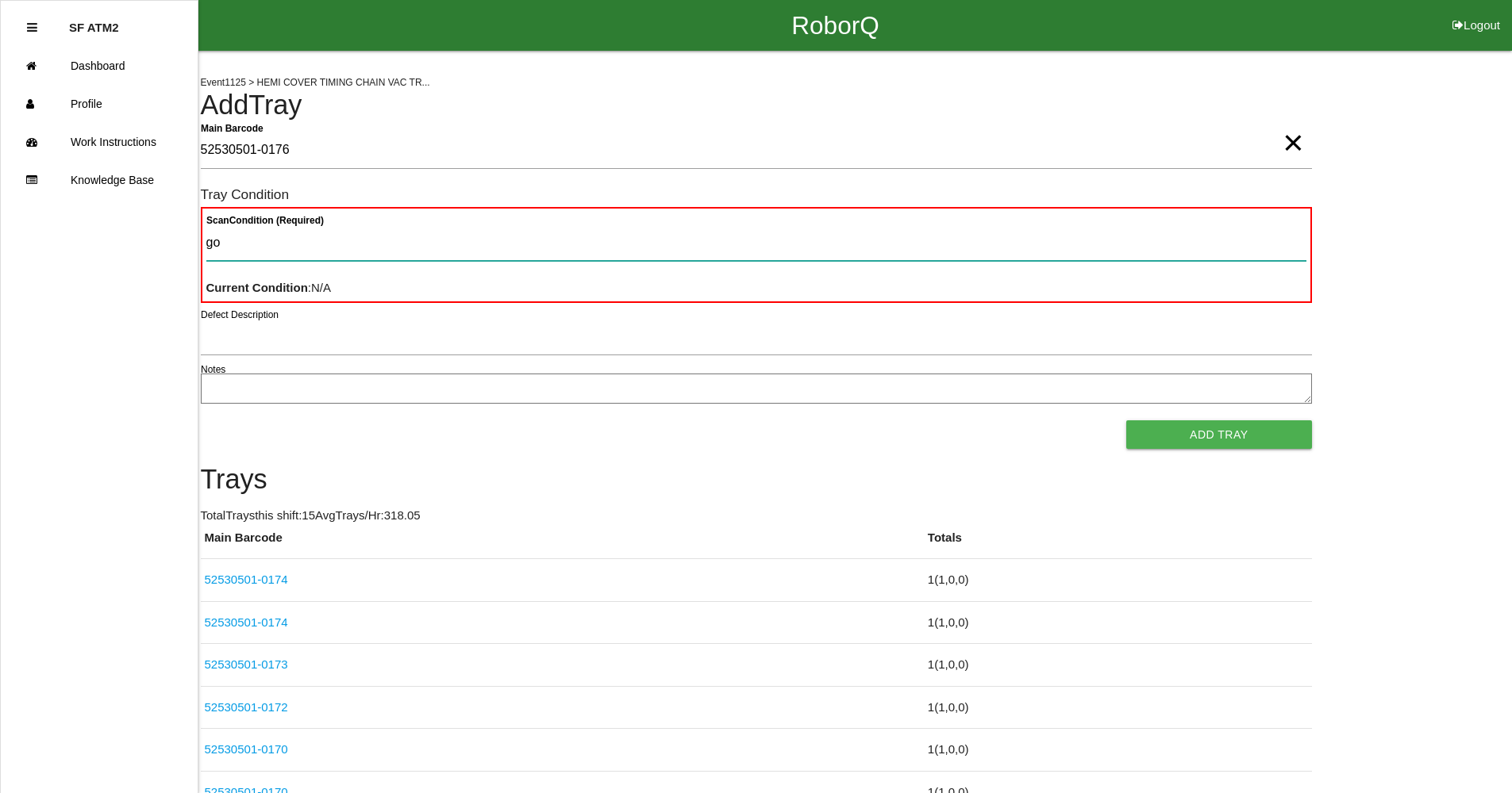
type Condition "goo"
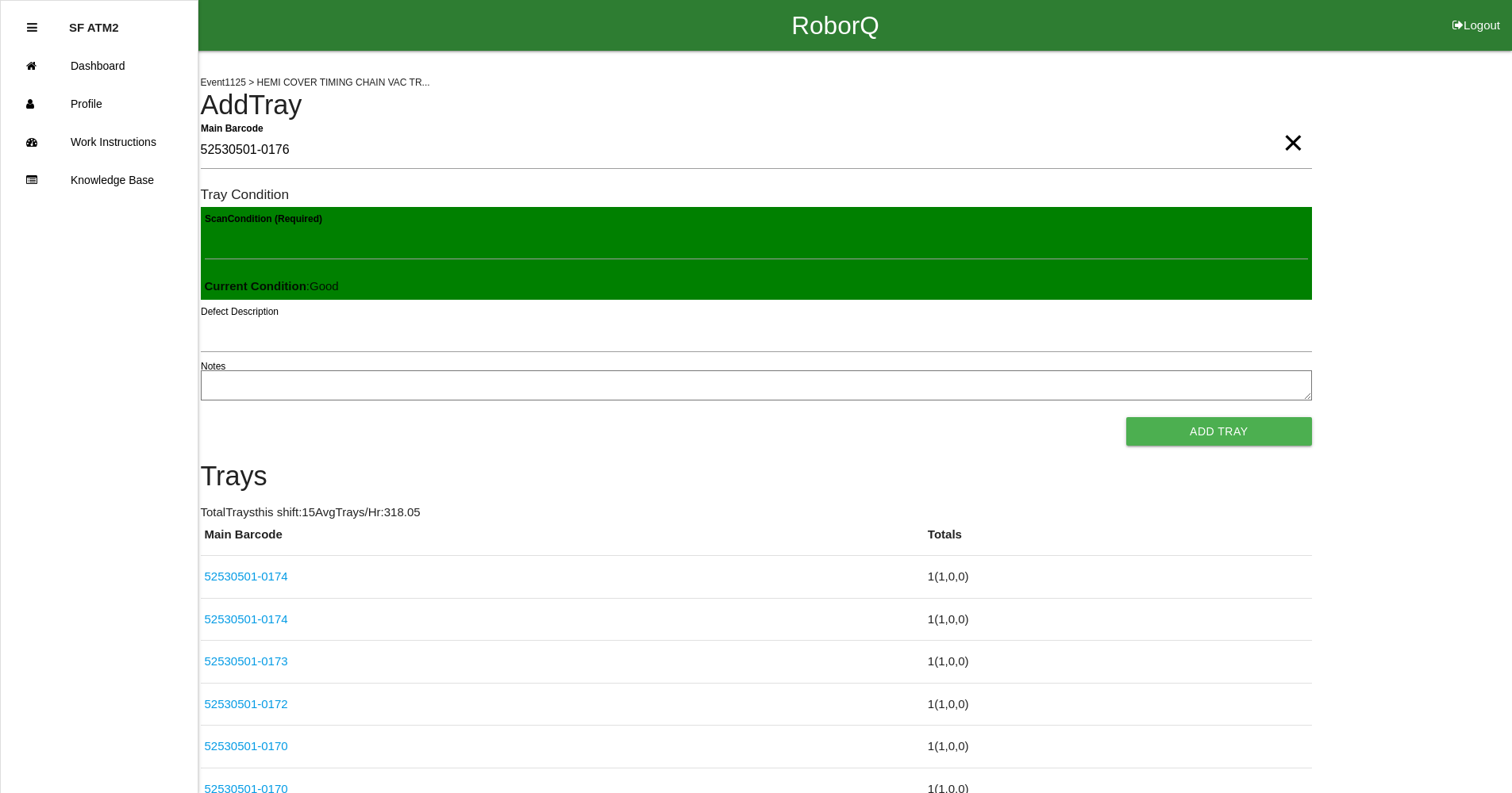
click at [1126, 418] on button "Add Tray" at bounding box center [1219, 432] width 185 height 29
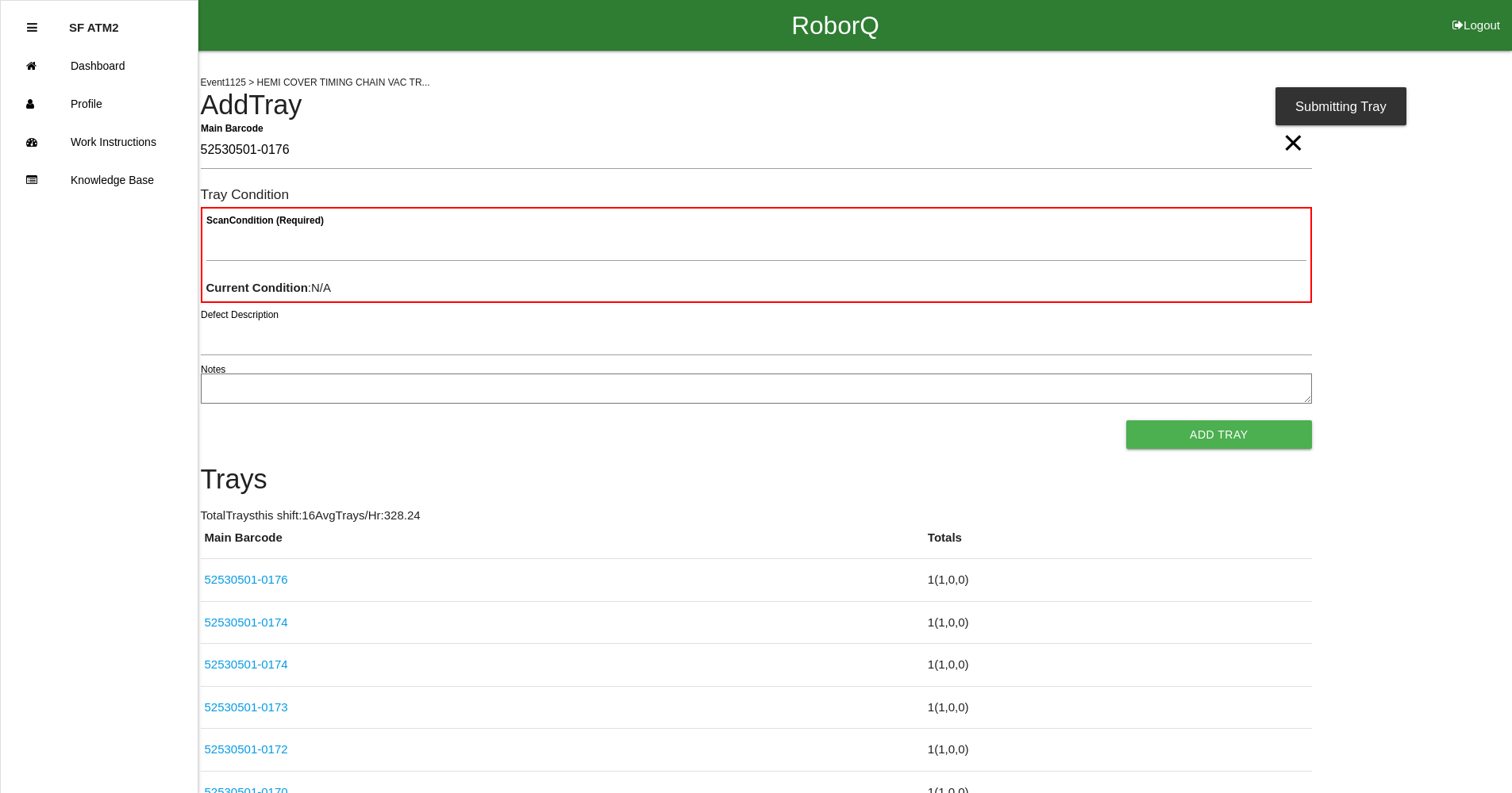
type Barcode "52530501-0176"
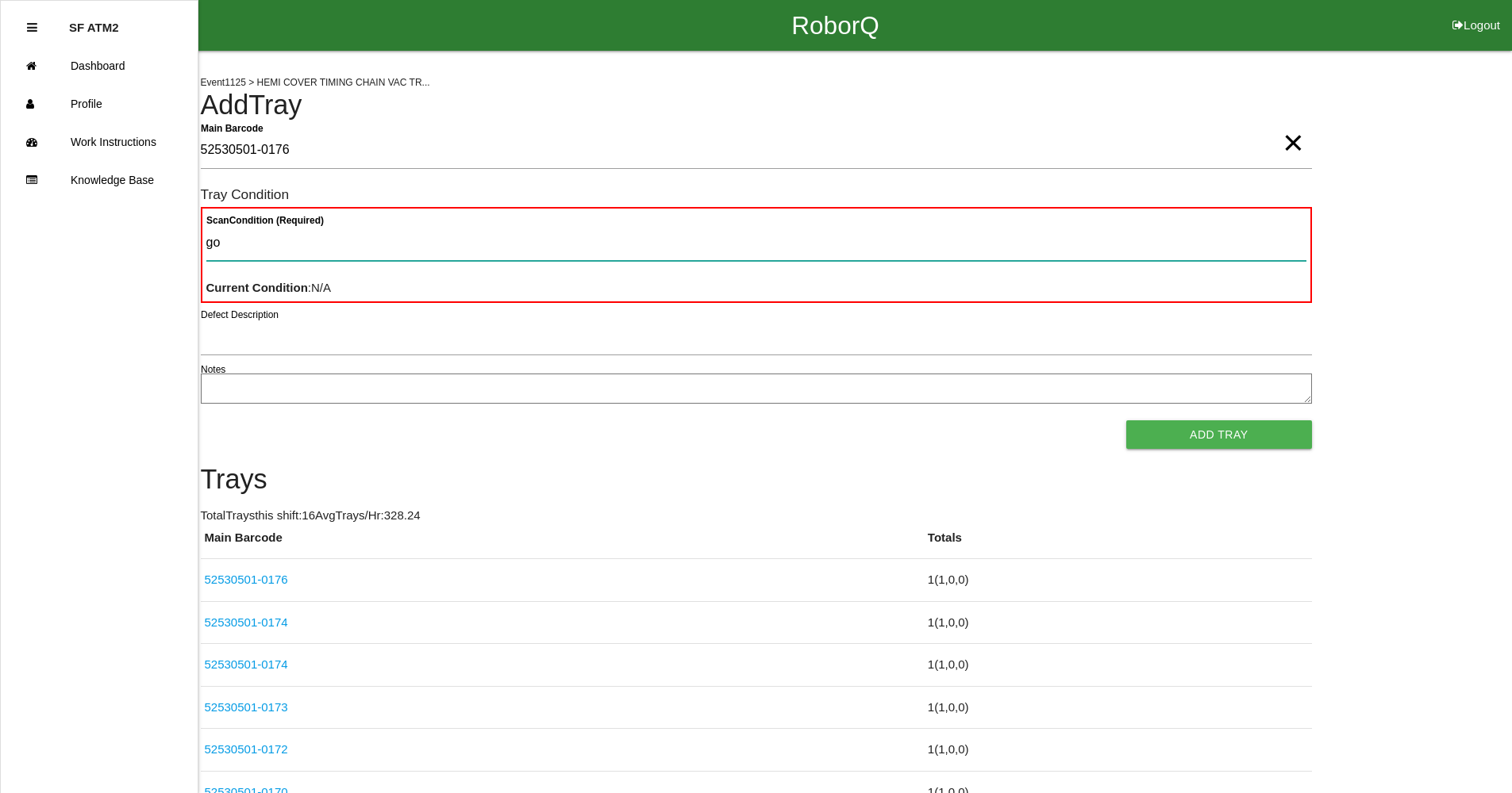
type Condition "goo"
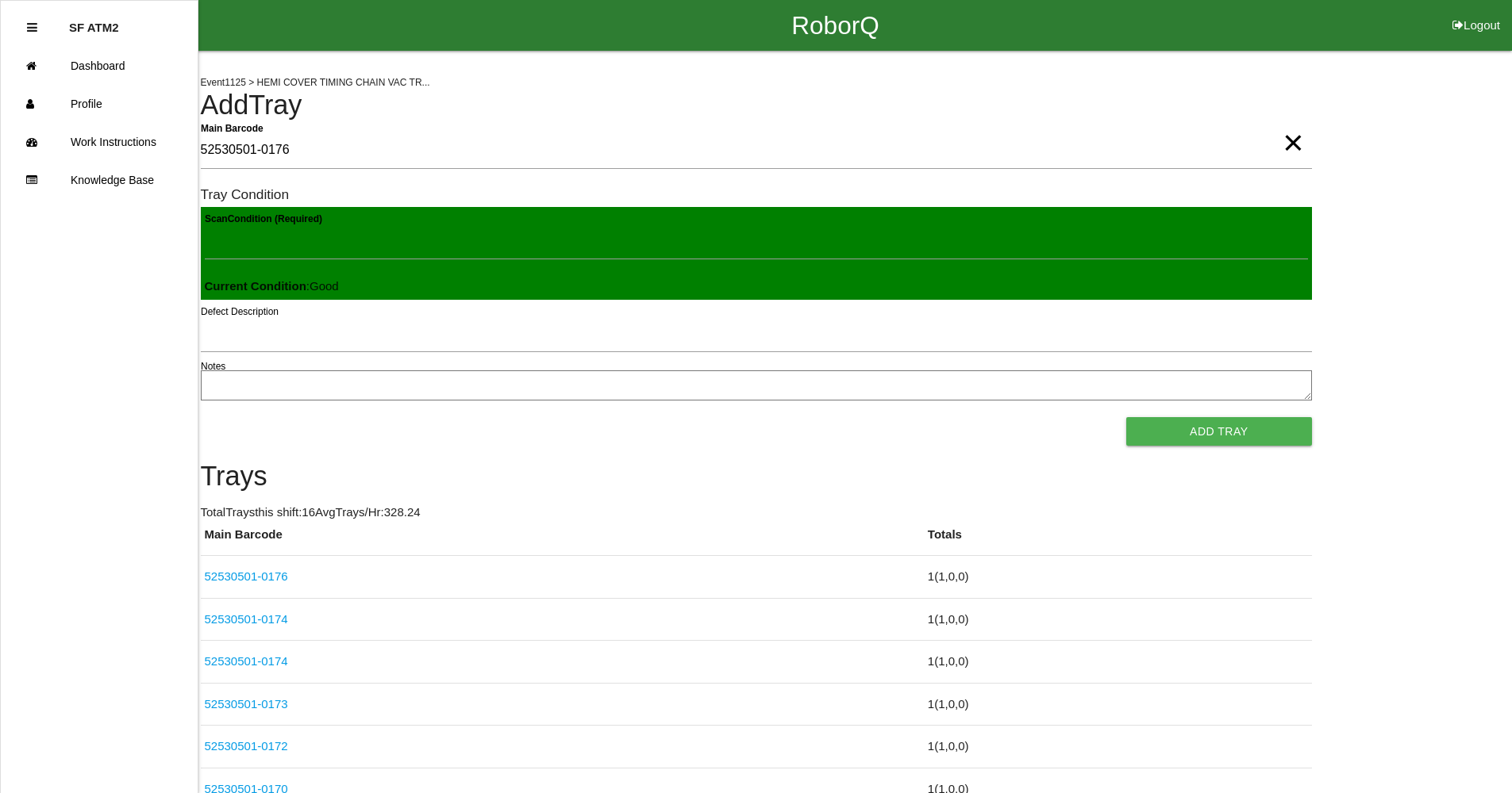
click at [1126, 418] on button "Add Tray" at bounding box center [1219, 432] width 185 height 29
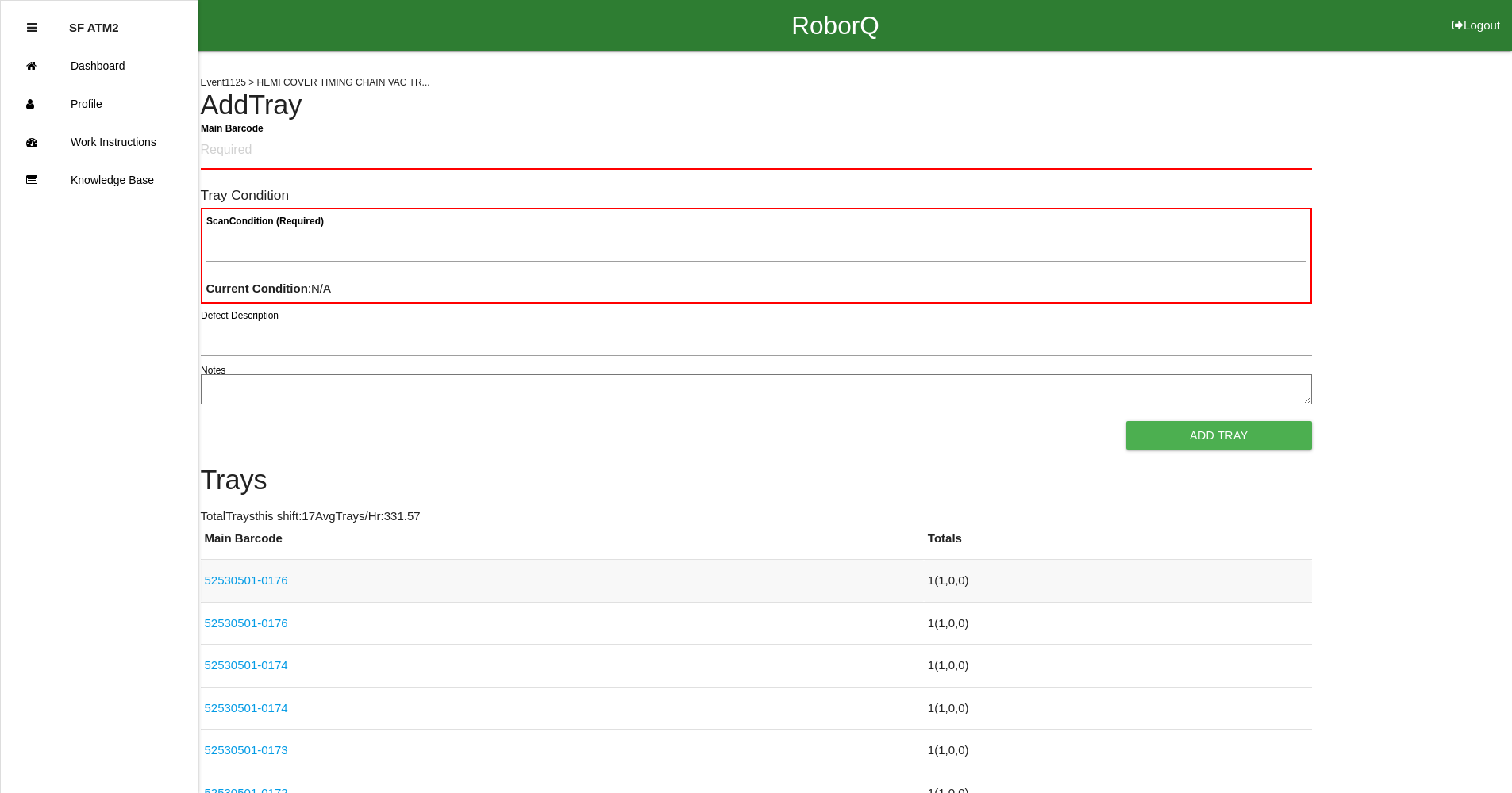
click at [282, 577] on link "52530501-0176" at bounding box center [246, 580] width 84 height 14
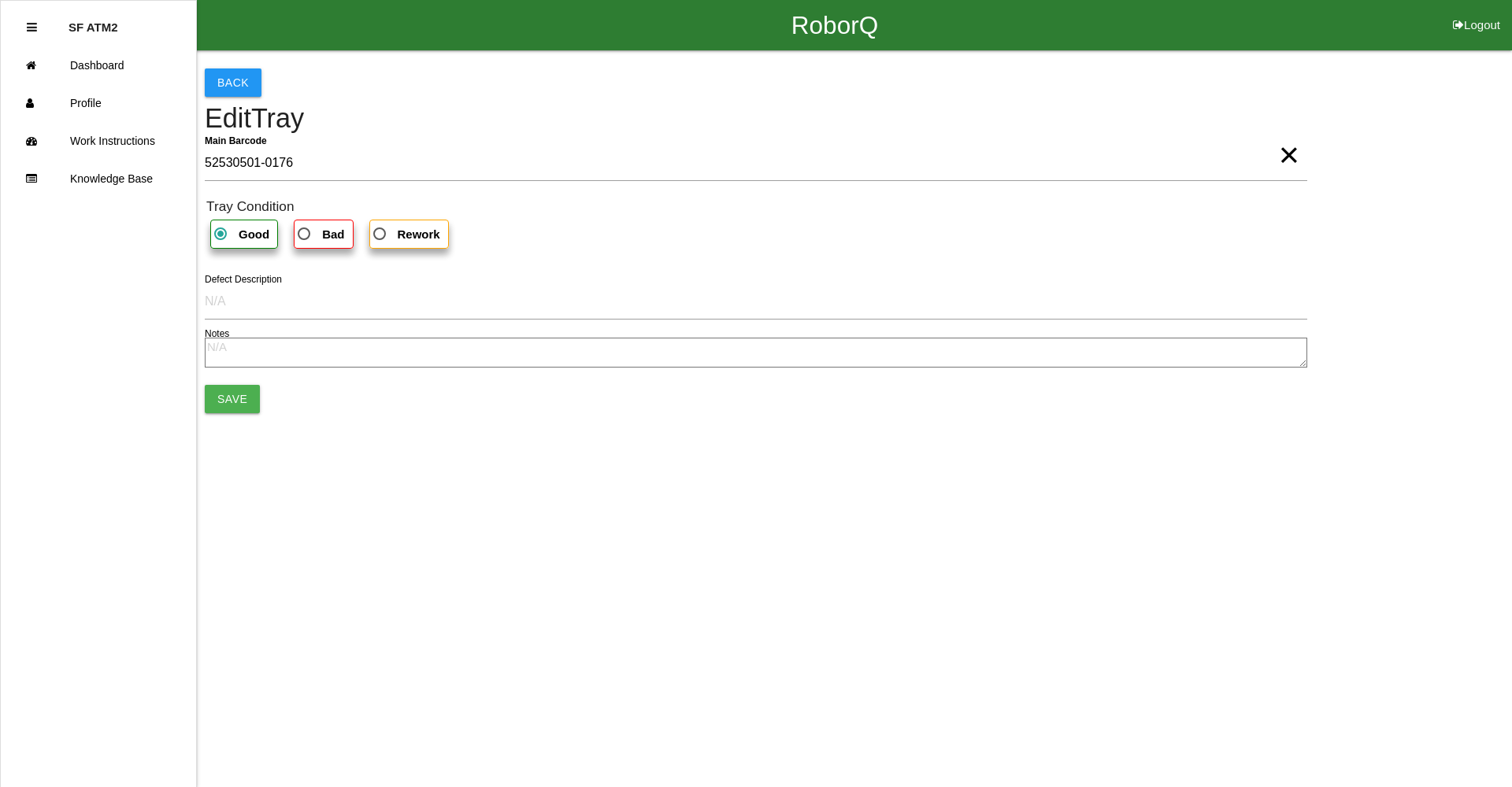
click at [1279, 155] on span "×" at bounding box center [1289, 139] width 20 height 32
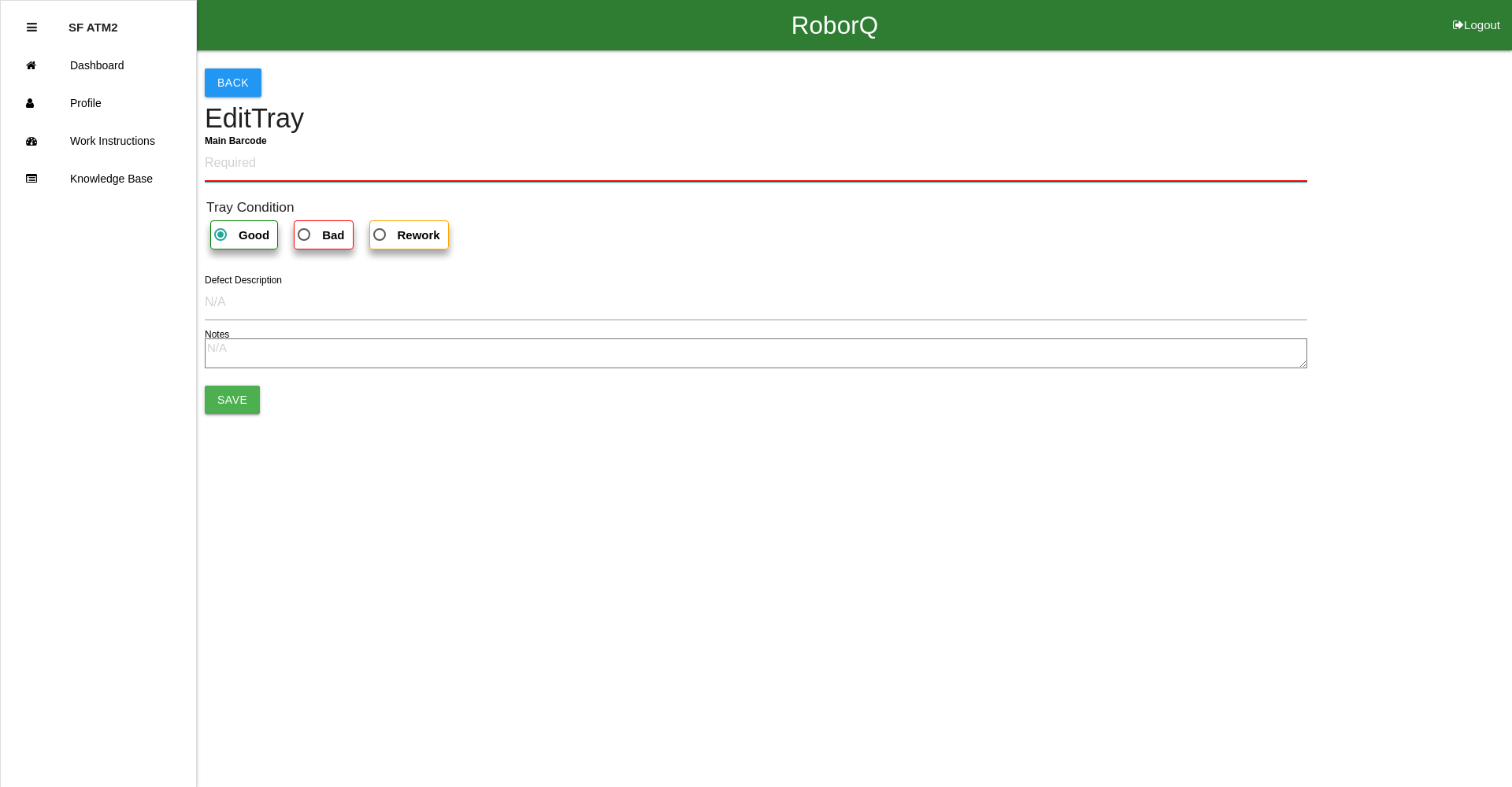
click at [1252, 165] on Barcode "Main Barcode" at bounding box center [756, 164] width 1103 height 37
click at [237, 84] on button "Back" at bounding box center [233, 83] width 57 height 29
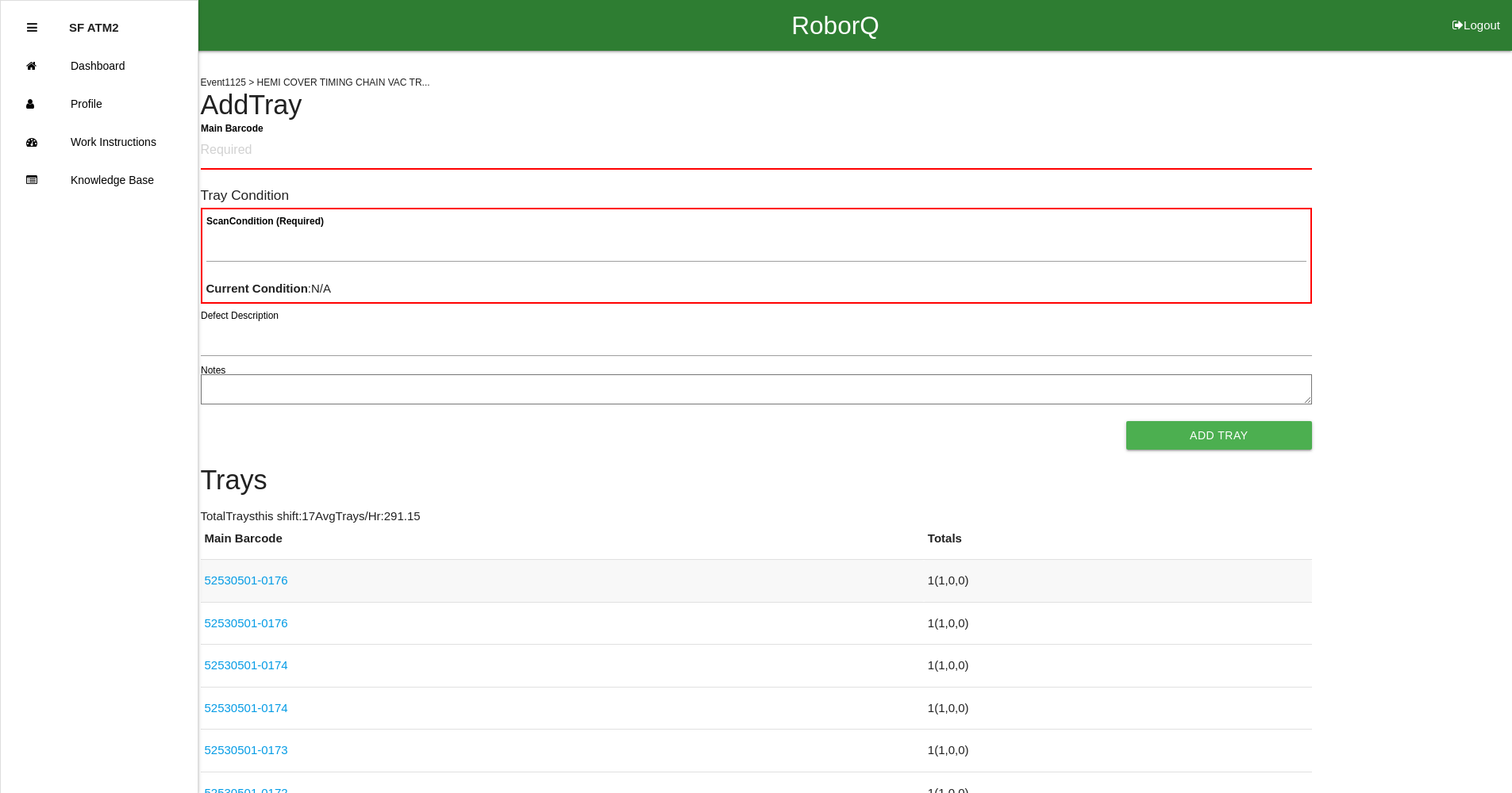
click at [257, 582] on link "52530501-0176" at bounding box center [246, 580] width 84 height 14
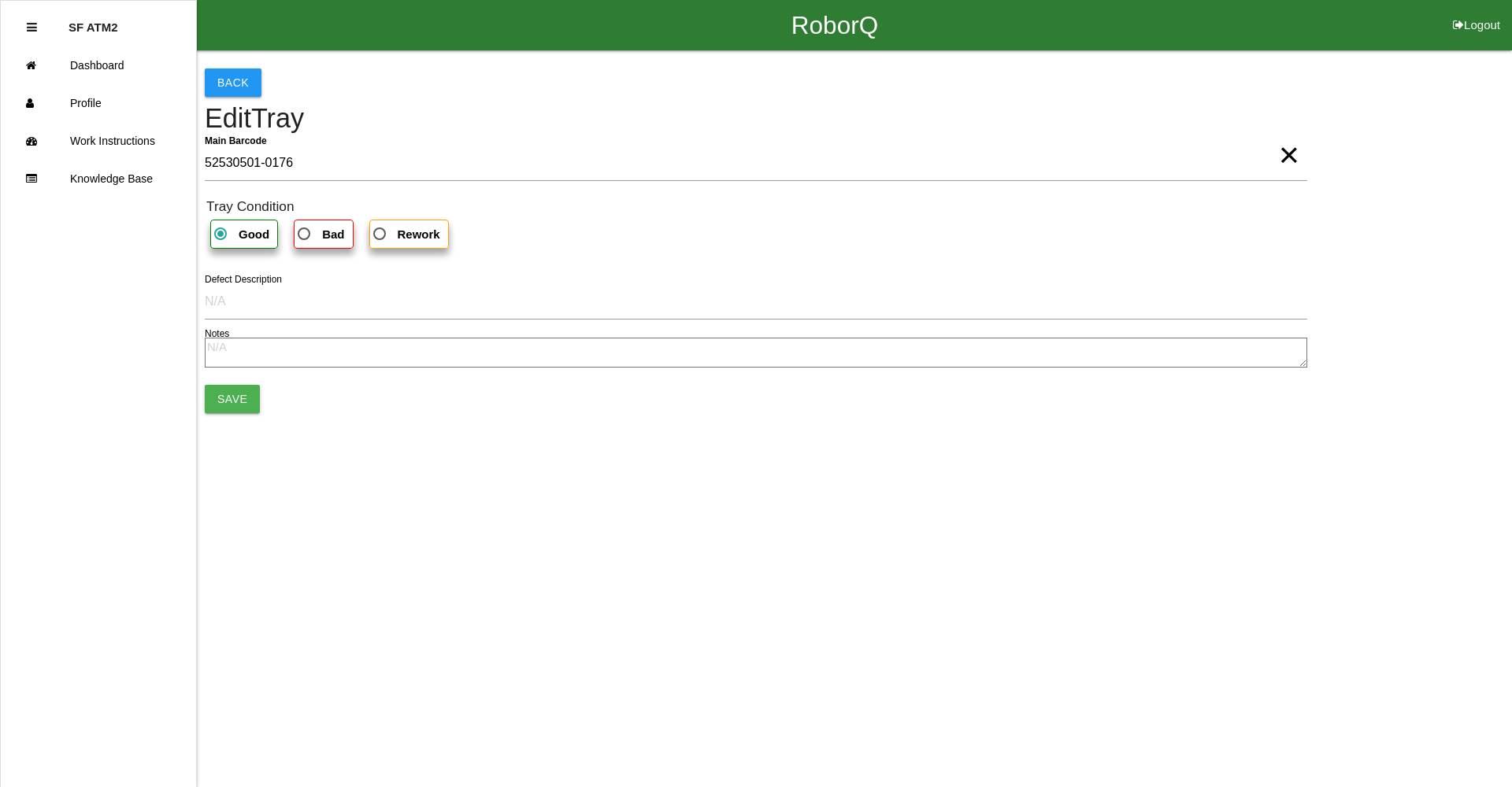
click at [1284, 155] on span "×" at bounding box center [1289, 139] width 20 height 32
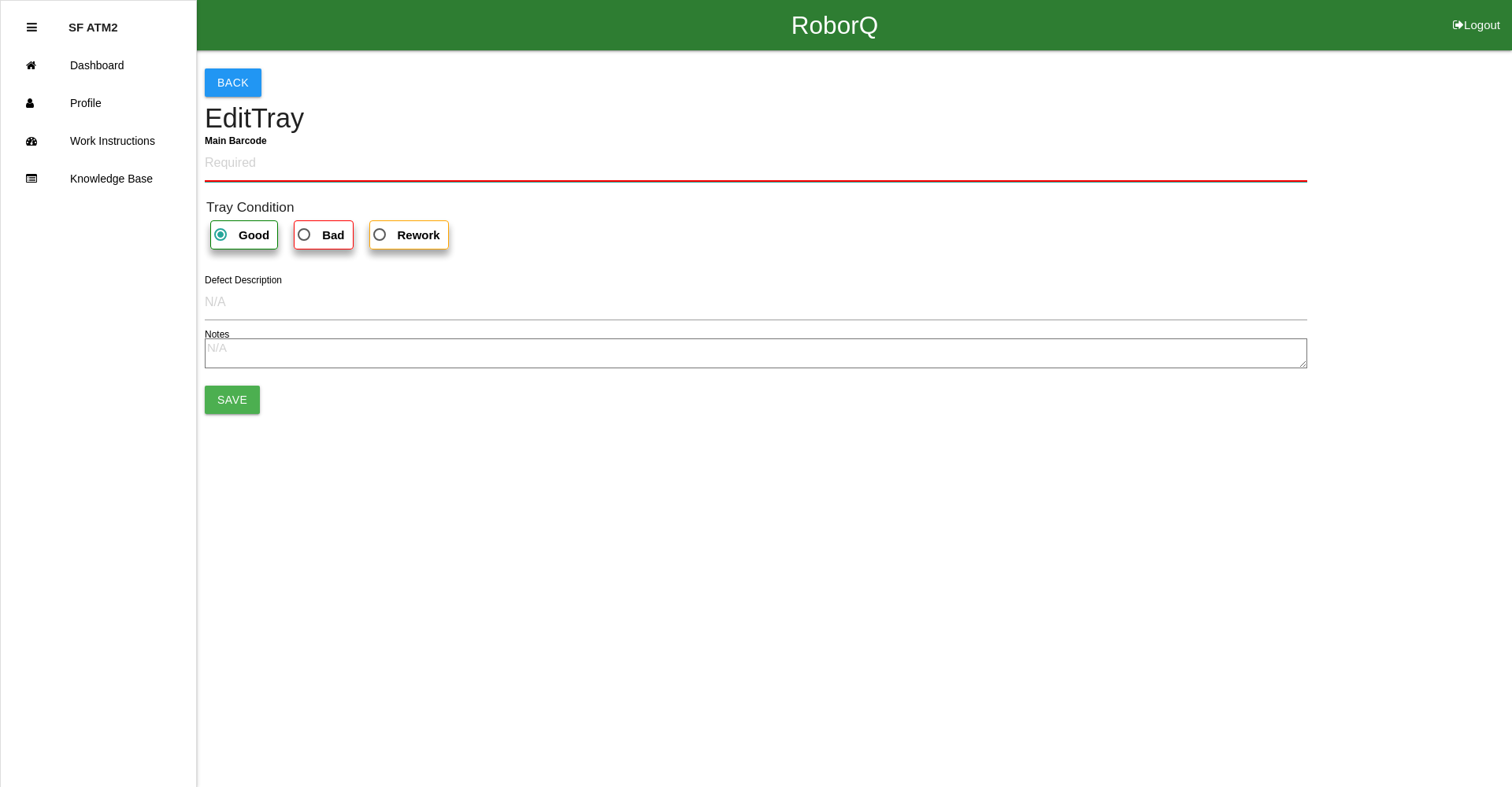
click at [969, 158] on Barcode "Main Barcode" at bounding box center [756, 164] width 1103 height 37
type Barcode "52530501-0177"
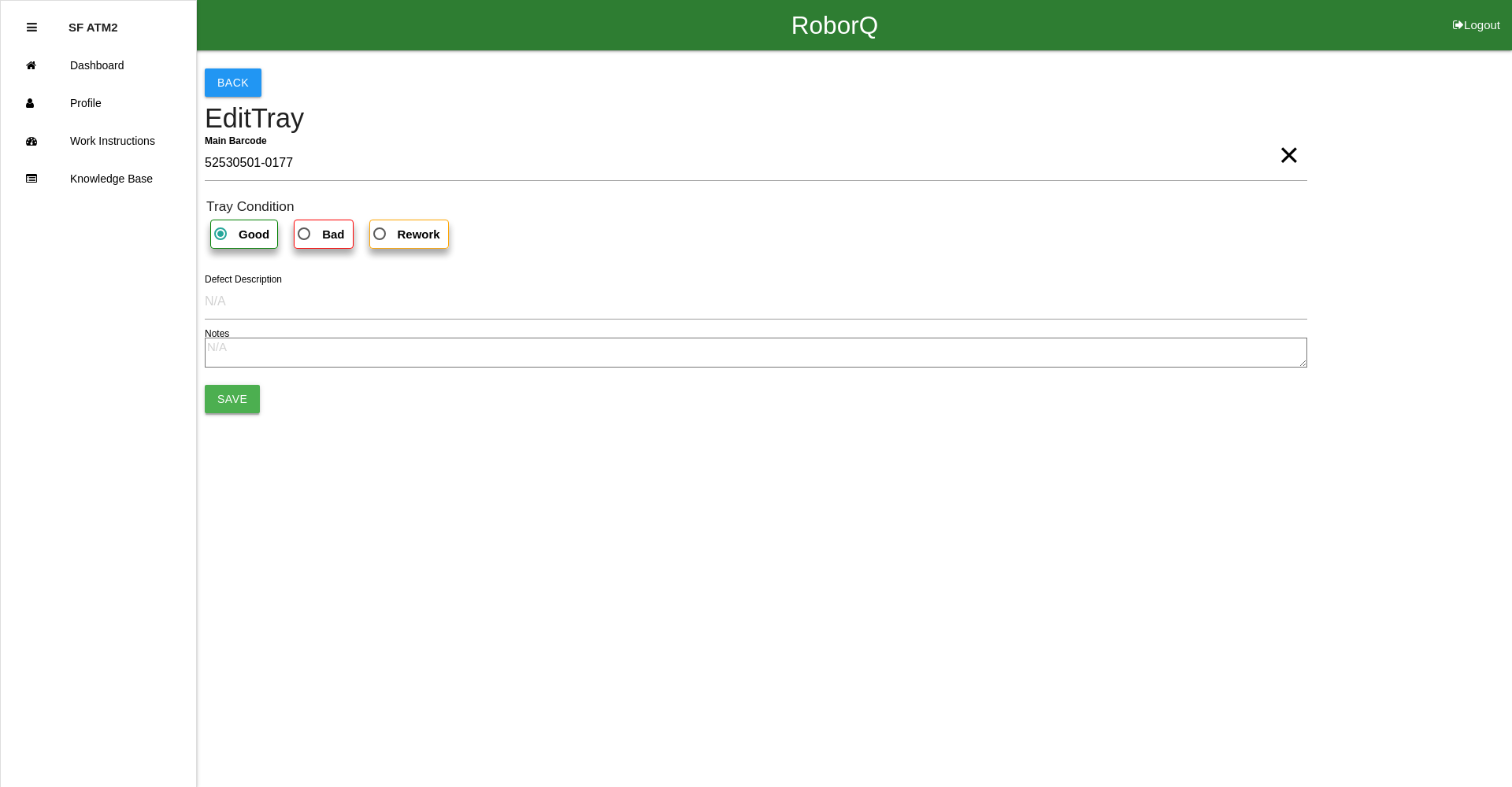
click at [228, 407] on button "Save" at bounding box center [232, 399] width 55 height 29
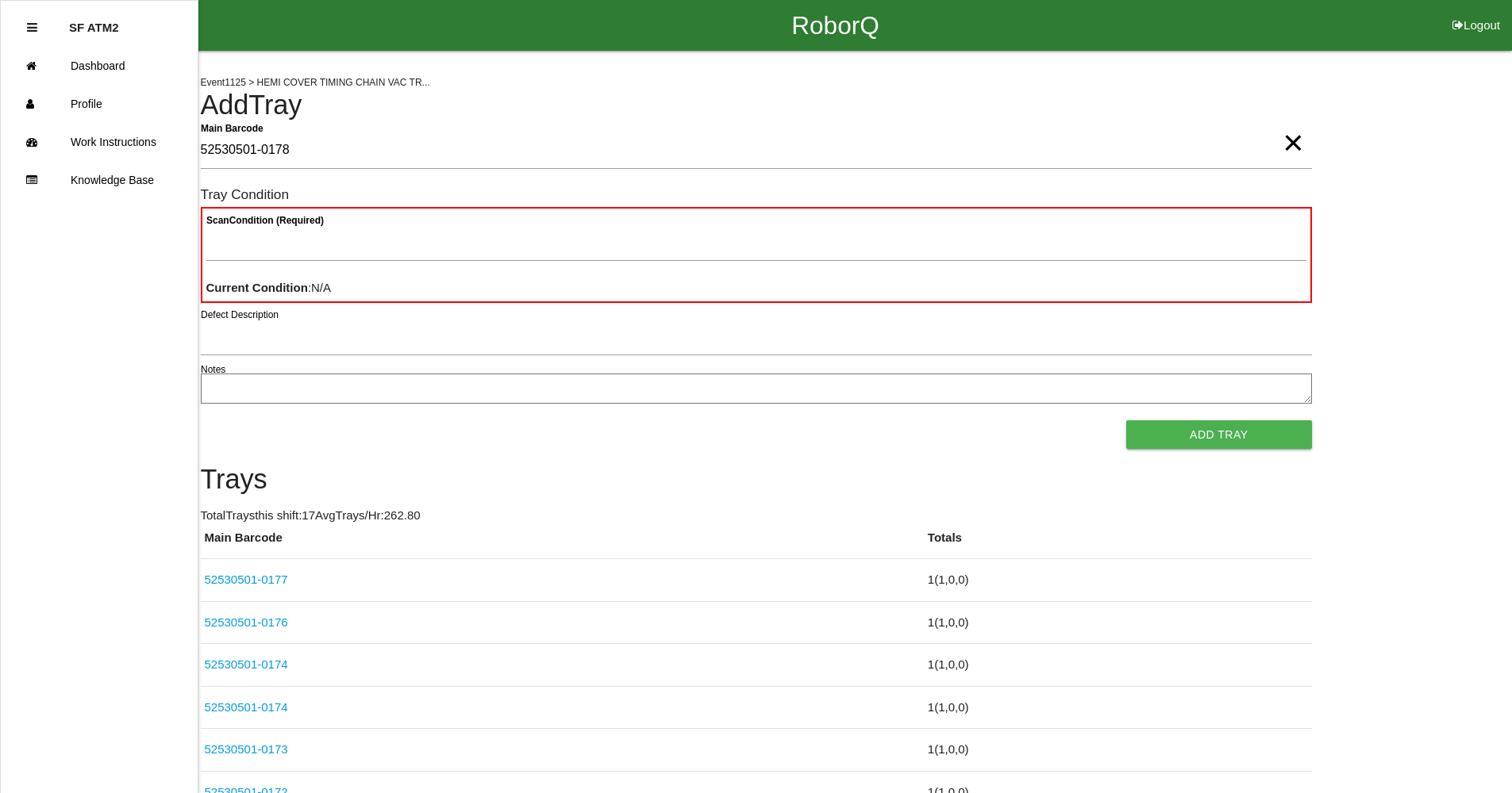
type Barcode "52530501-0178"
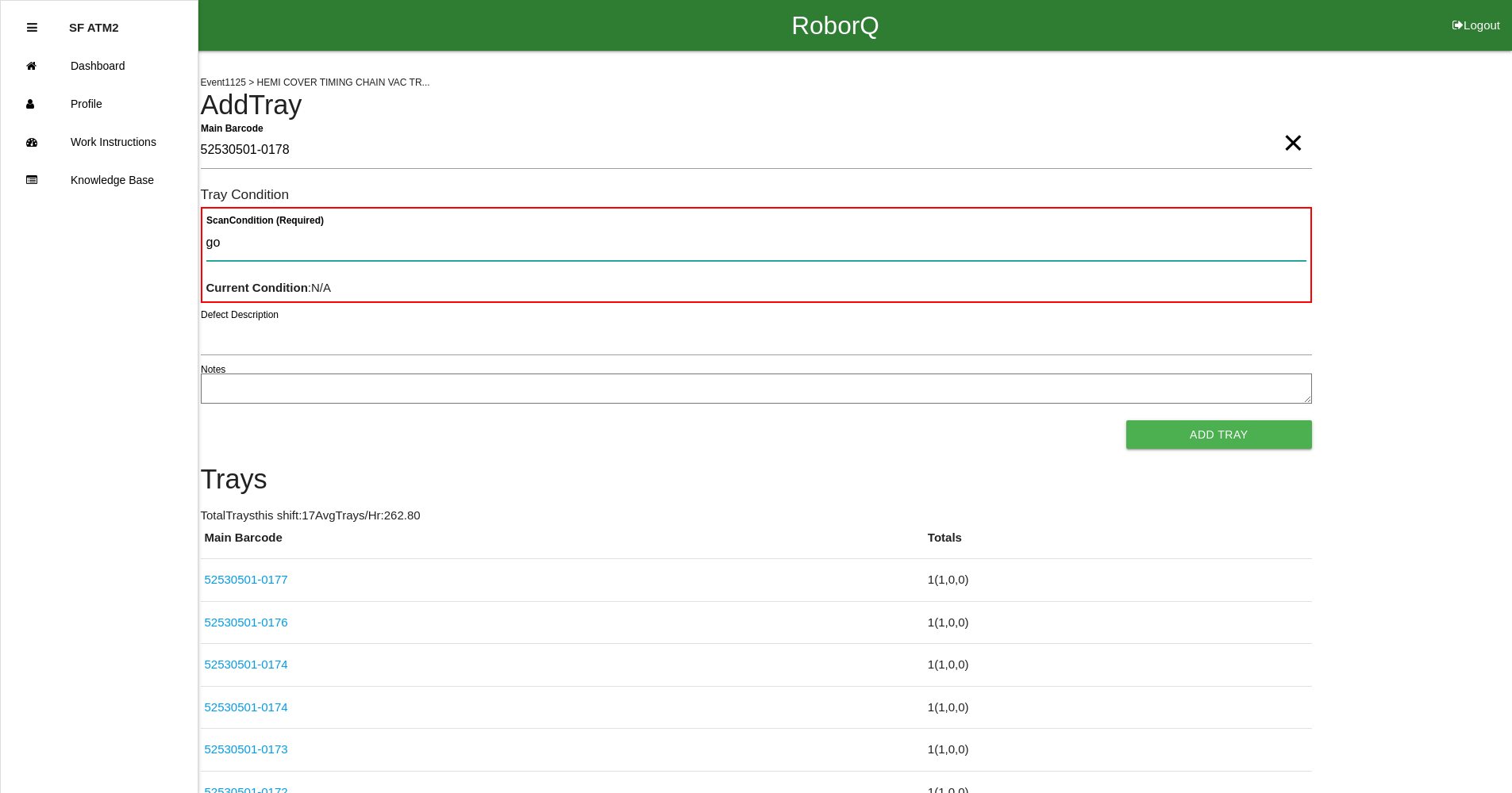
type Condition "goo"
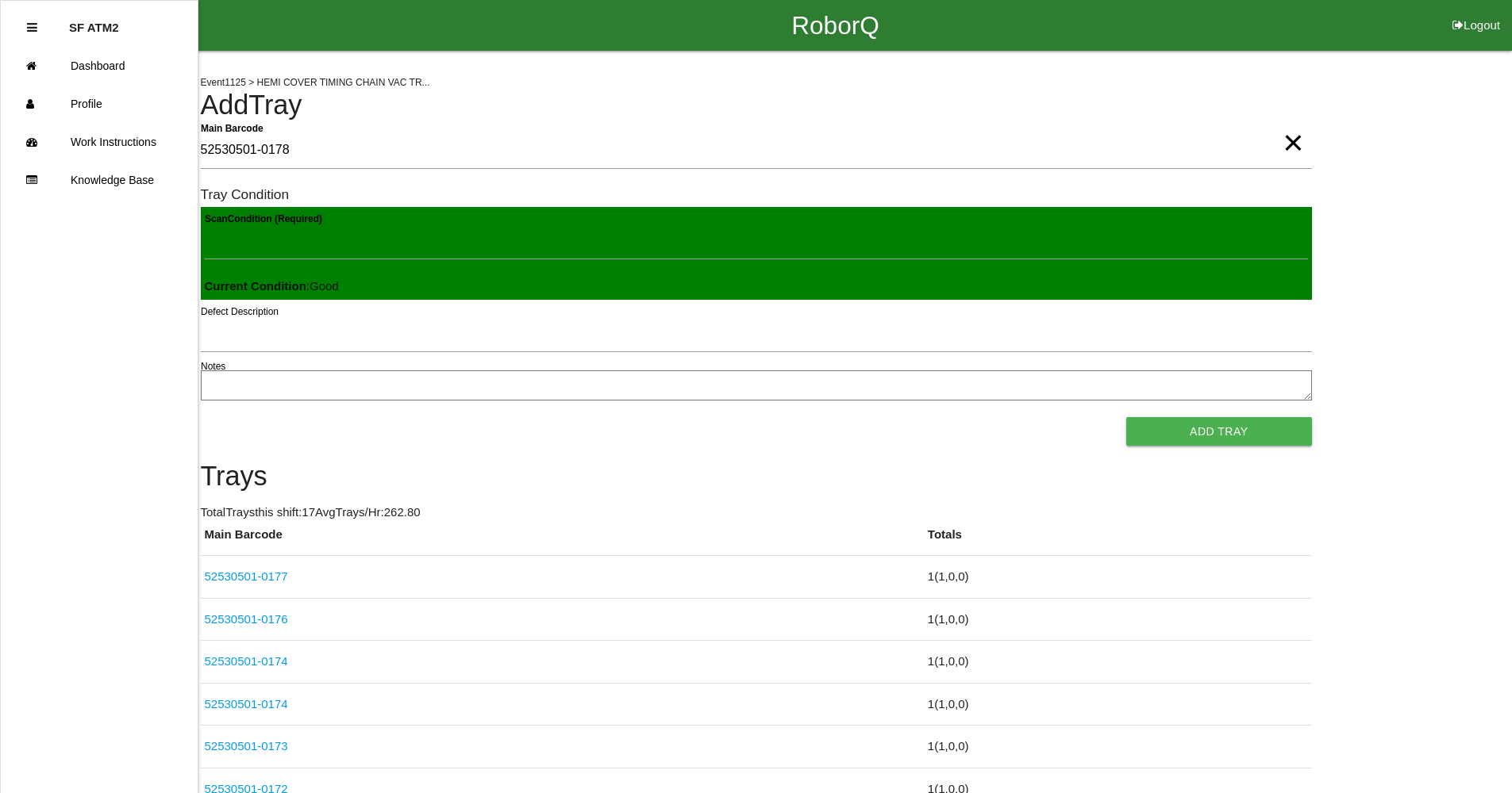
click at [1126, 418] on button "Add Tray" at bounding box center [1219, 432] width 185 height 29
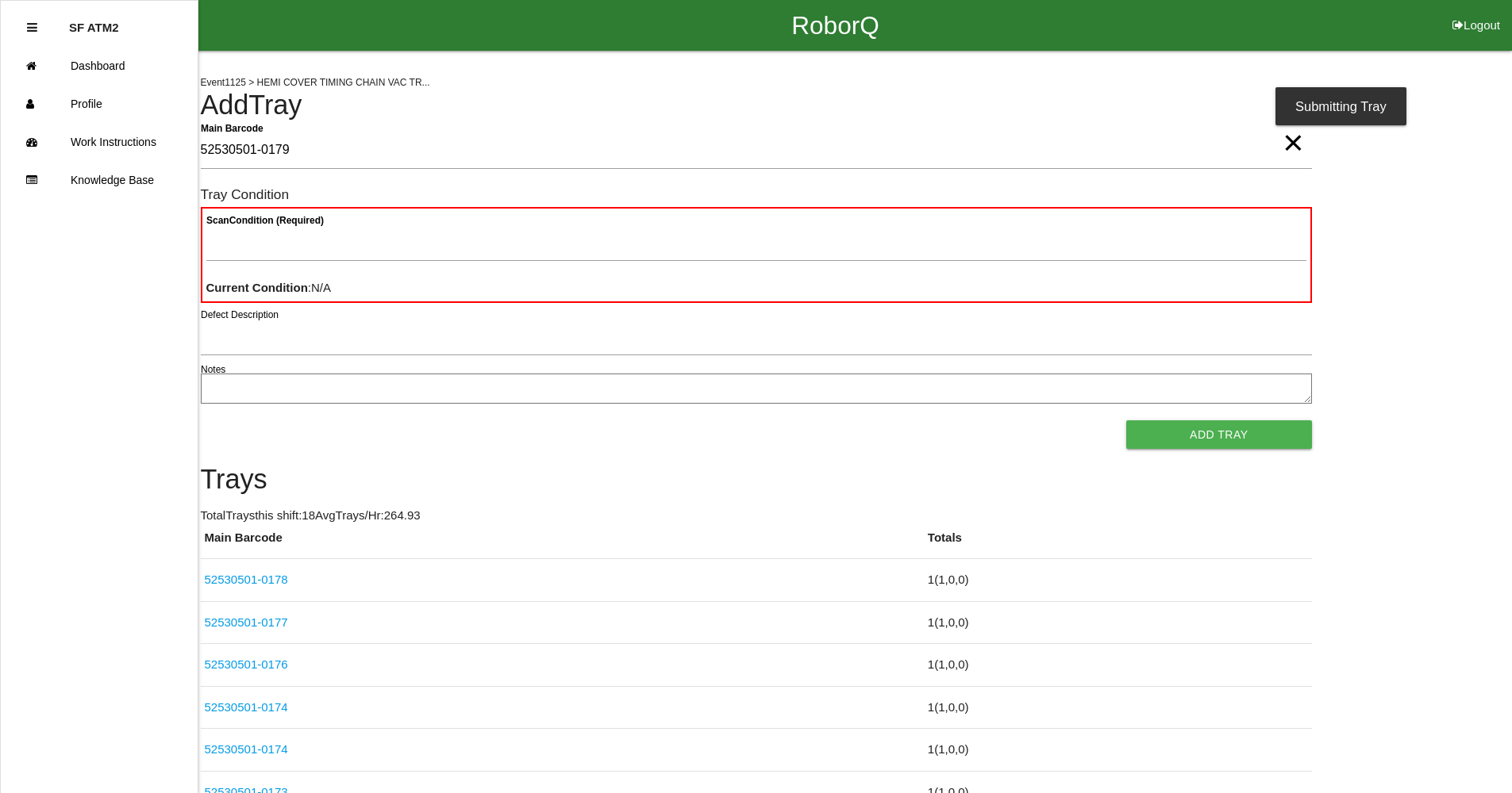
type Barcode "52530501-0179"
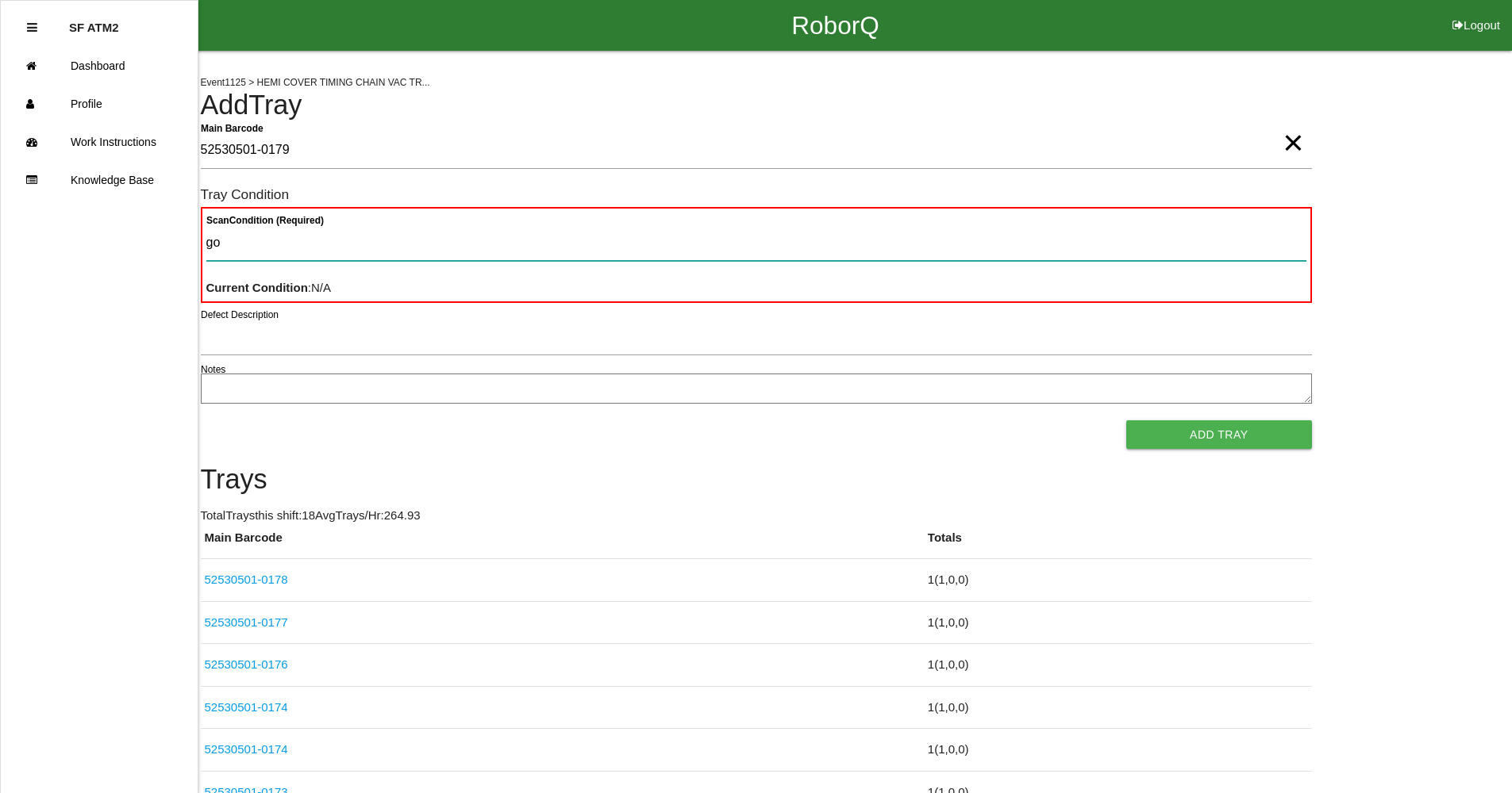
type Condition "goo"
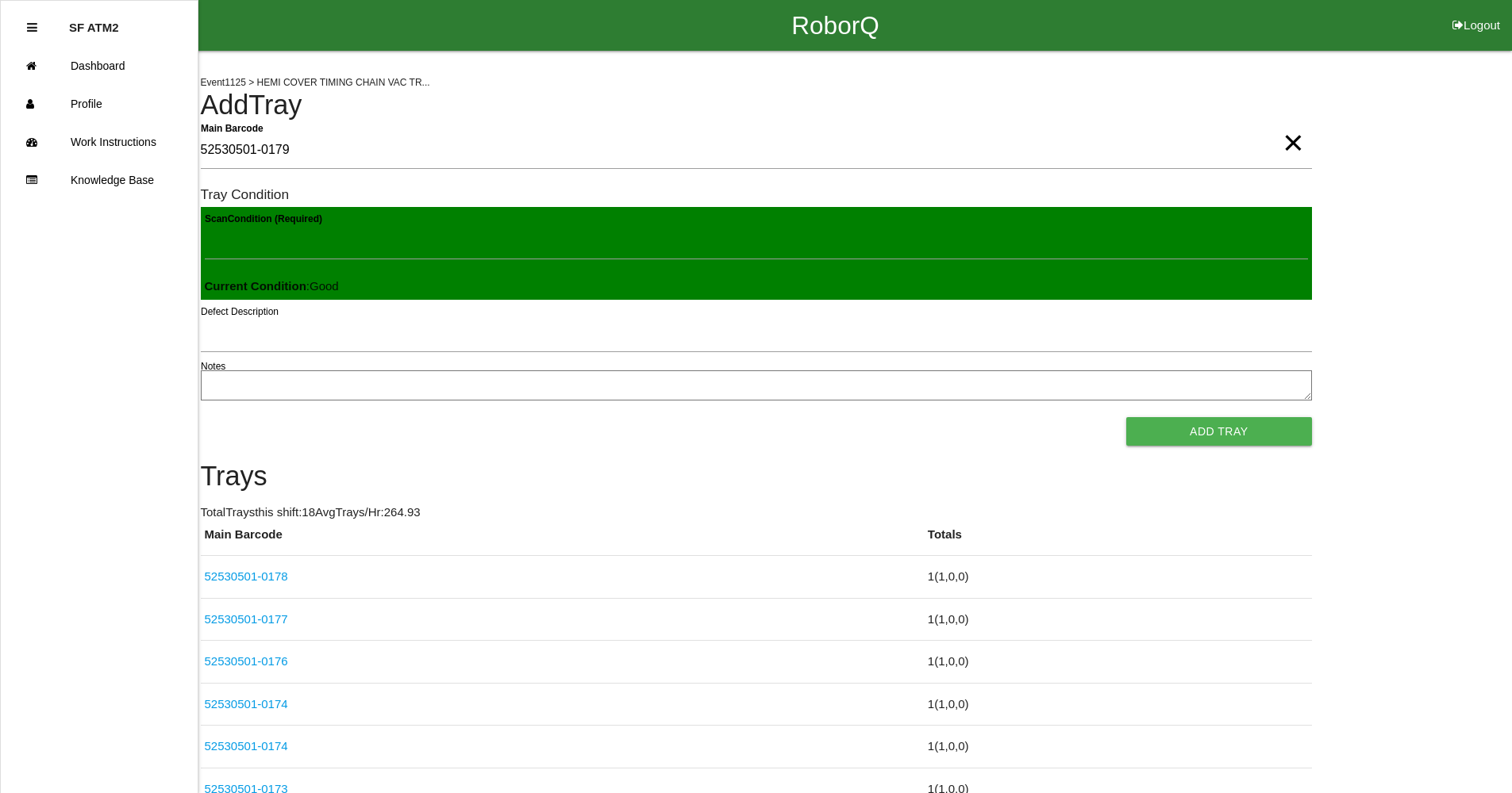
click at [1126, 418] on button "Add Tray" at bounding box center [1219, 432] width 185 height 29
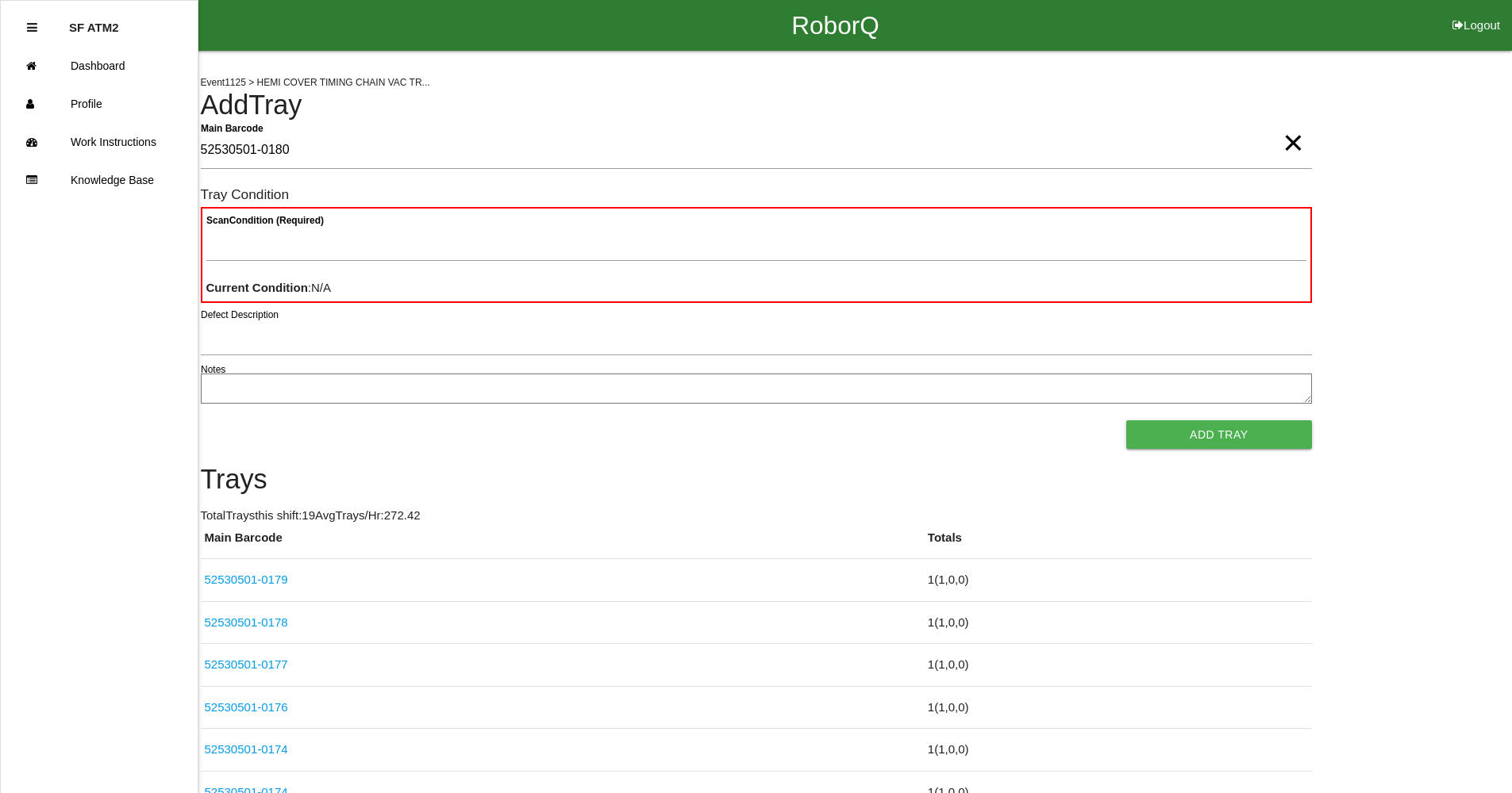
type Barcode "52530501-0180"
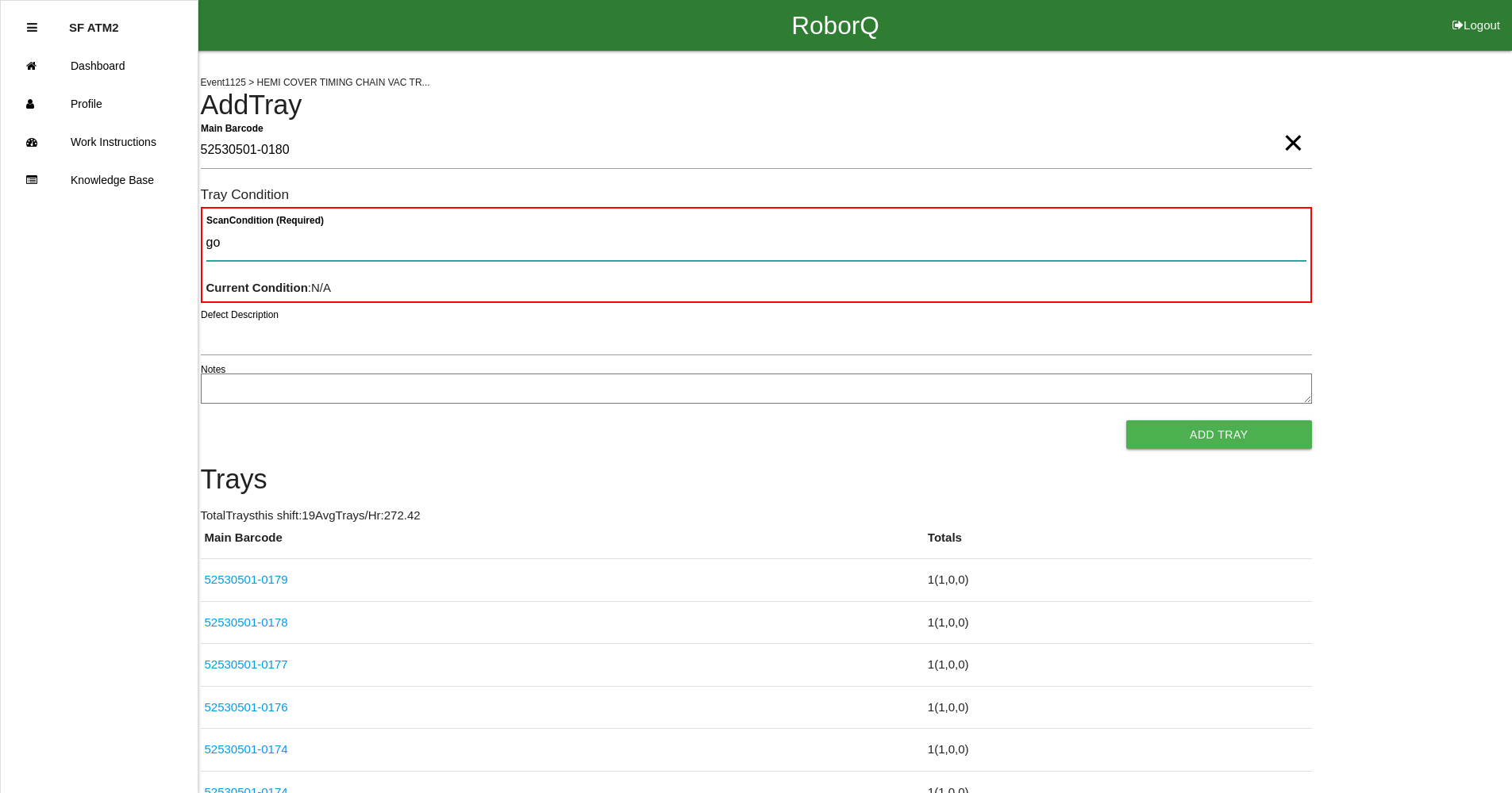
type Condition "goo"
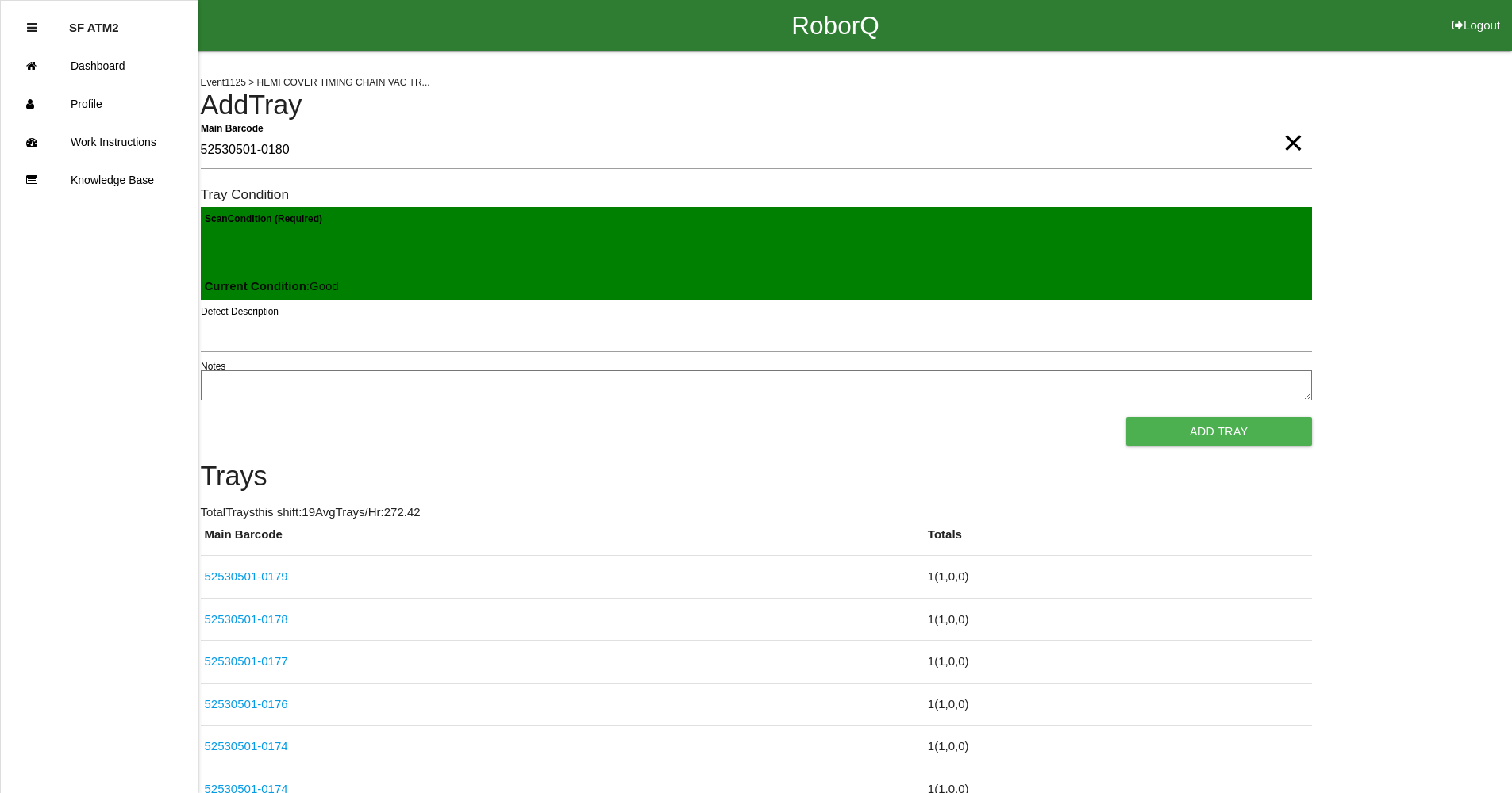
click at [1126, 418] on button "Add Tray" at bounding box center [1219, 432] width 185 height 29
